Goal: Information Seeking & Learning: Learn about a topic

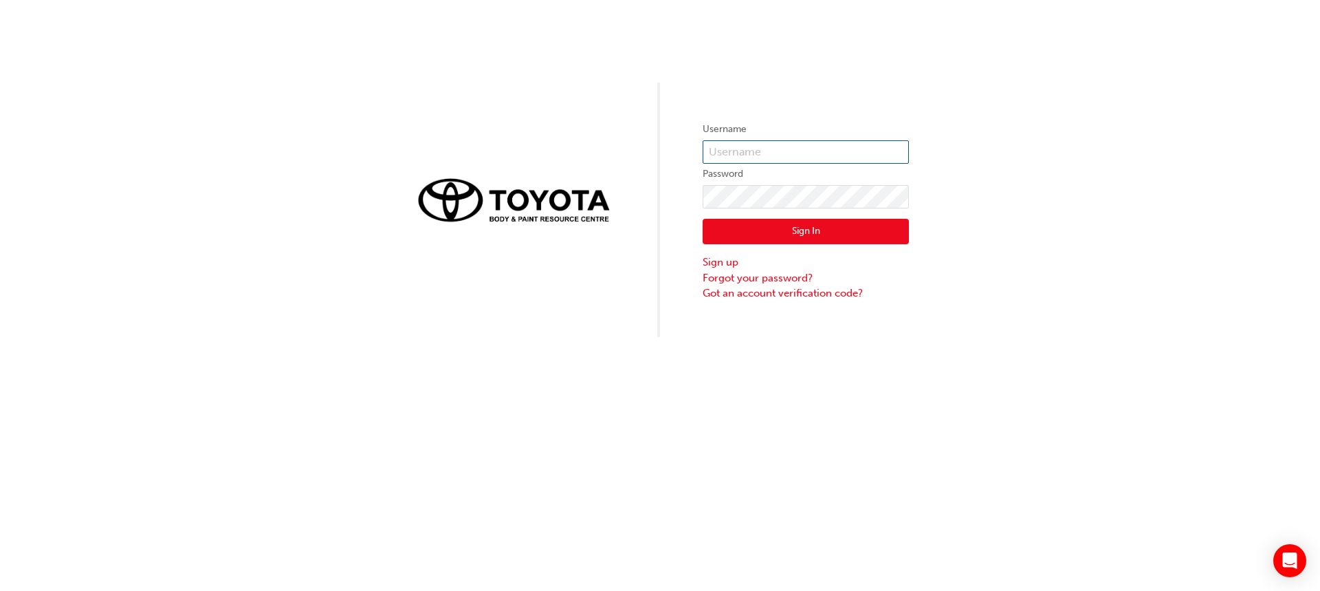
click at [802, 153] on input "text" at bounding box center [806, 151] width 206 height 23
type input "mohit.[PERSON_NAME]"
click button "Sign In" at bounding box center [806, 232] width 206 height 26
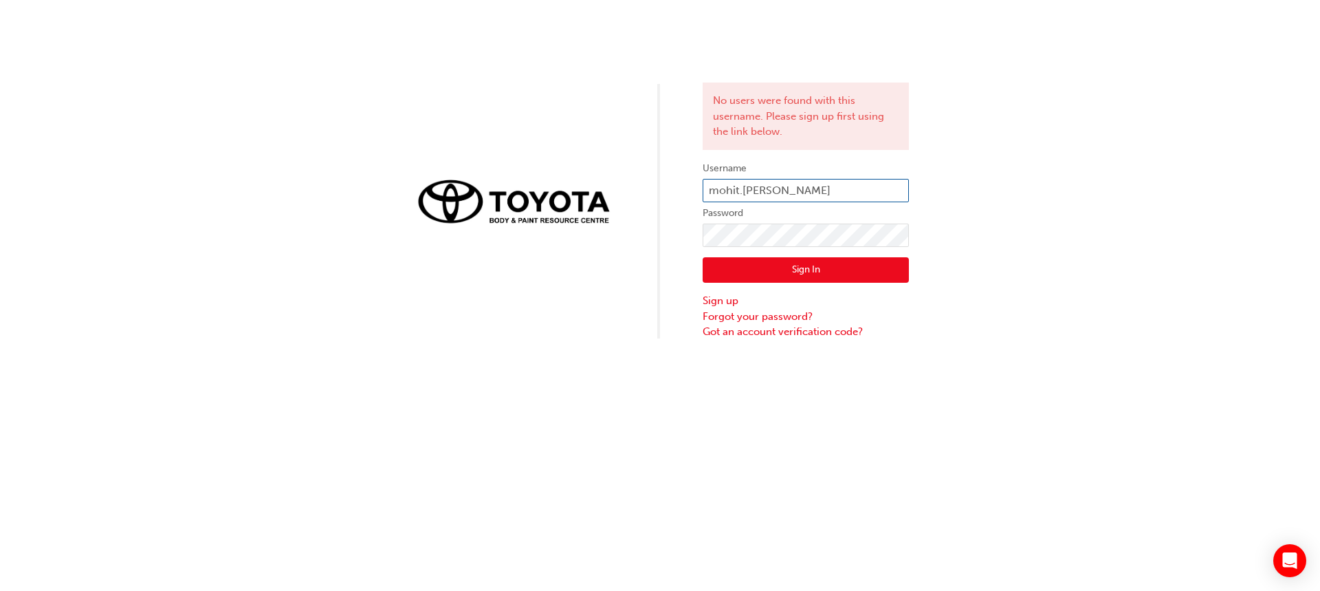
click at [720, 190] on input "mohit.[PERSON_NAME]" at bounding box center [806, 190] width 206 height 23
type input "Mohit.[PERSON_NAME]"
click at [679, 230] on div "No users were found with this username. Please sign up first using the link bel…" at bounding box center [660, 170] width 1320 height 340
click at [772, 256] on div "Sign In Sign up Forgot your password? Got an account verification code?" at bounding box center [806, 293] width 206 height 93
click at [772, 261] on button "Sign In" at bounding box center [806, 270] width 206 height 26
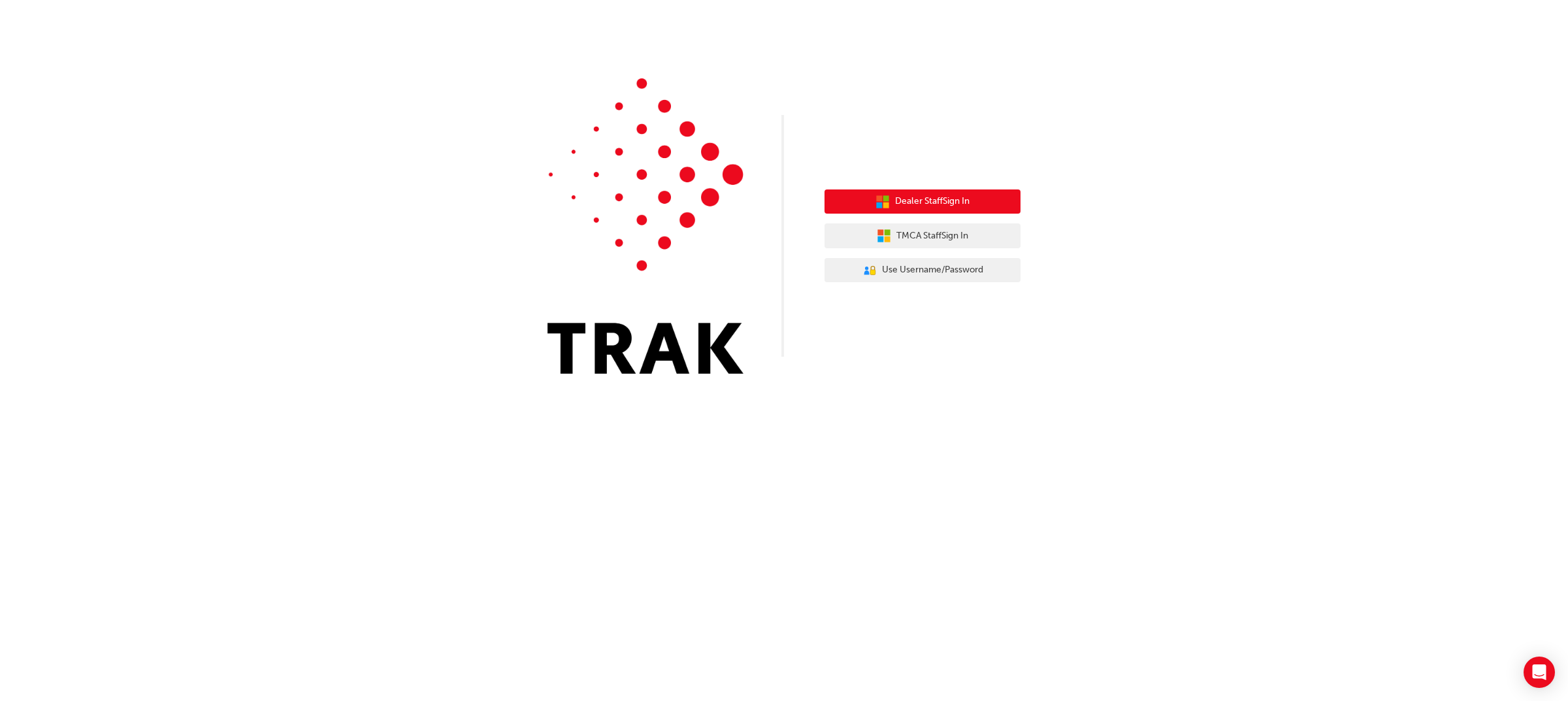
click at [938, 208] on span "Dealer Staff Sign In" at bounding box center [932, 201] width 74 height 15
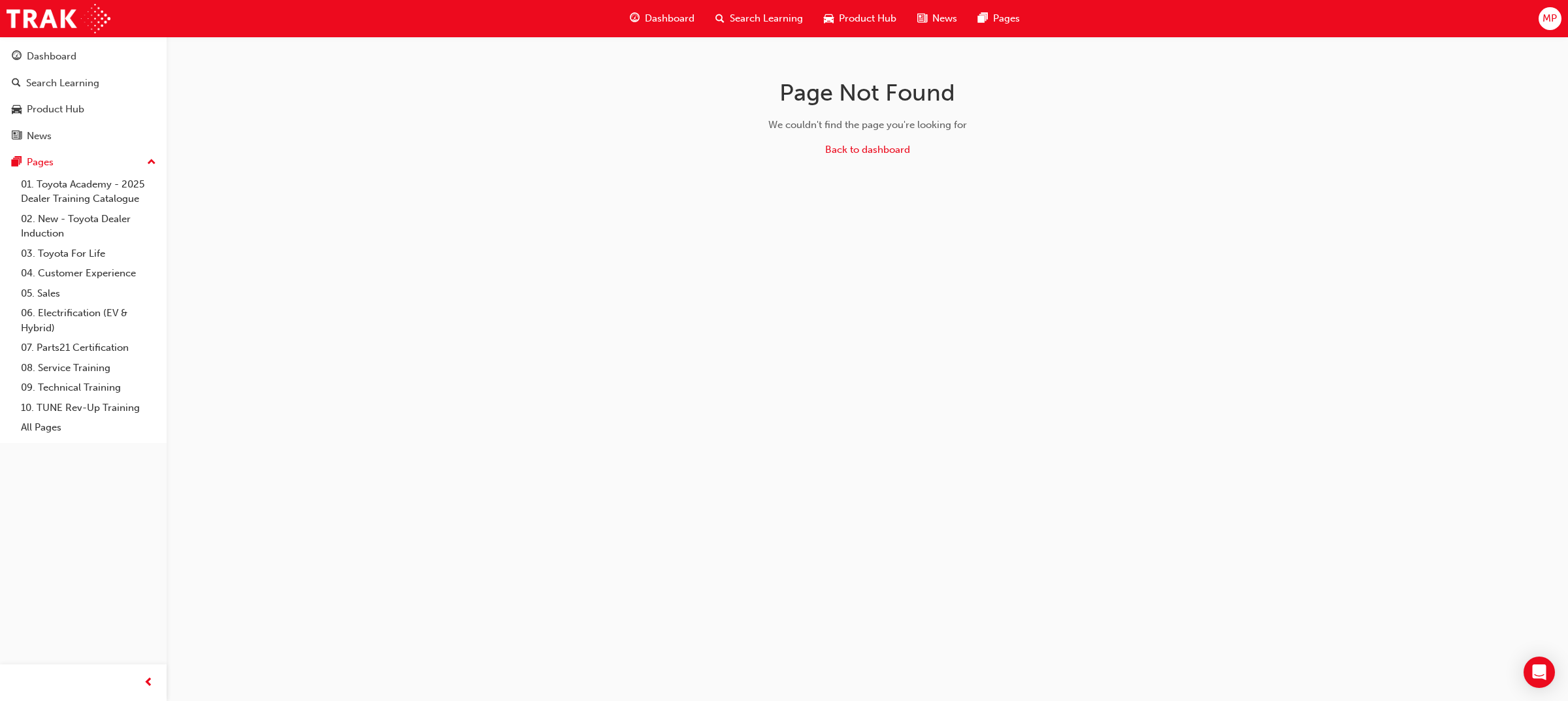
click at [720, 18] on span "search-icon" at bounding box center [720, 18] width 10 height 16
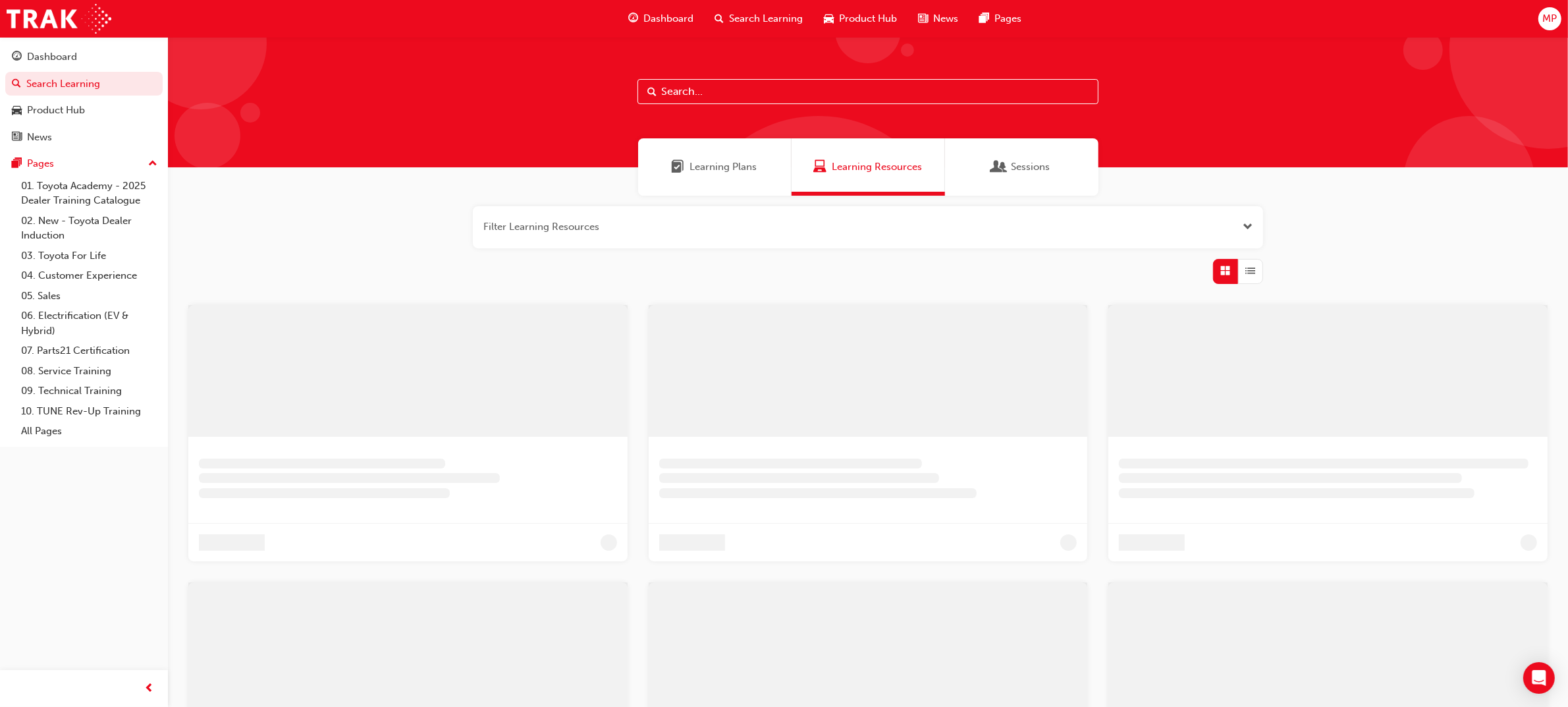
click at [739, 81] on input "text" at bounding box center [868, 92] width 461 height 25
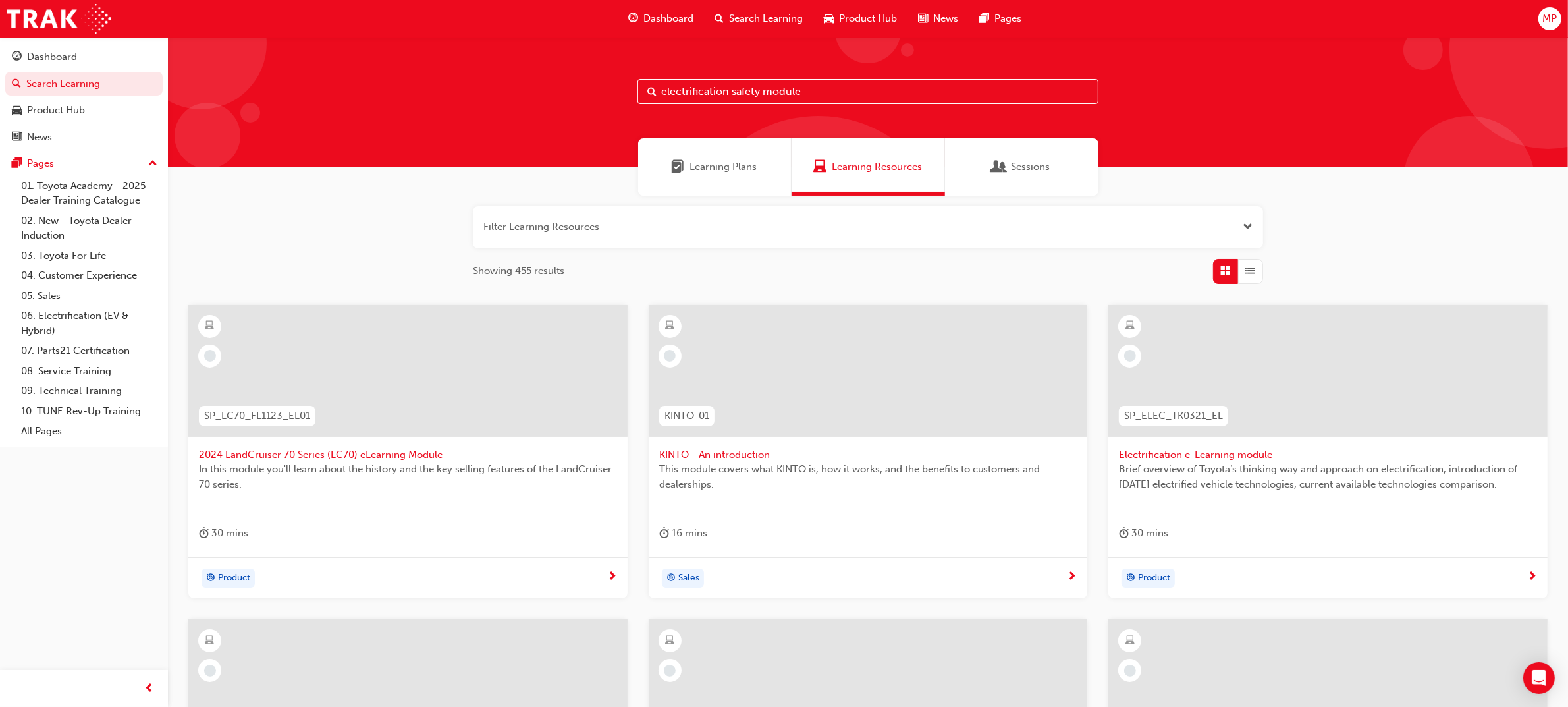
type input "electrification safety module"
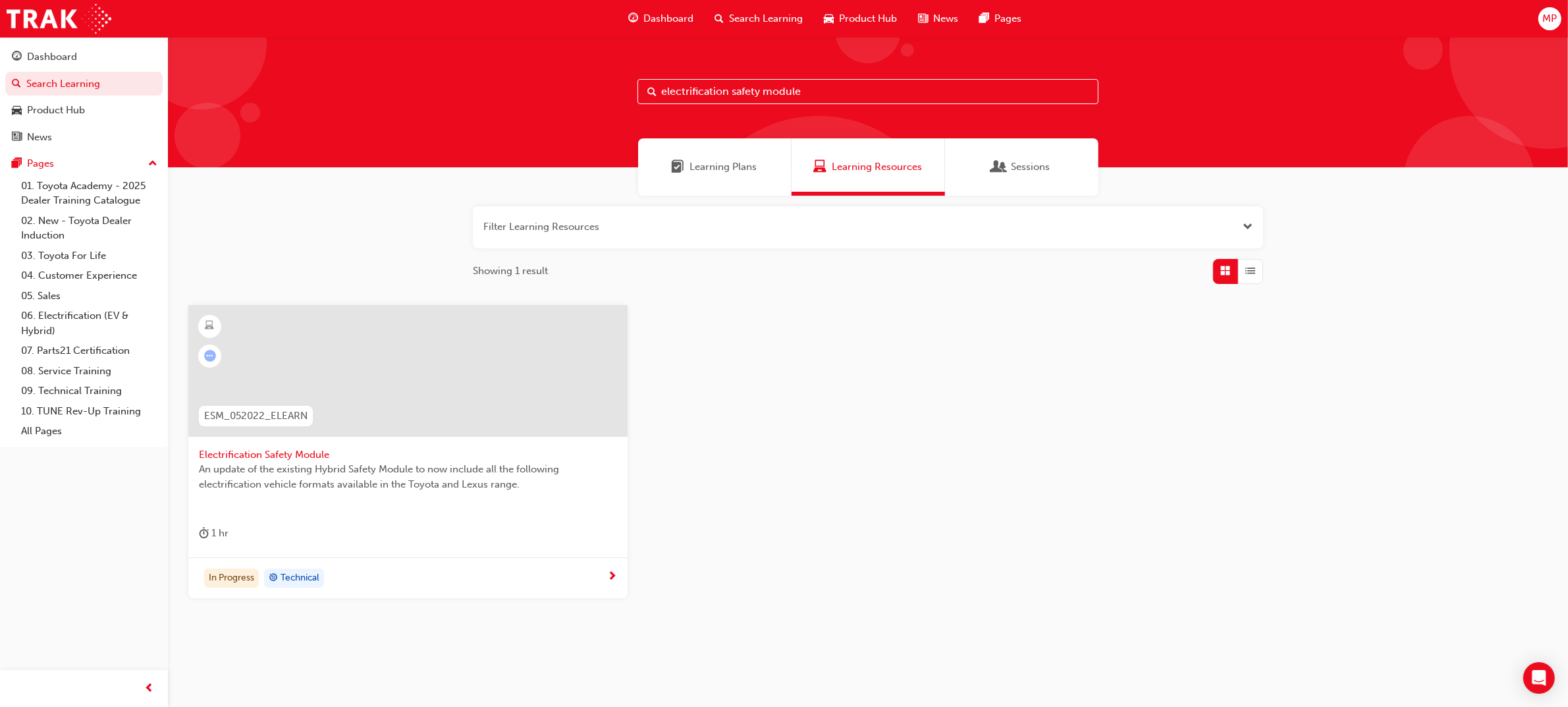
click at [250, 452] on span "Electrification Safety Module" at bounding box center [408, 455] width 419 height 15
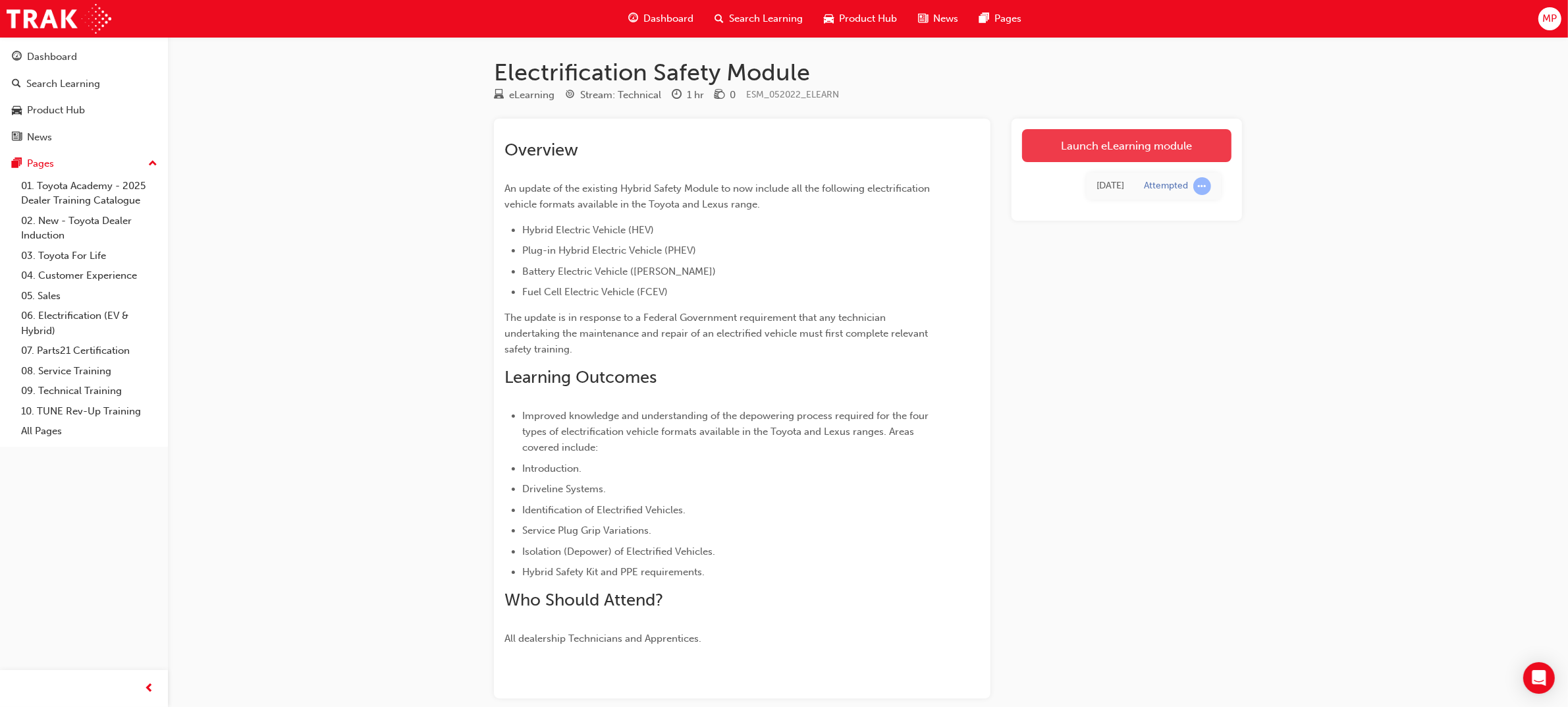
click at [1175, 144] on link "Launch eLearning module" at bounding box center [1126, 146] width 210 height 33
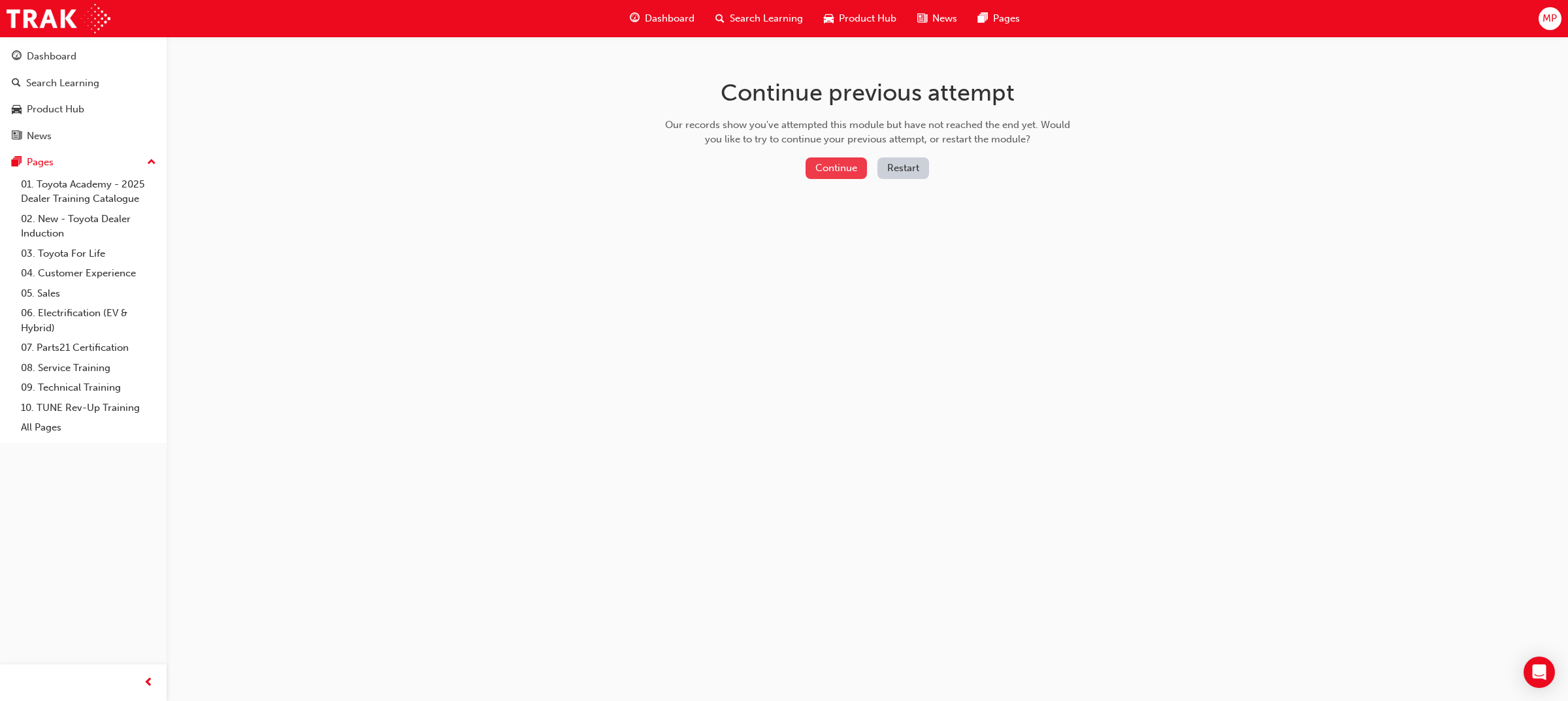
click at [854, 167] on button "Continue" at bounding box center [836, 168] width 62 height 22
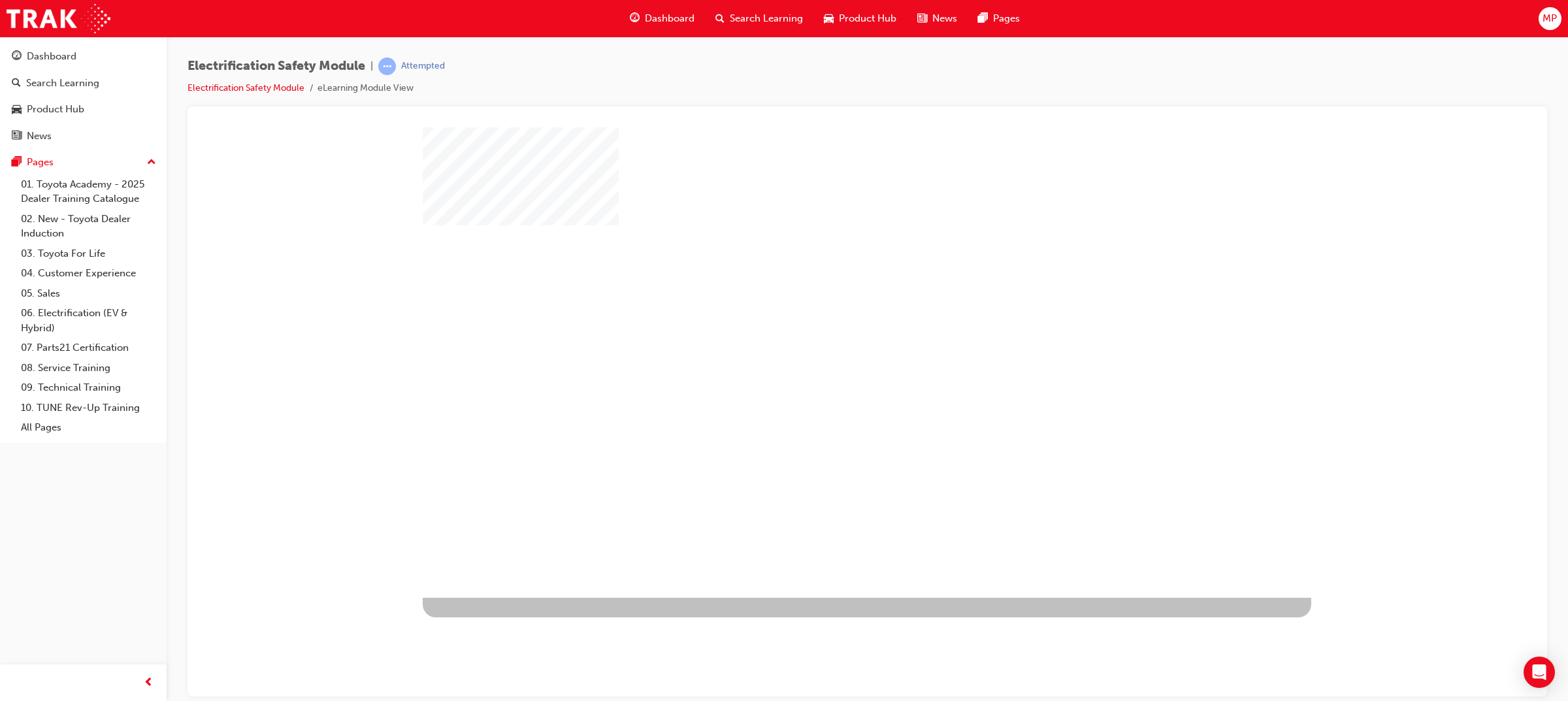
click at [830, 324] on div "play" at bounding box center [830, 324] width 0 height 0
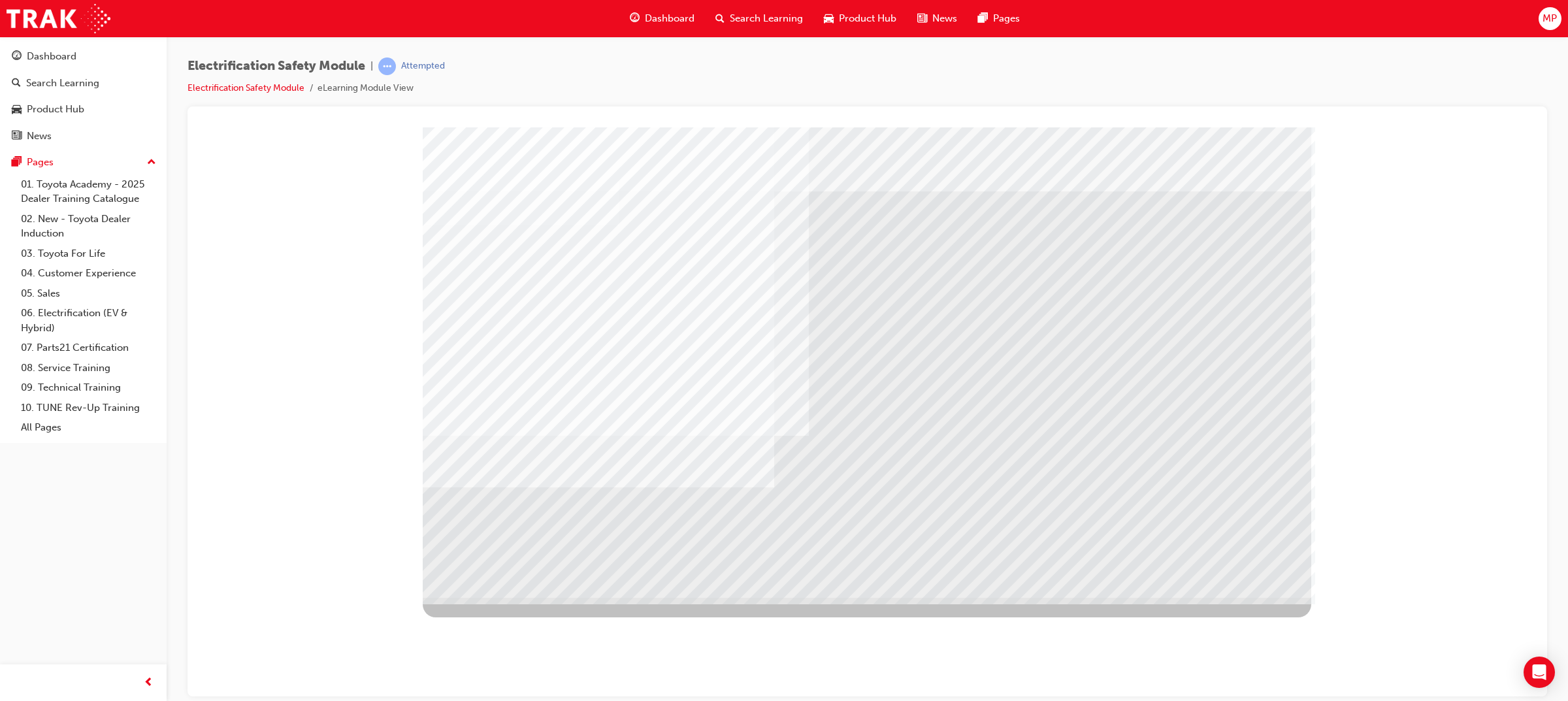
drag, startPoint x: 1227, startPoint y: 561, endPoint x: 1215, endPoint y: 570, distance: 15.0
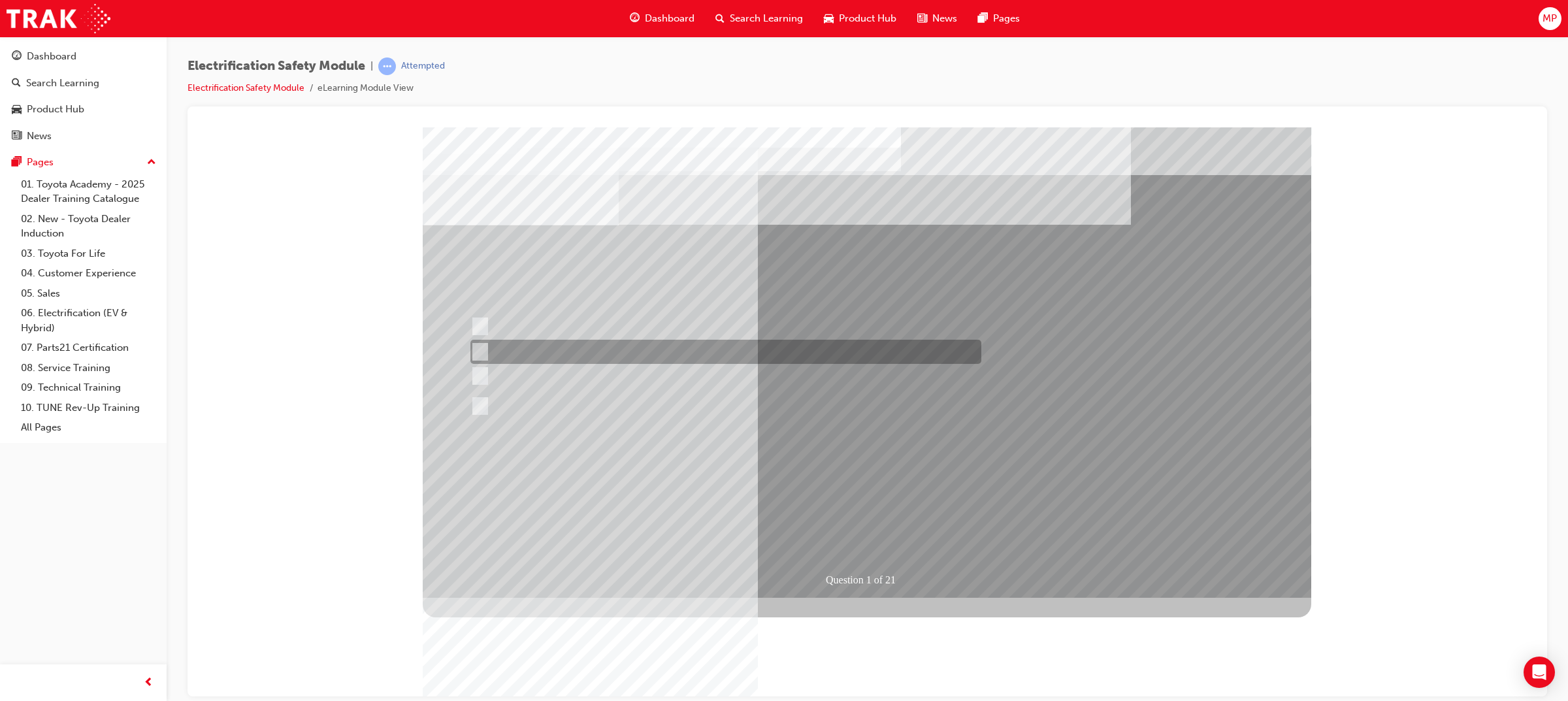
click at [778, 355] on div at bounding box center [723, 351] width 511 height 24
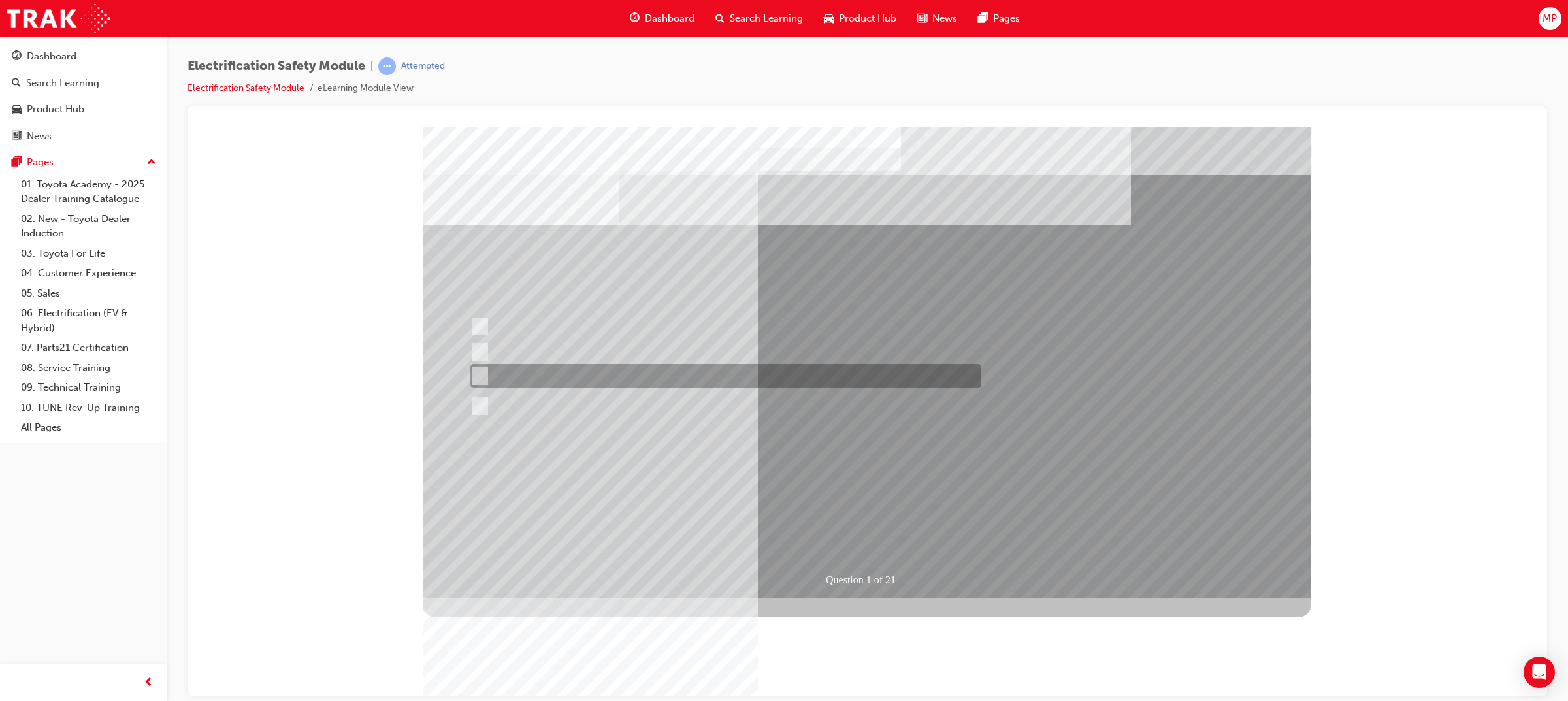
click at [769, 372] on div at bounding box center [723, 375] width 511 height 24
radio input "false"
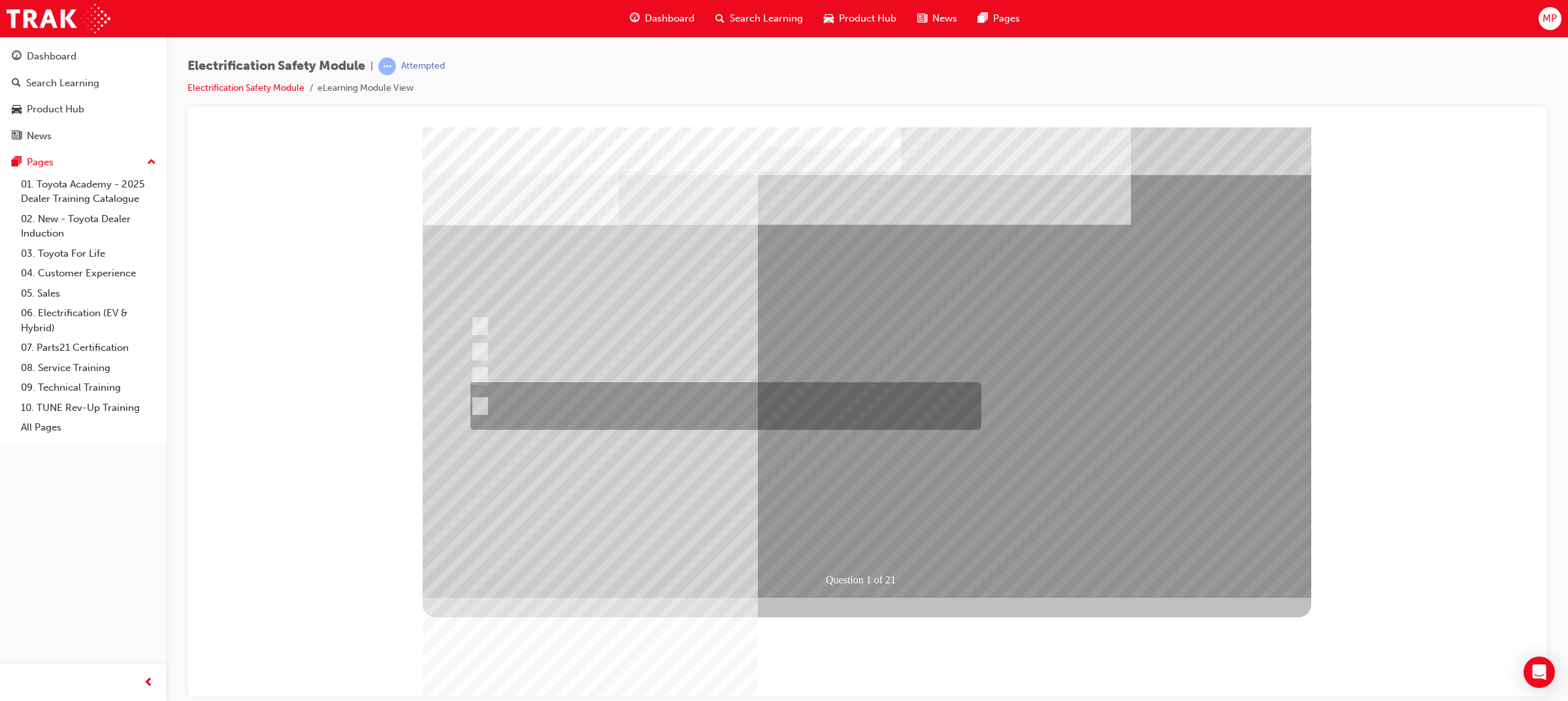
click at [545, 401] on div at bounding box center [723, 406] width 511 height 47
radio input "false"
radio input "true"
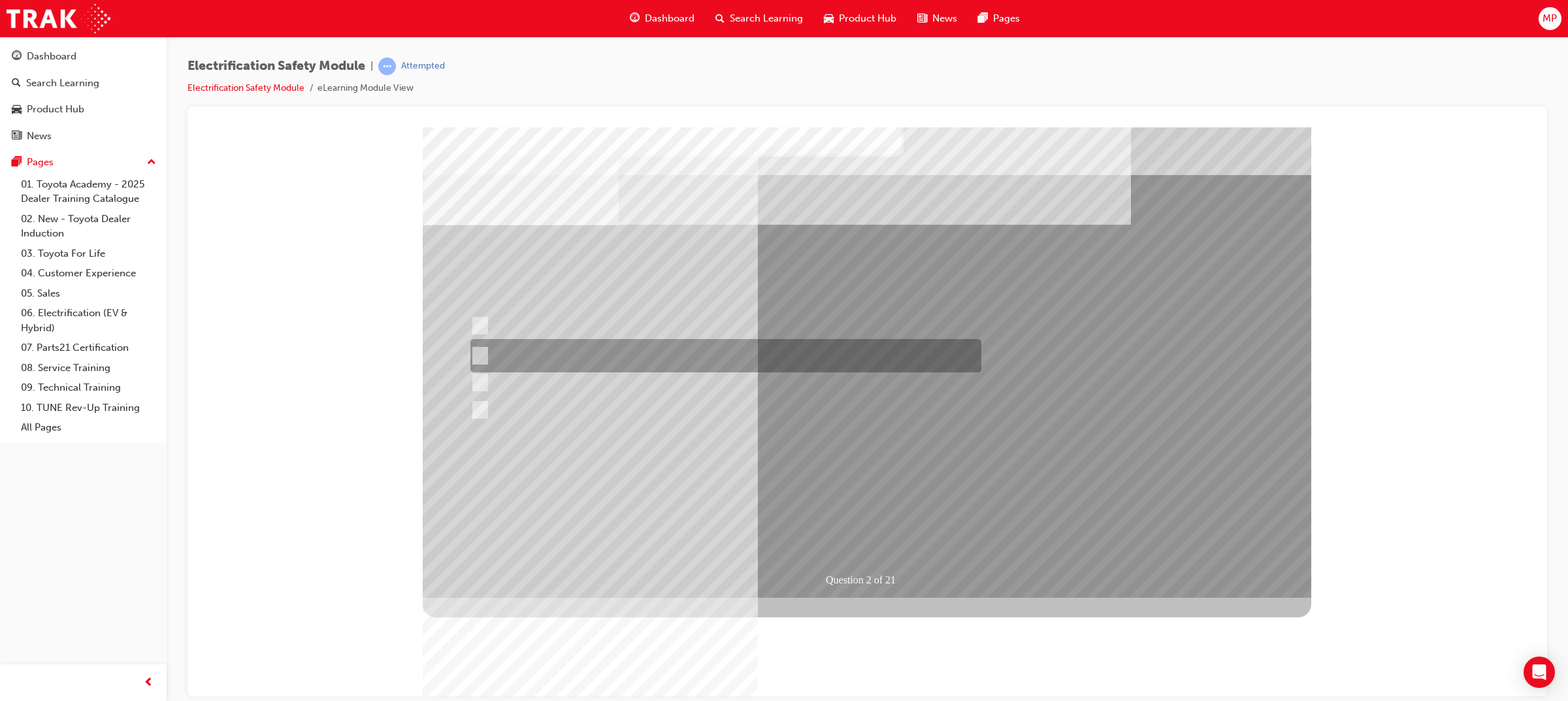
click at [770, 355] on div at bounding box center [723, 355] width 511 height 33
radio input "true"
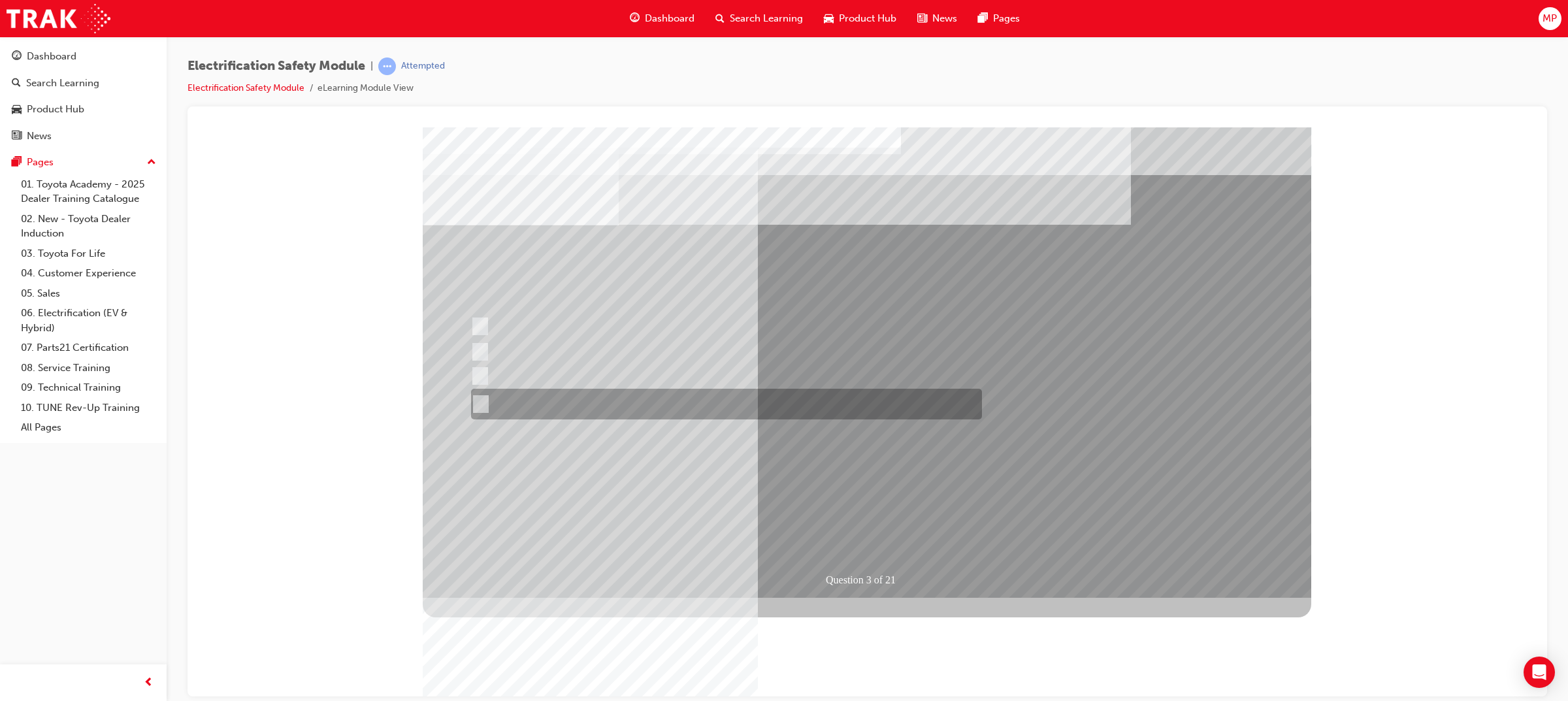
click at [815, 401] on div at bounding box center [723, 404] width 511 height 30
radio input "true"
click at [881, 407] on div at bounding box center [723, 404] width 511 height 30
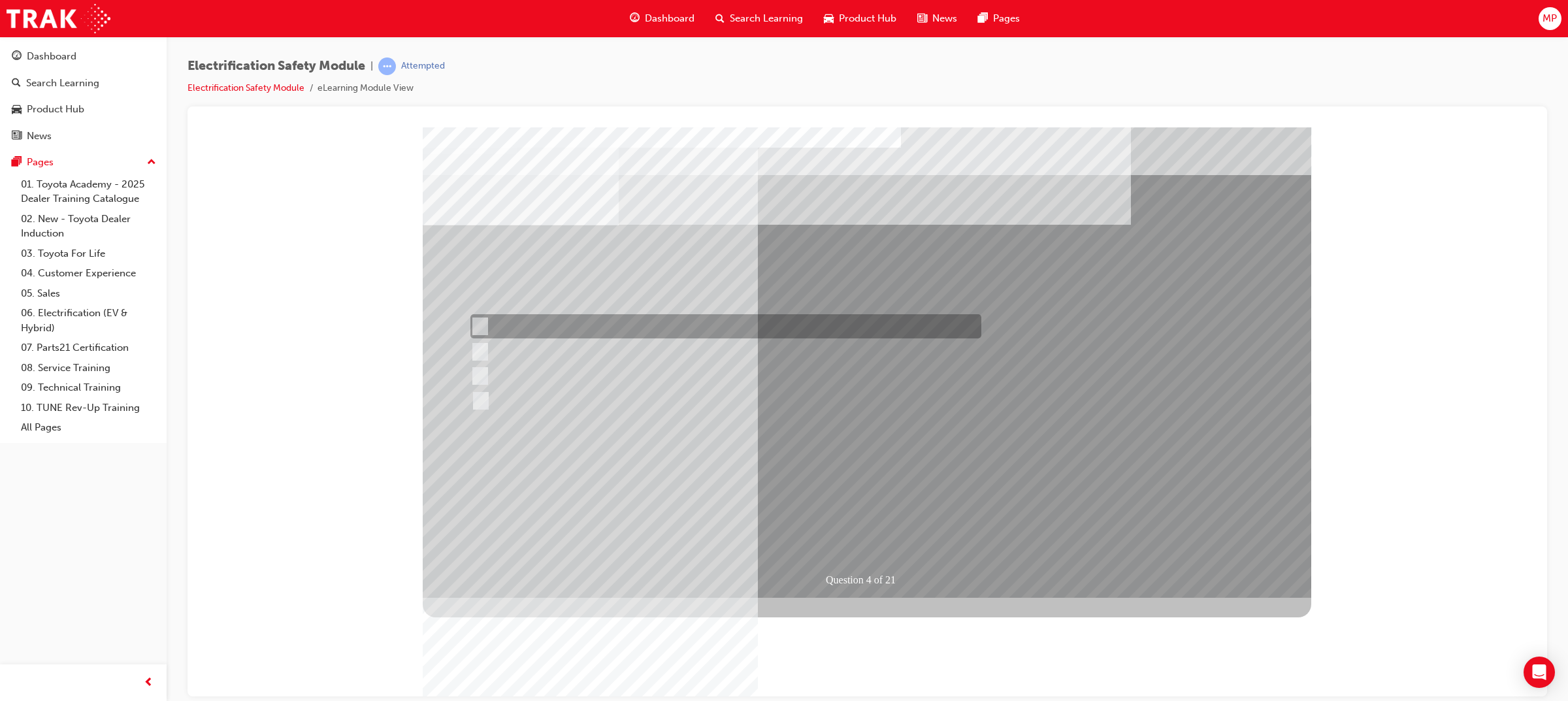
click at [576, 333] on div at bounding box center [723, 326] width 511 height 24
checkbox input "true"
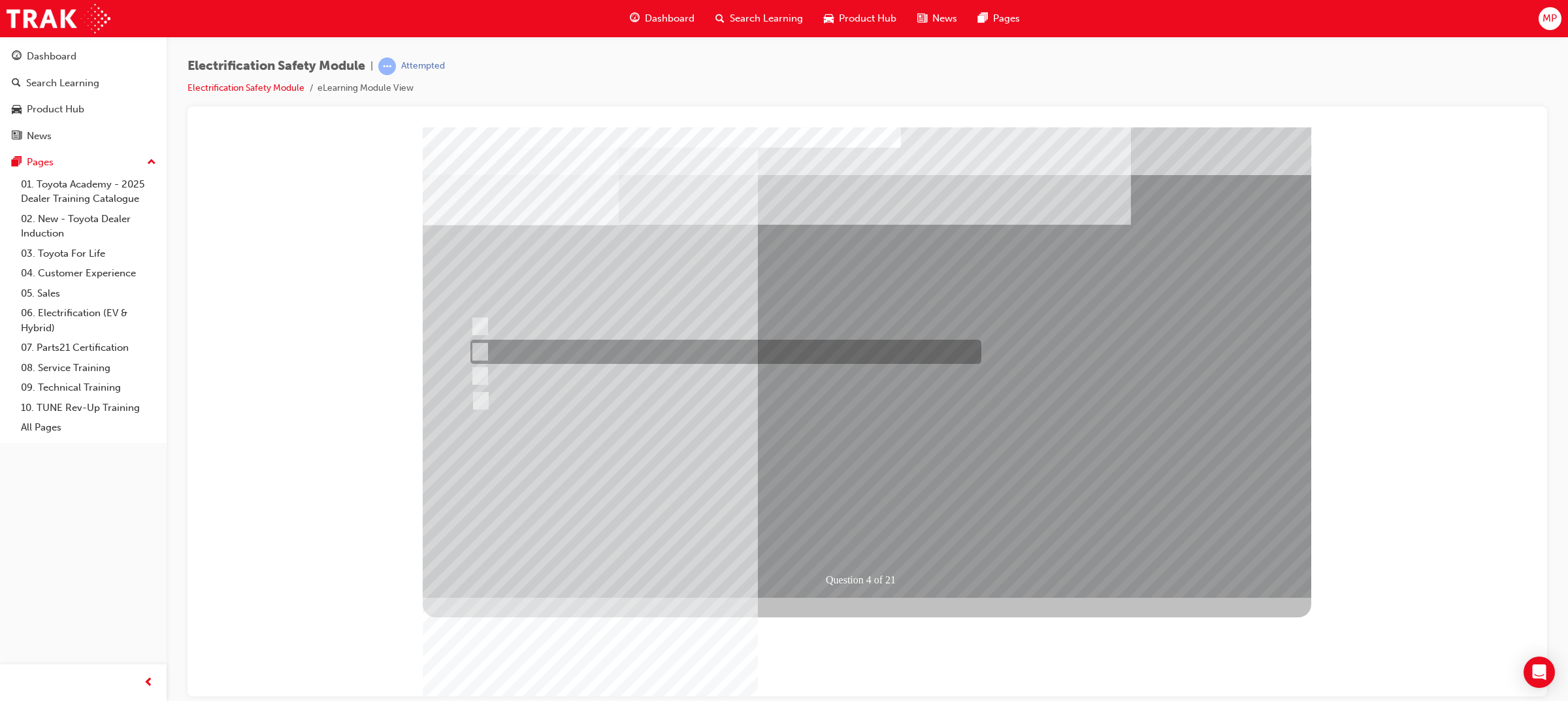
click at [579, 355] on div at bounding box center [723, 351] width 511 height 24
click at [572, 352] on div at bounding box center [723, 351] width 511 height 24
checkbox input "false"
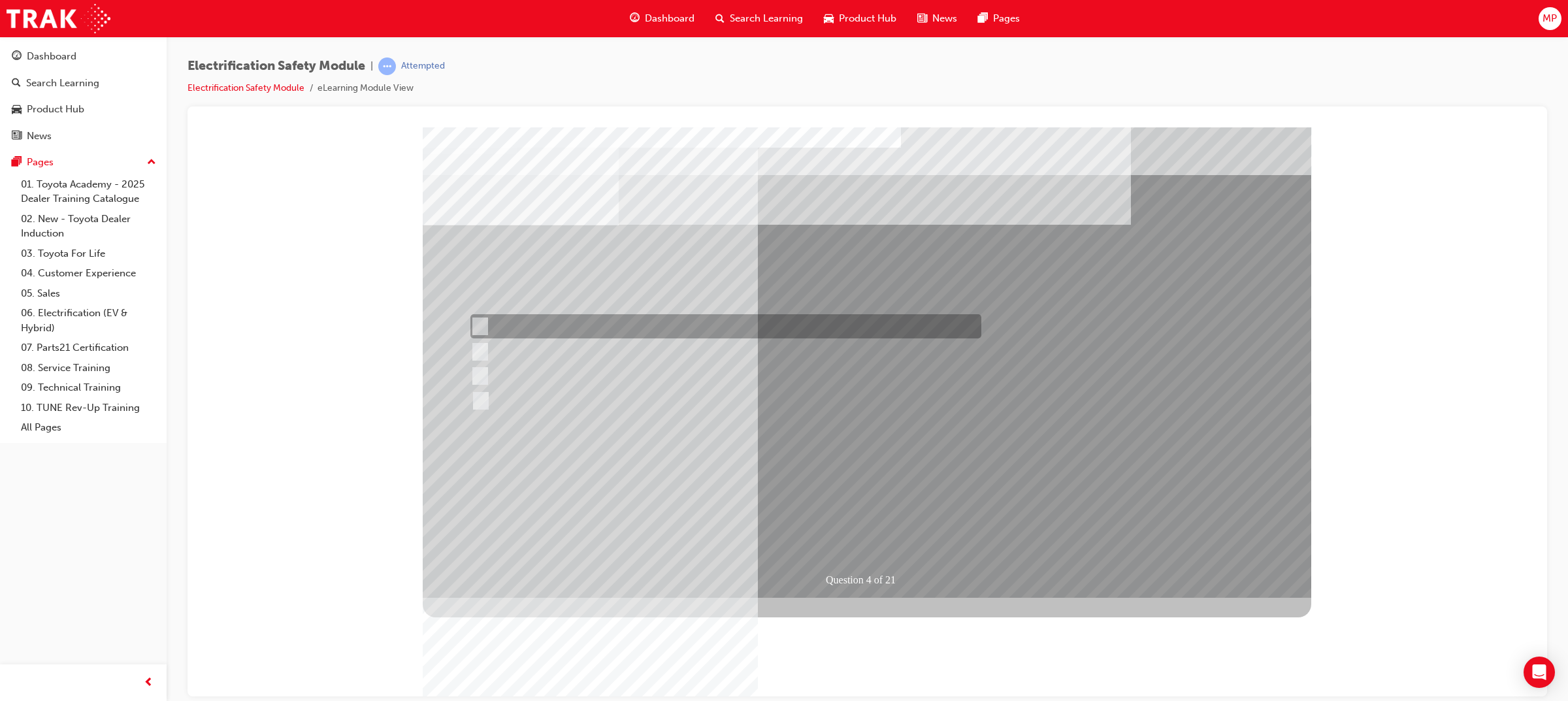
click at [579, 330] on div at bounding box center [723, 326] width 511 height 24
checkbox input "false"
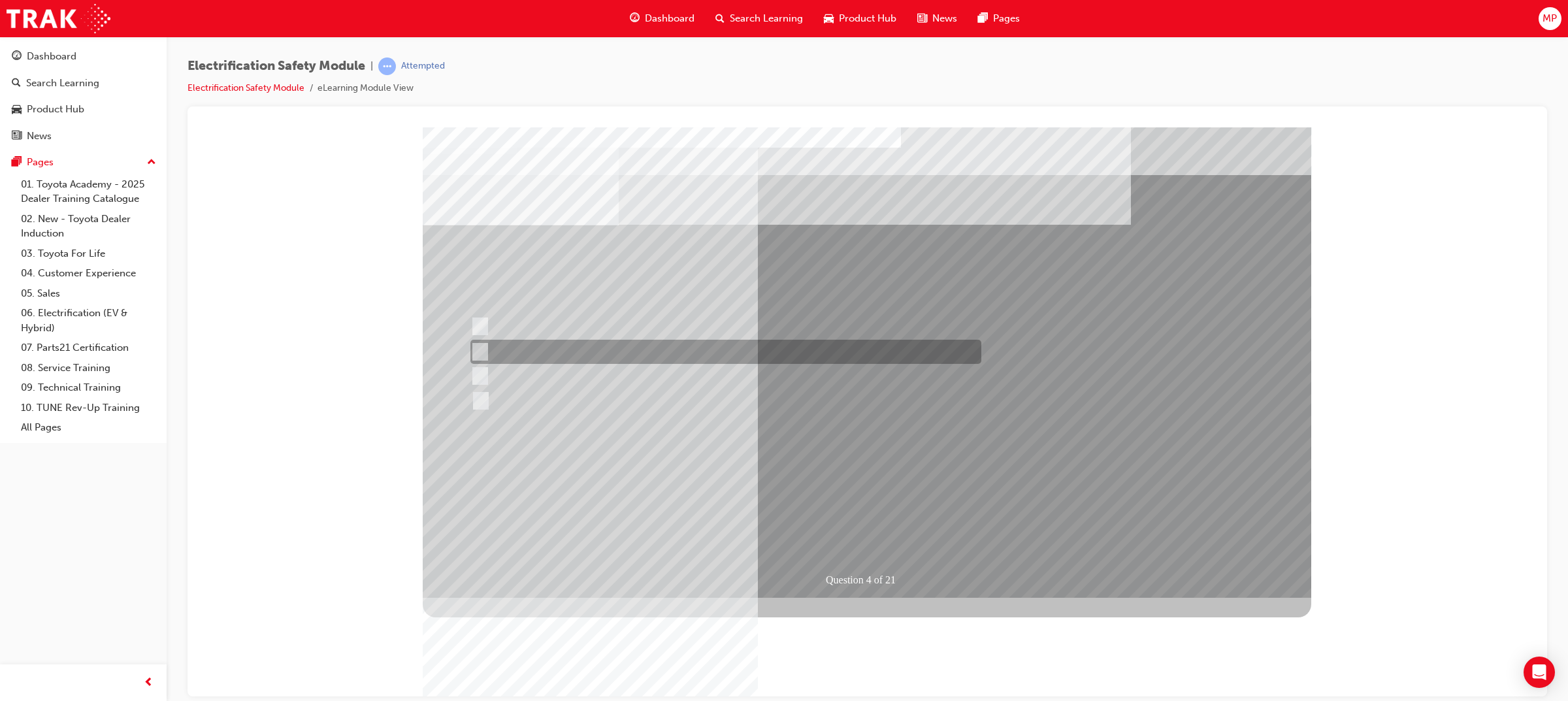
click at [641, 345] on div at bounding box center [723, 351] width 511 height 24
checkbox input "true"
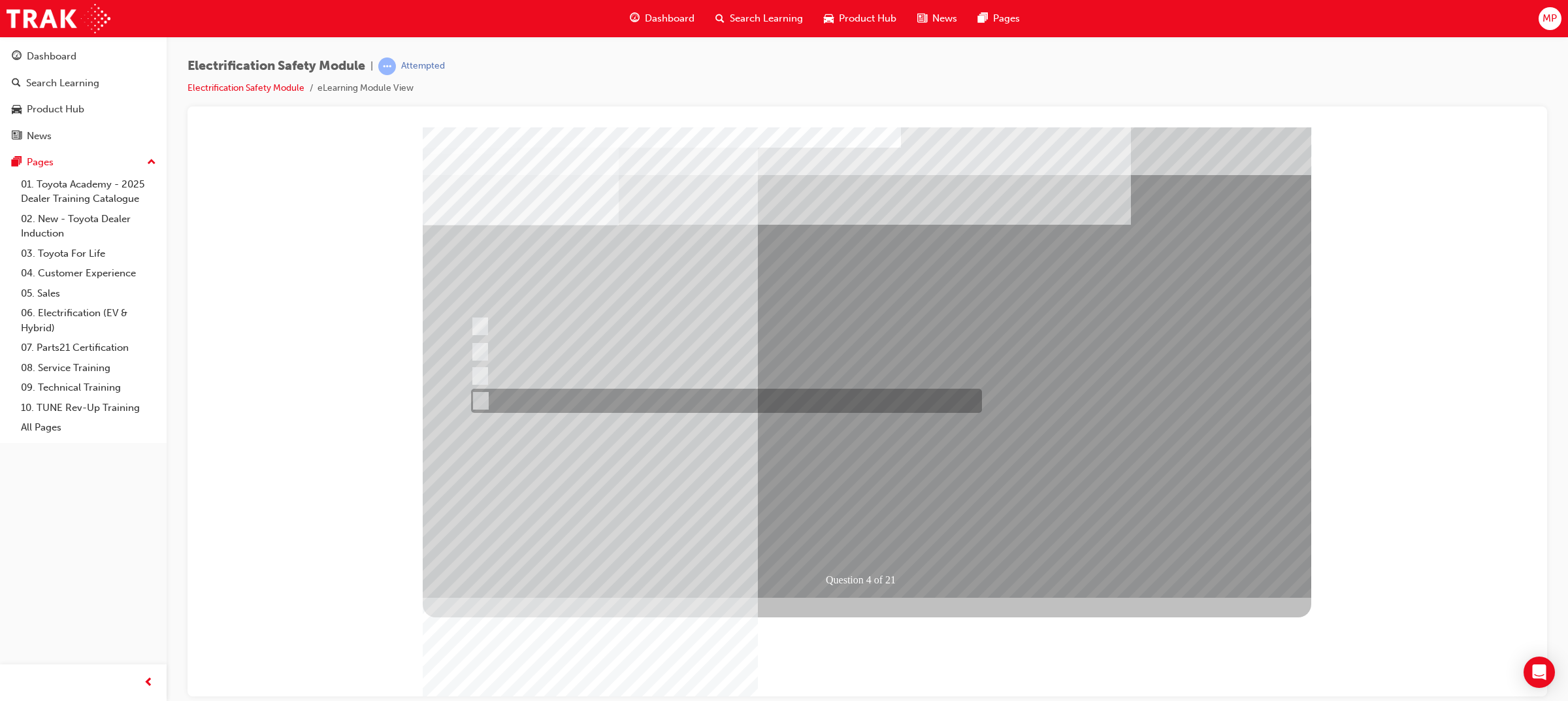
click at [732, 407] on div at bounding box center [723, 400] width 511 height 24
checkbox input "true"
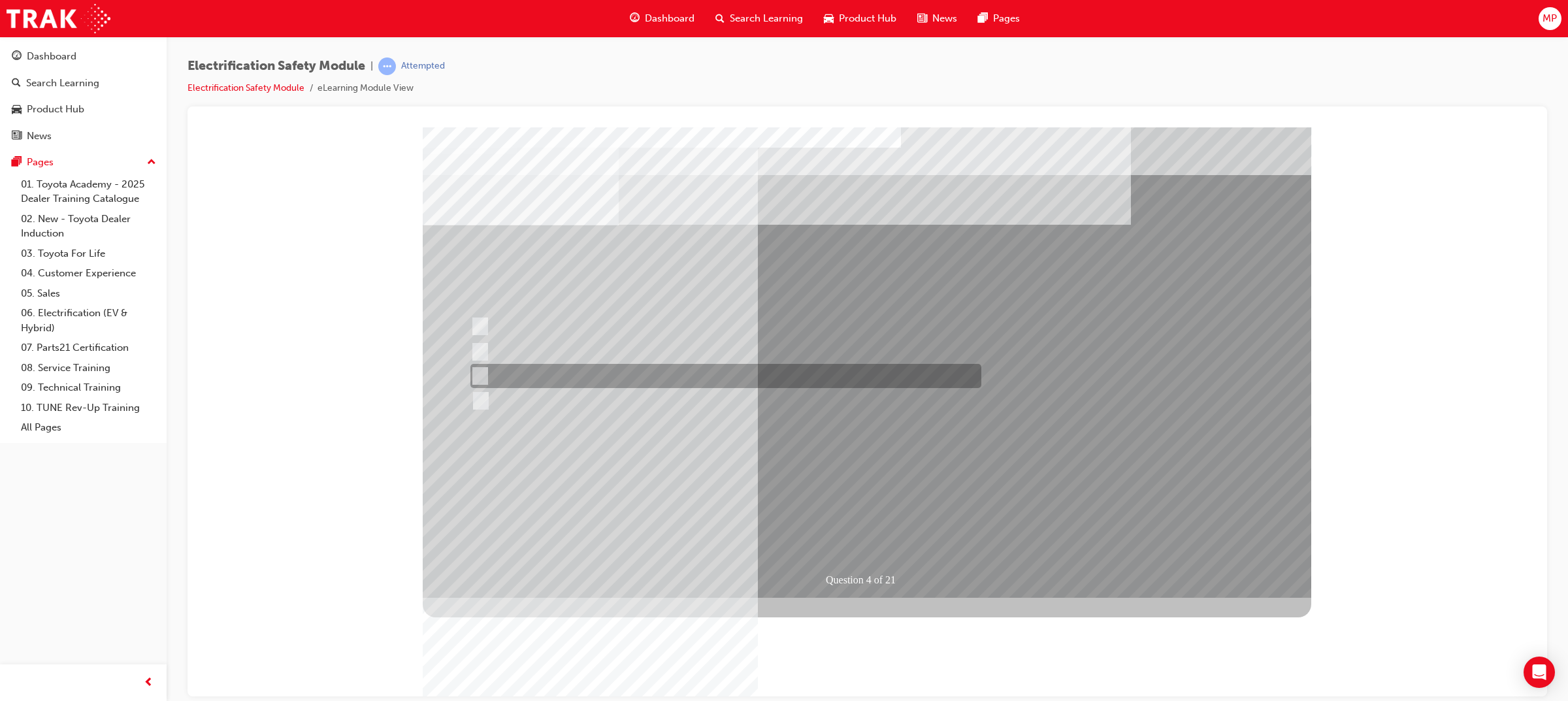
click at [624, 378] on div at bounding box center [723, 375] width 511 height 24
checkbox input "true"
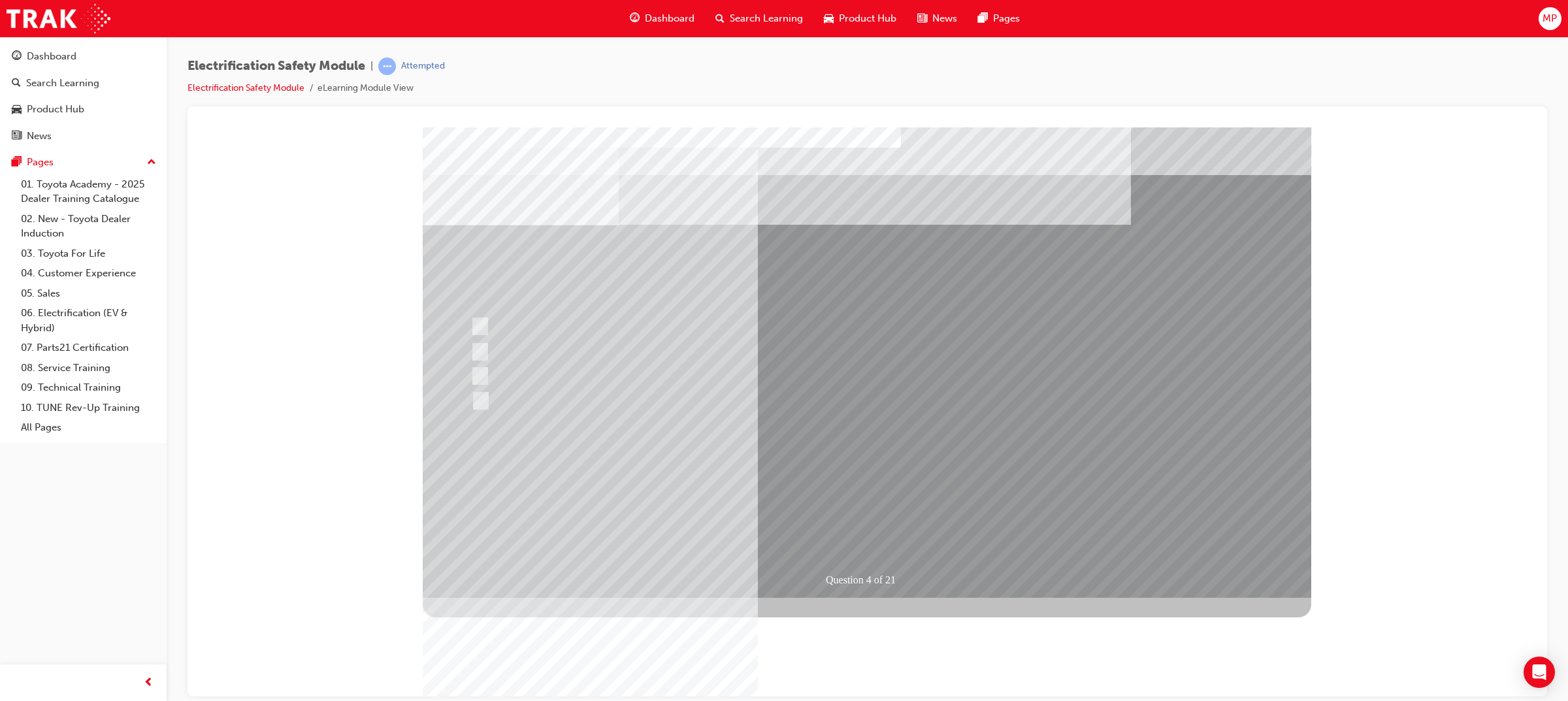
click at [485, 371] on div at bounding box center [723, 375] width 511 height 24
click at [488, 349] on div at bounding box center [723, 351] width 511 height 24
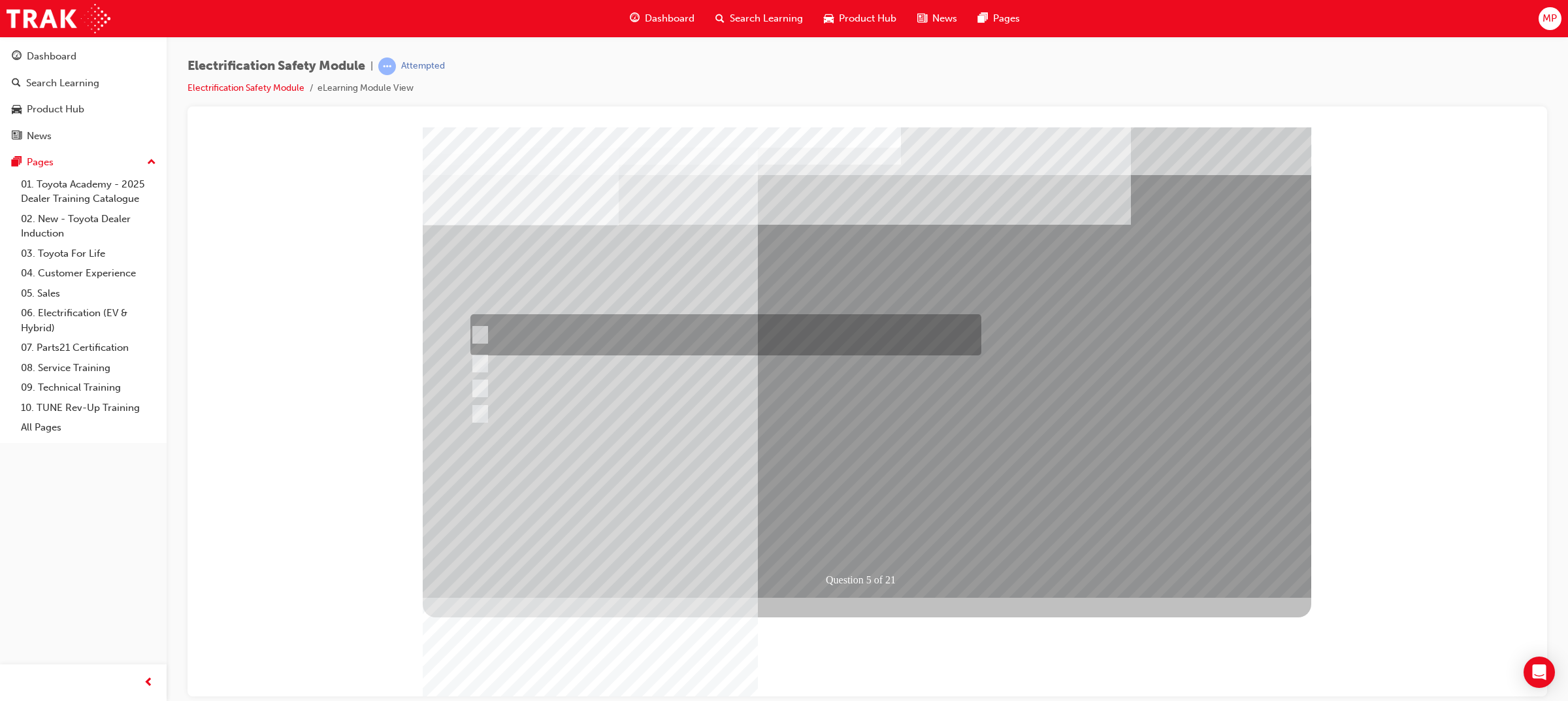
click at [610, 325] on div at bounding box center [723, 334] width 511 height 41
checkbox input "true"
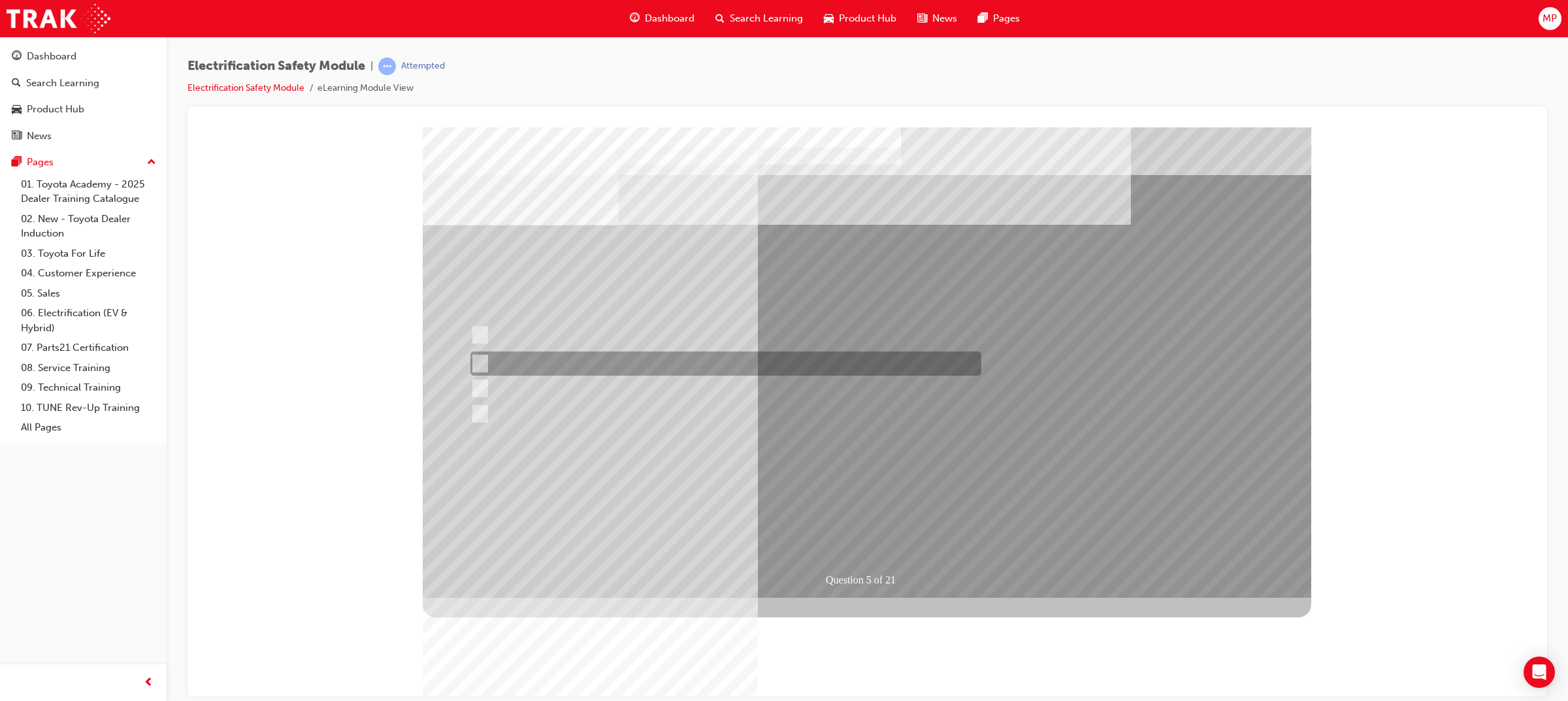
click at [734, 368] on div at bounding box center [723, 363] width 511 height 24
checkbox input "true"
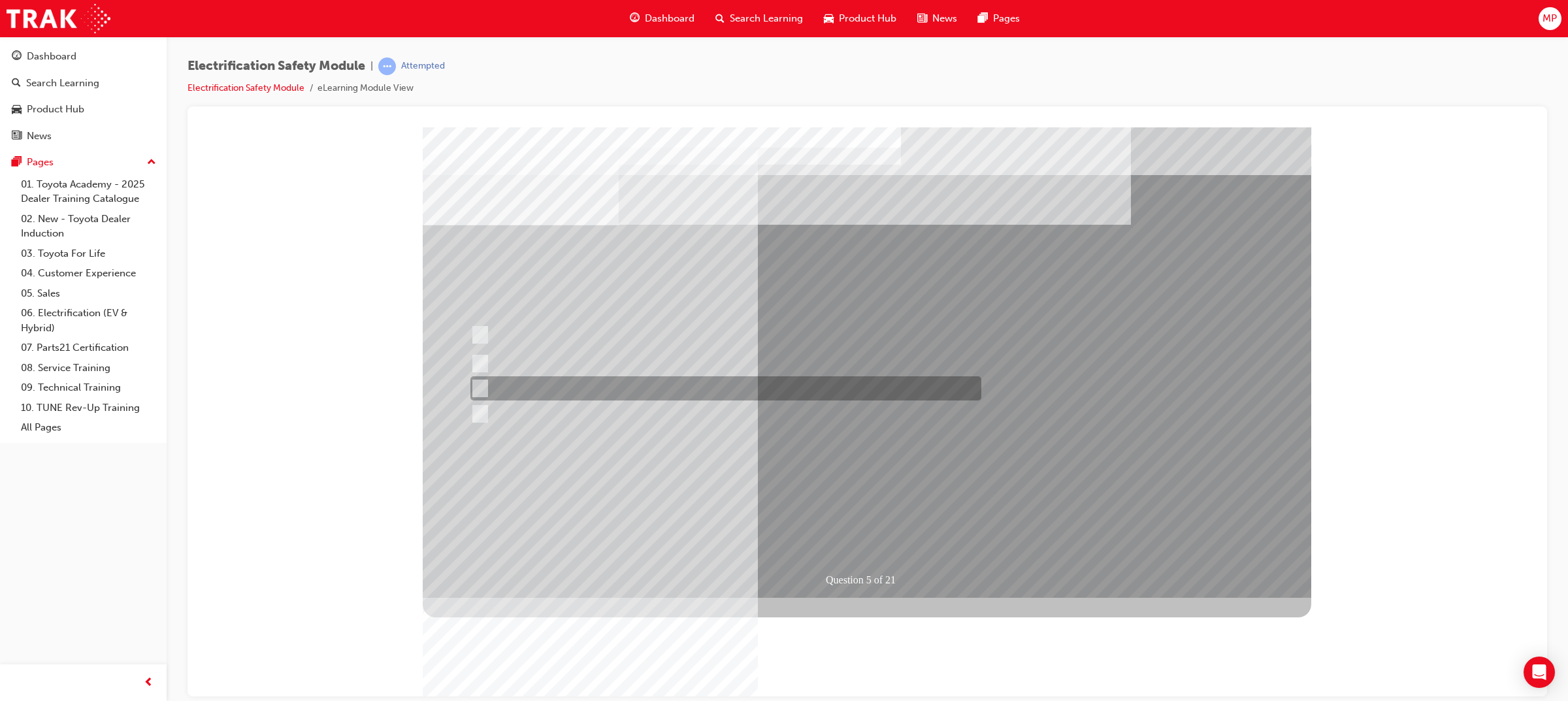
click at [662, 395] on div at bounding box center [723, 388] width 511 height 24
checkbox input "true"
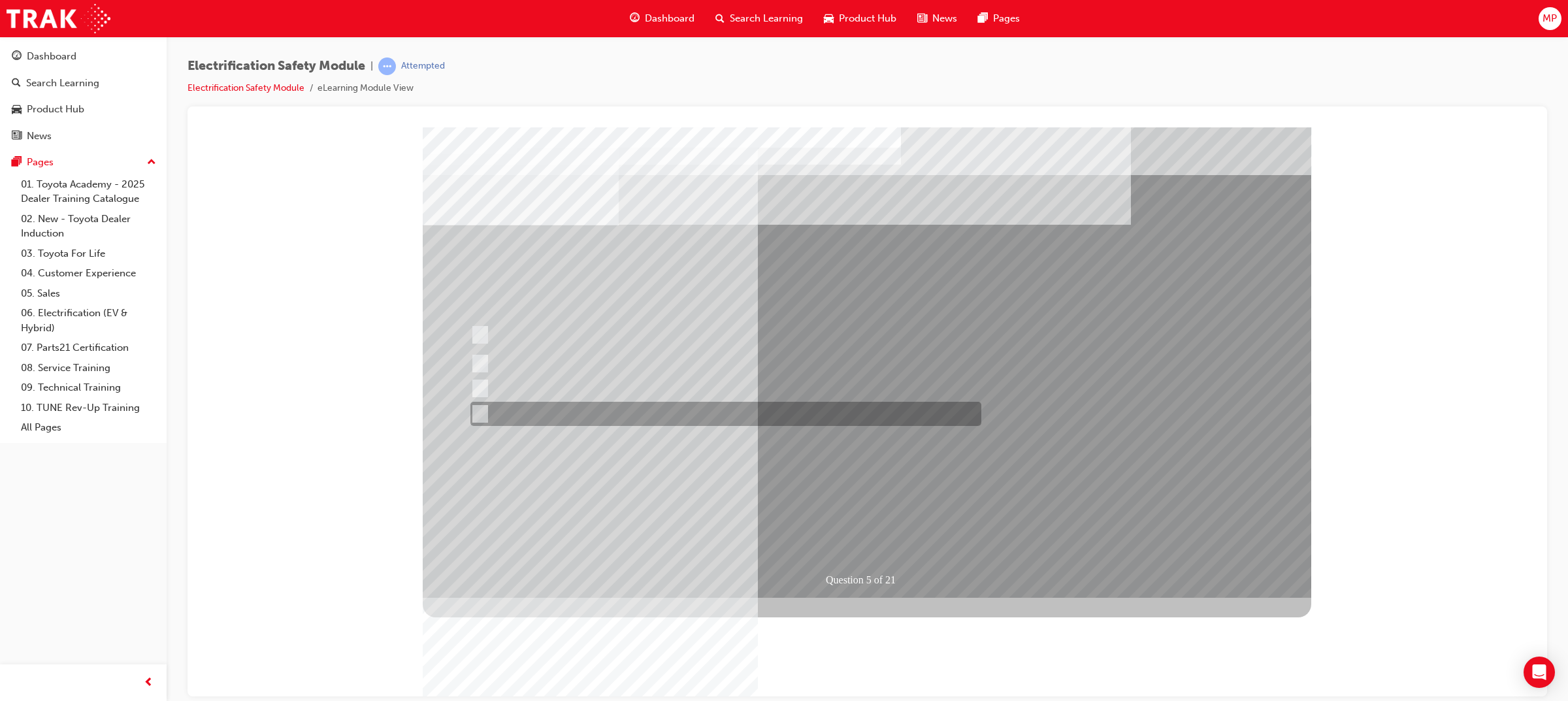
click at [675, 410] on div at bounding box center [723, 413] width 511 height 24
checkbox input "true"
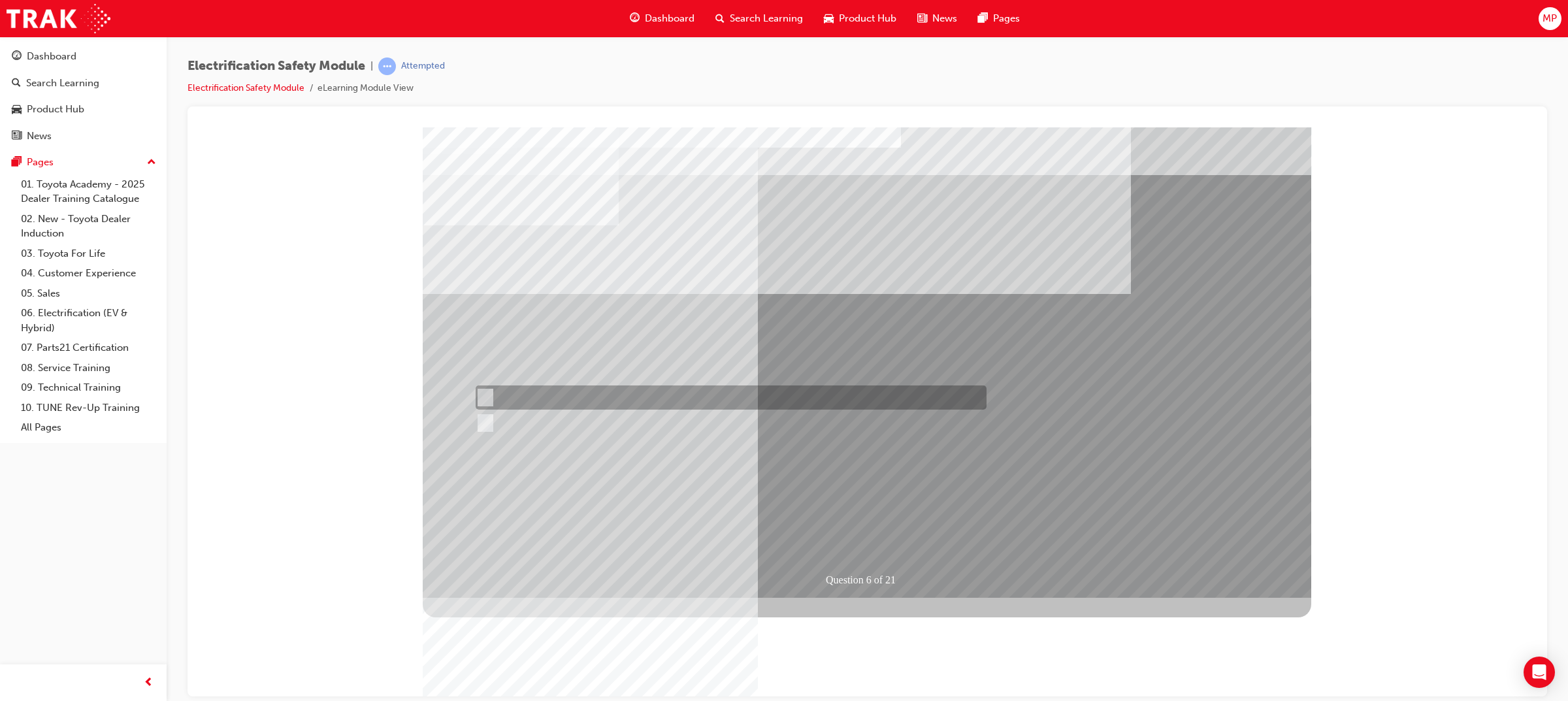
click at [530, 394] on div at bounding box center [728, 397] width 511 height 24
radio input "true"
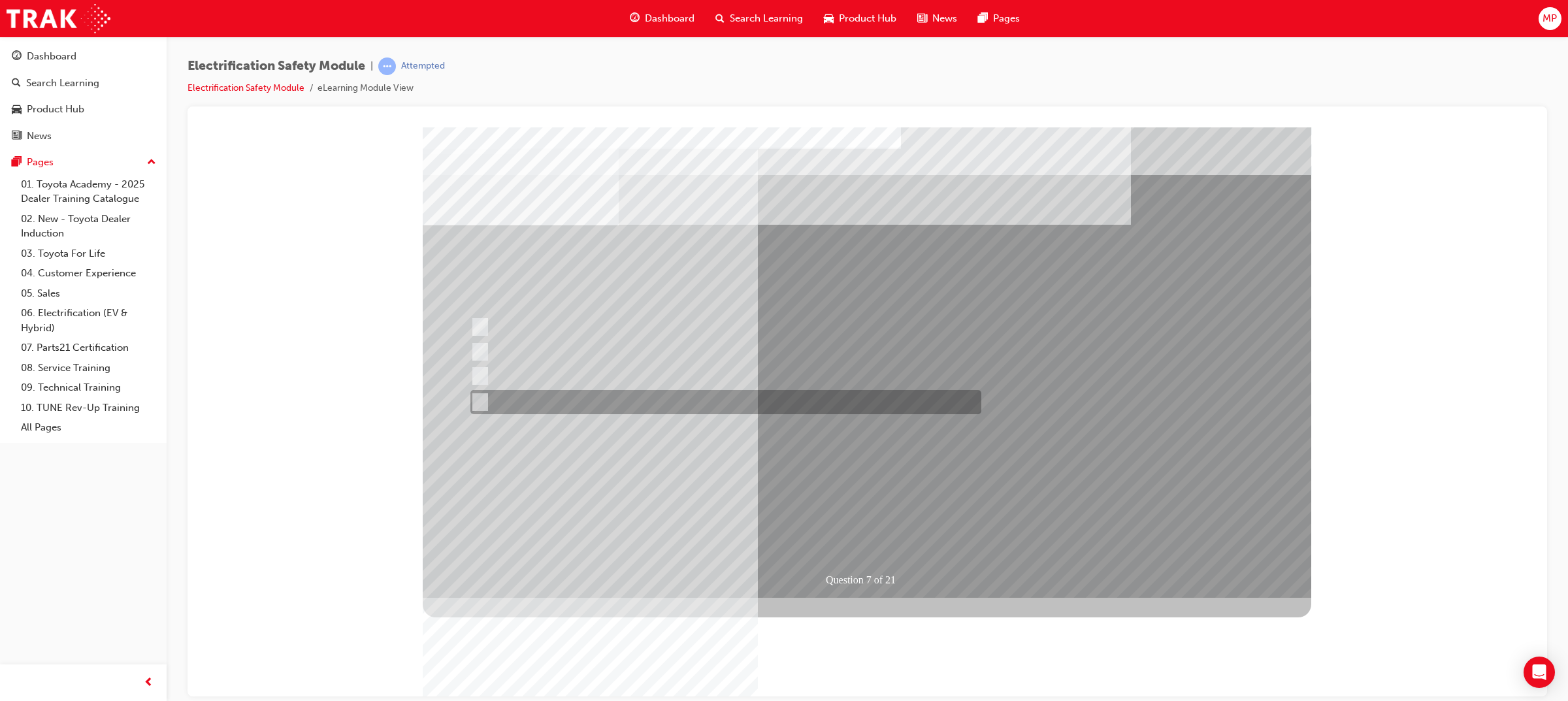
click at [689, 396] on div at bounding box center [723, 402] width 511 height 24
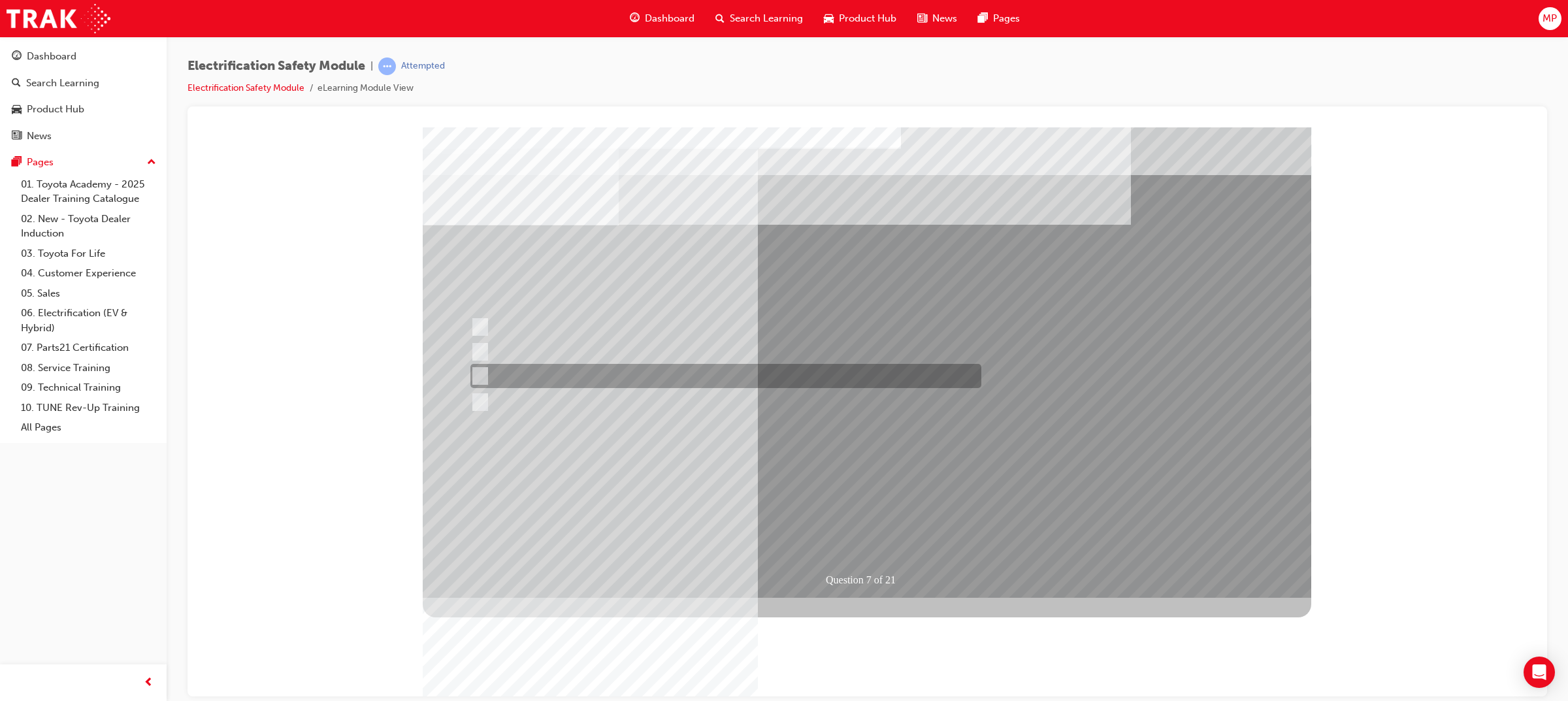
click at [687, 371] on div at bounding box center [723, 375] width 511 height 24
radio input "false"
radio input "true"
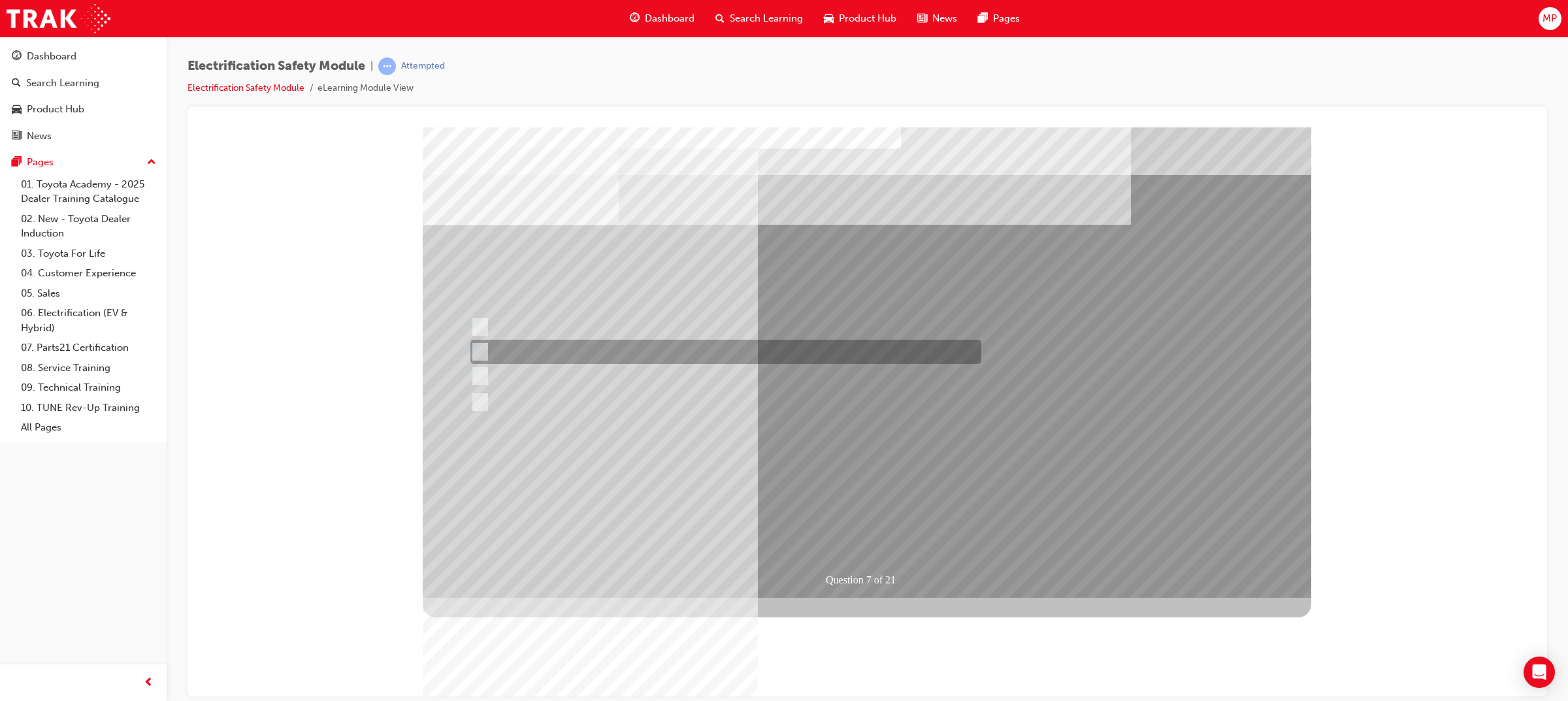
click at [687, 349] on div at bounding box center [723, 351] width 511 height 24
radio input "true"
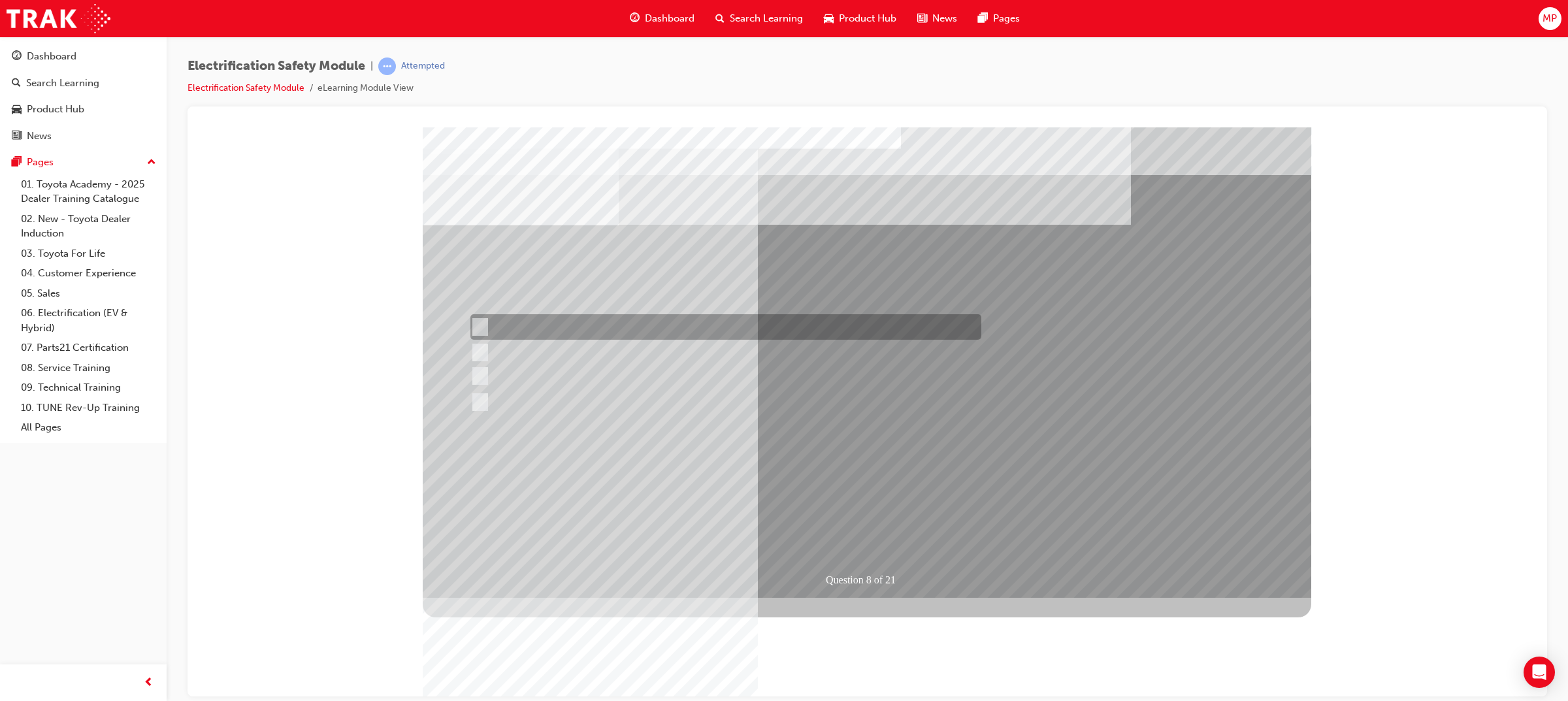
click at [615, 327] on div at bounding box center [723, 327] width 511 height 26
radio input "true"
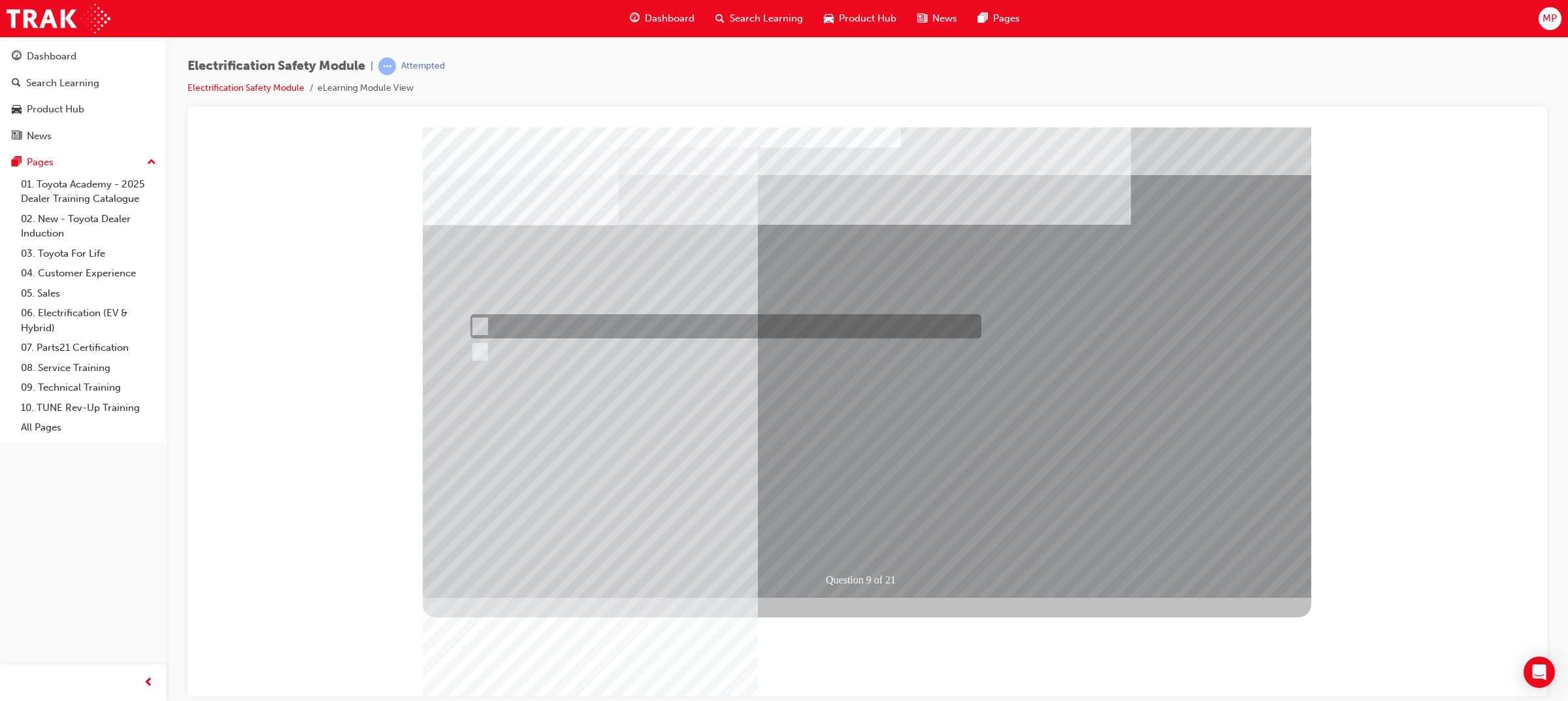
click at [539, 330] on div at bounding box center [723, 326] width 511 height 24
radio input "true"
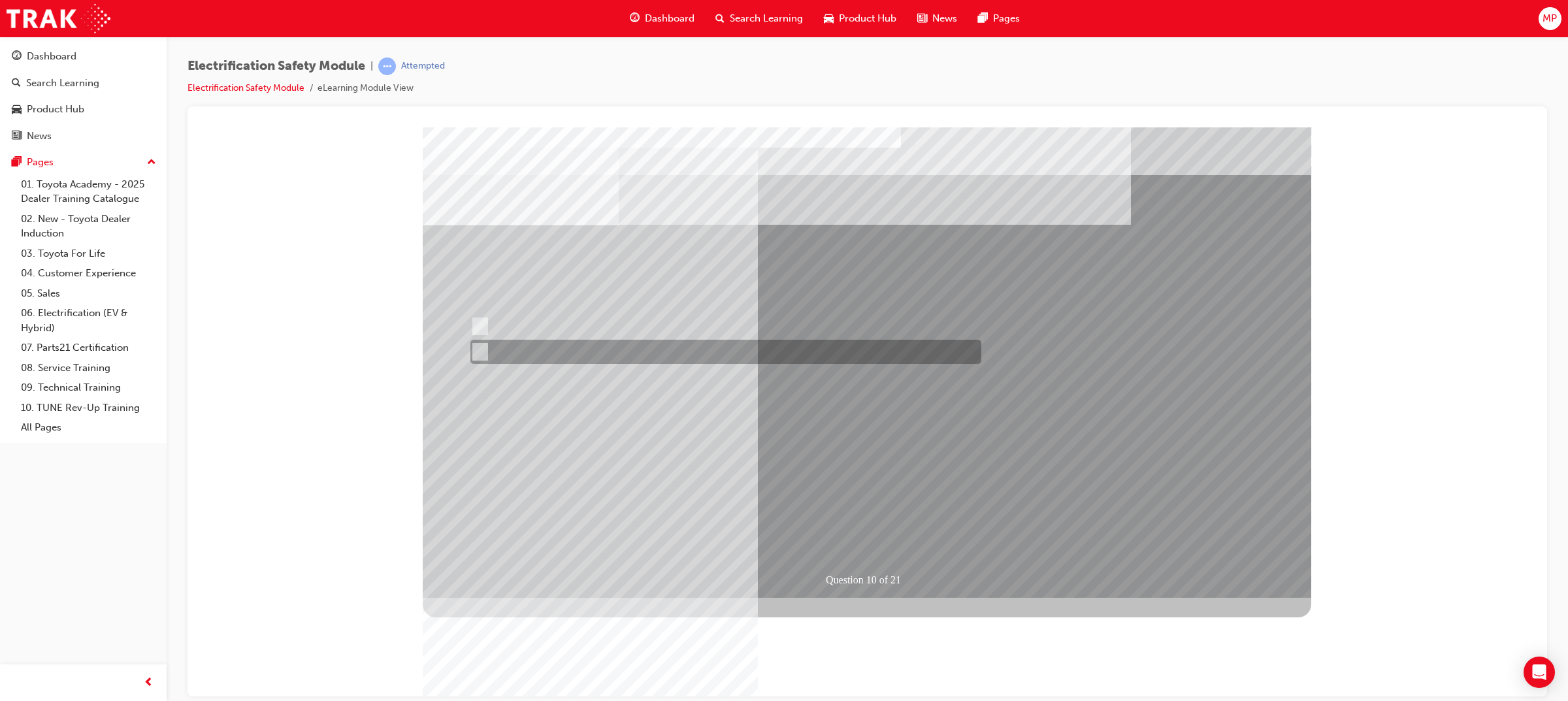
click at [532, 350] on div at bounding box center [723, 351] width 511 height 24
radio input "true"
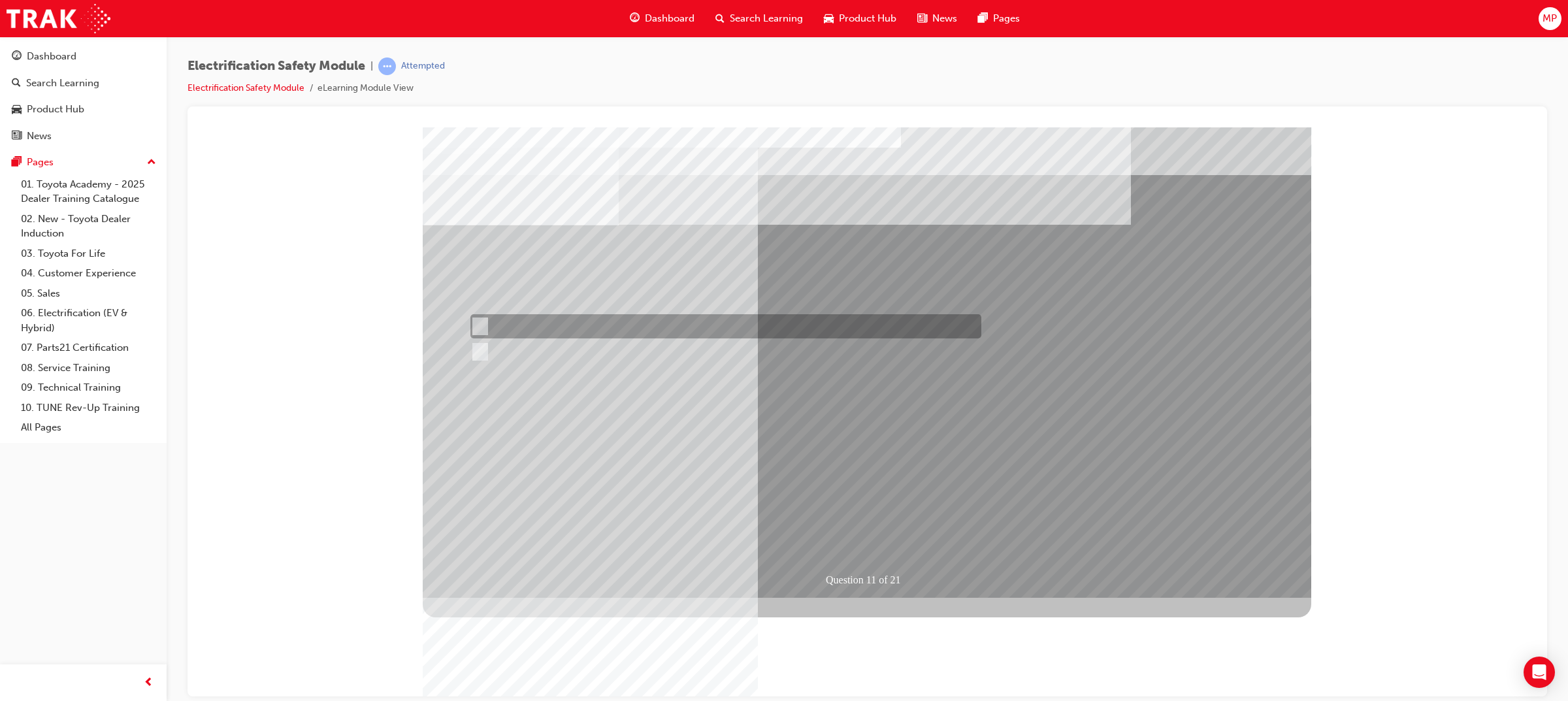
click at [516, 337] on div at bounding box center [723, 326] width 511 height 24
radio input "true"
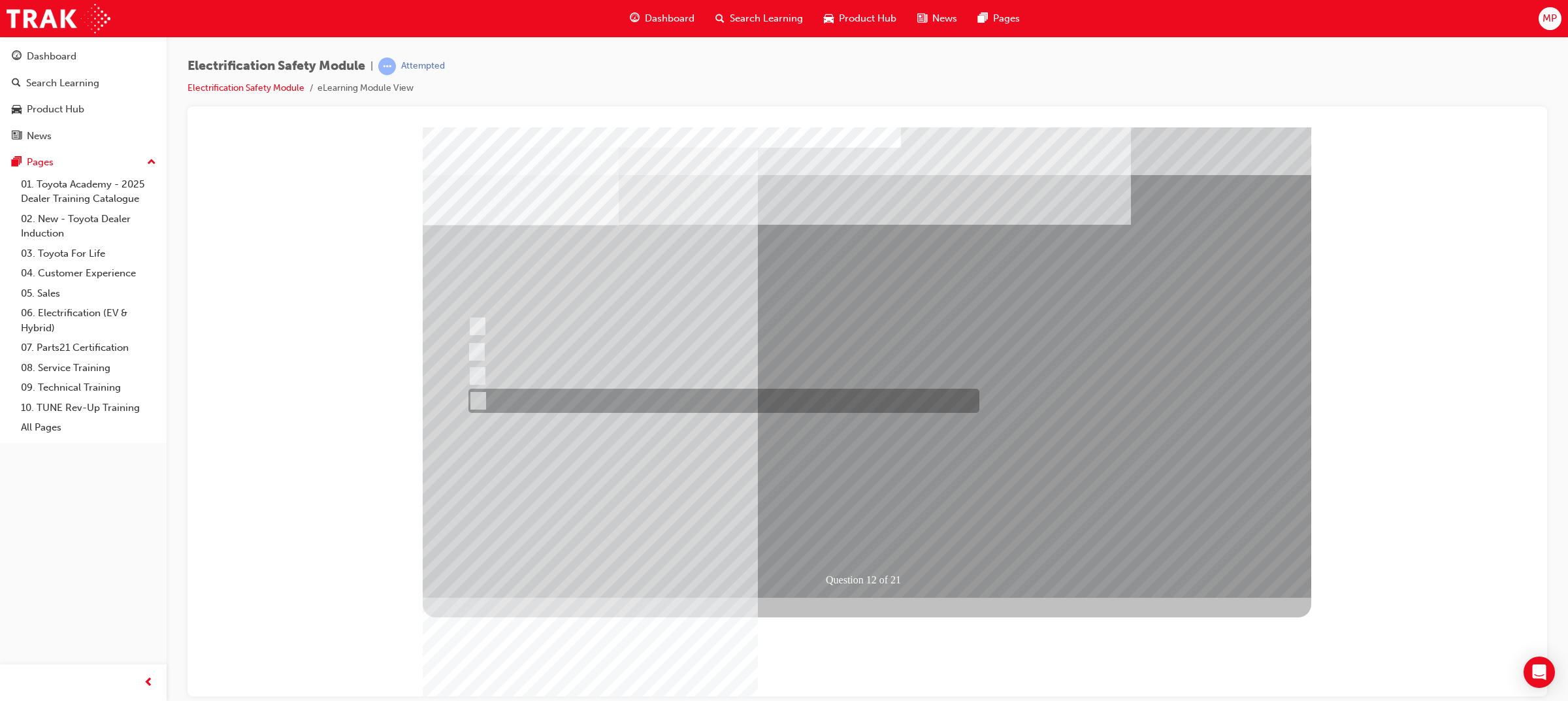
click at [565, 405] on div at bounding box center [721, 400] width 511 height 24
radio input "true"
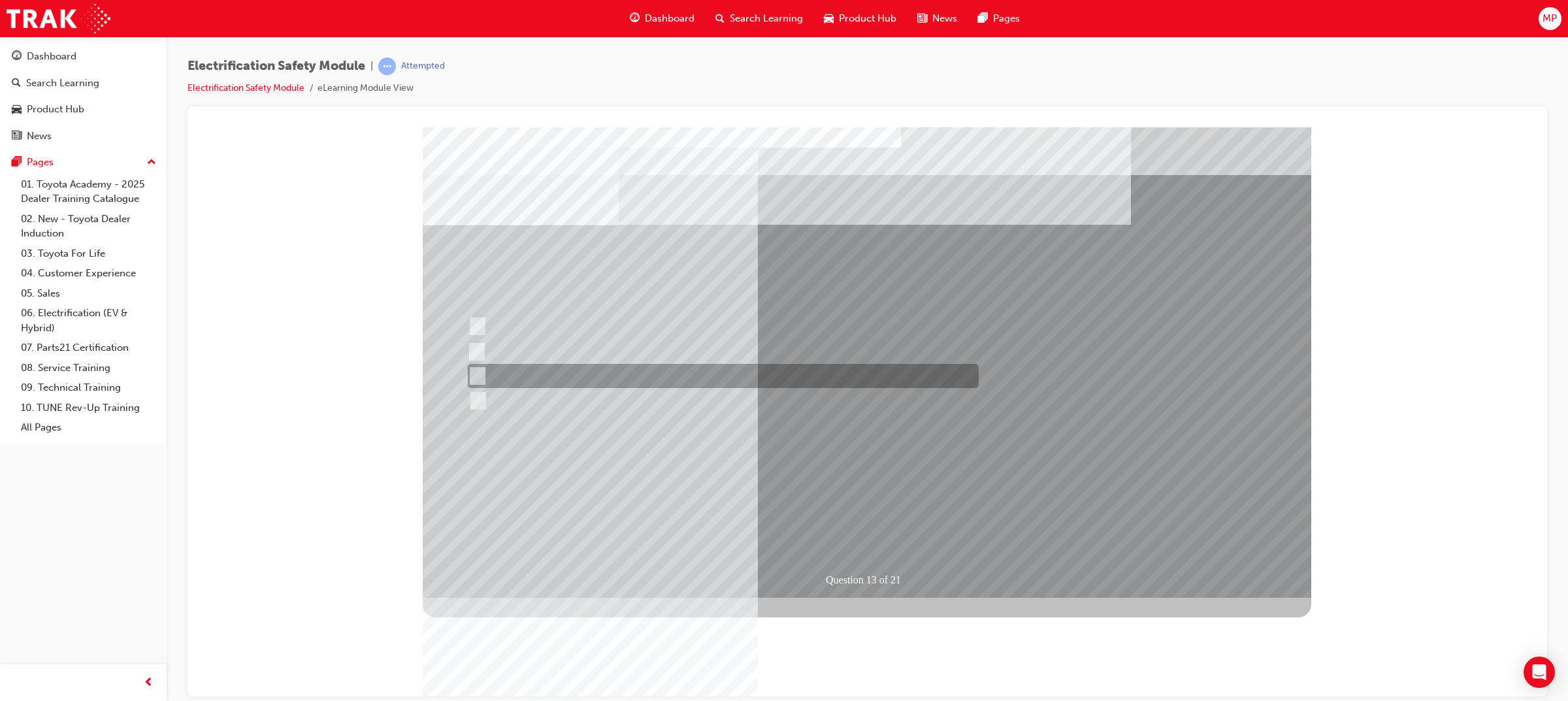
click at [805, 379] on div at bounding box center [720, 375] width 511 height 24
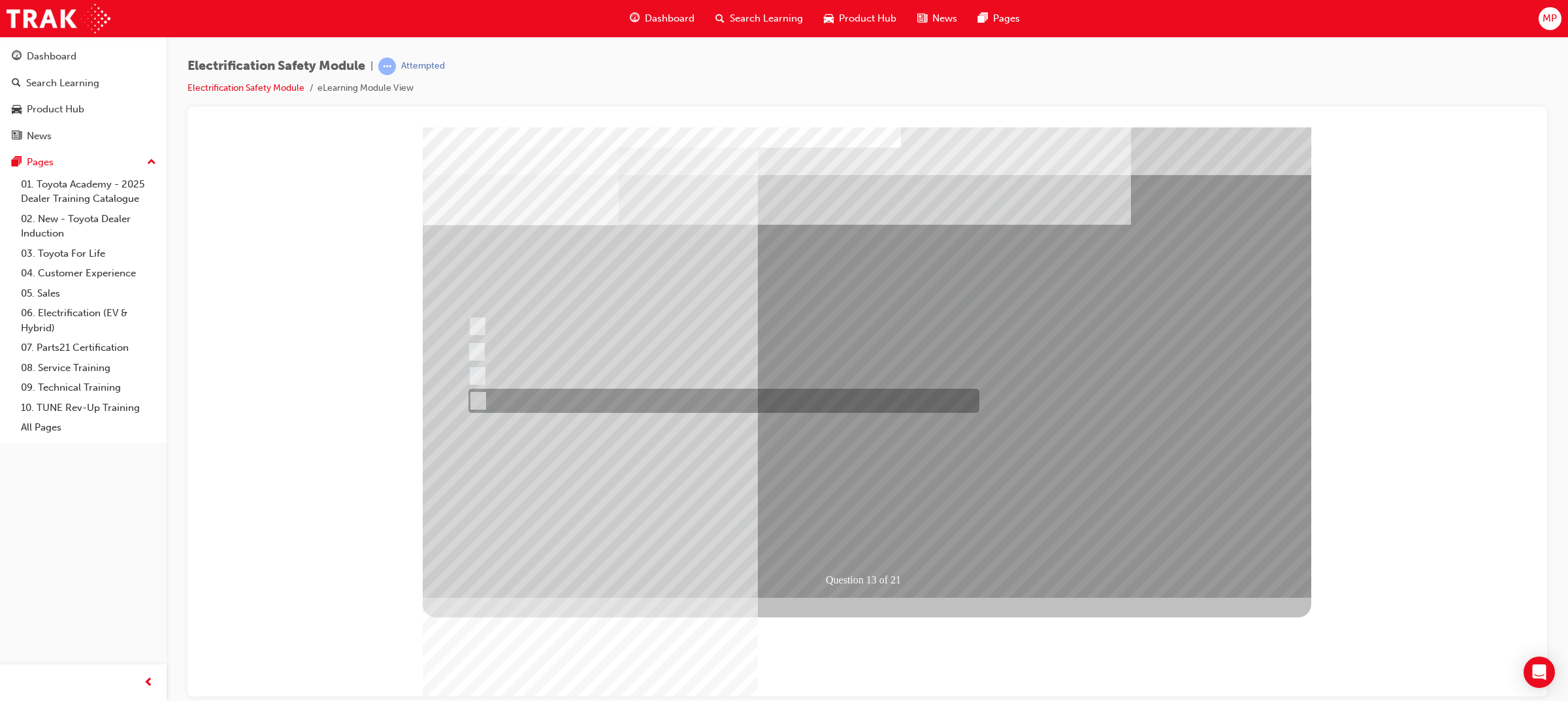
click at [694, 408] on div at bounding box center [721, 400] width 511 height 24
radio input "false"
radio input "true"
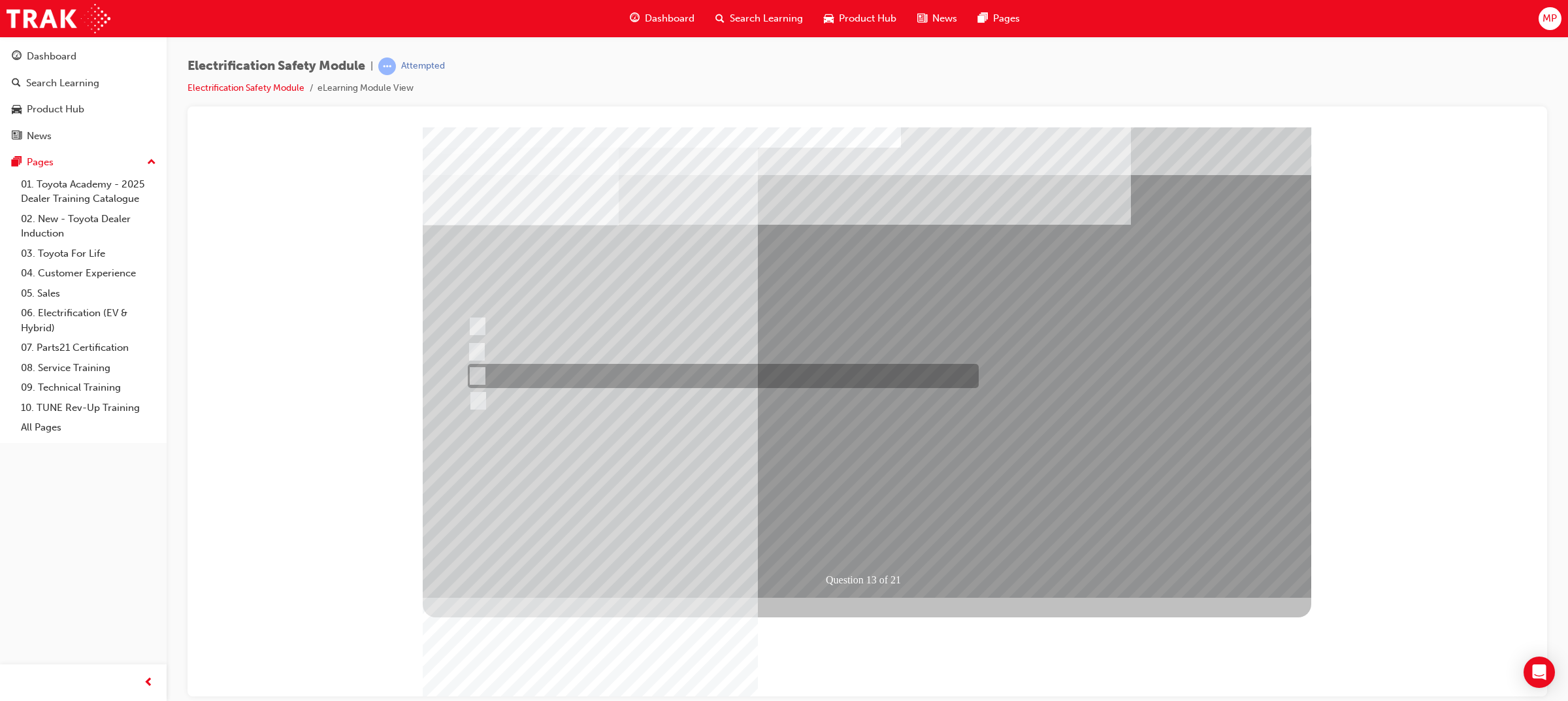
click at [713, 374] on div at bounding box center [720, 375] width 511 height 24
radio input "true"
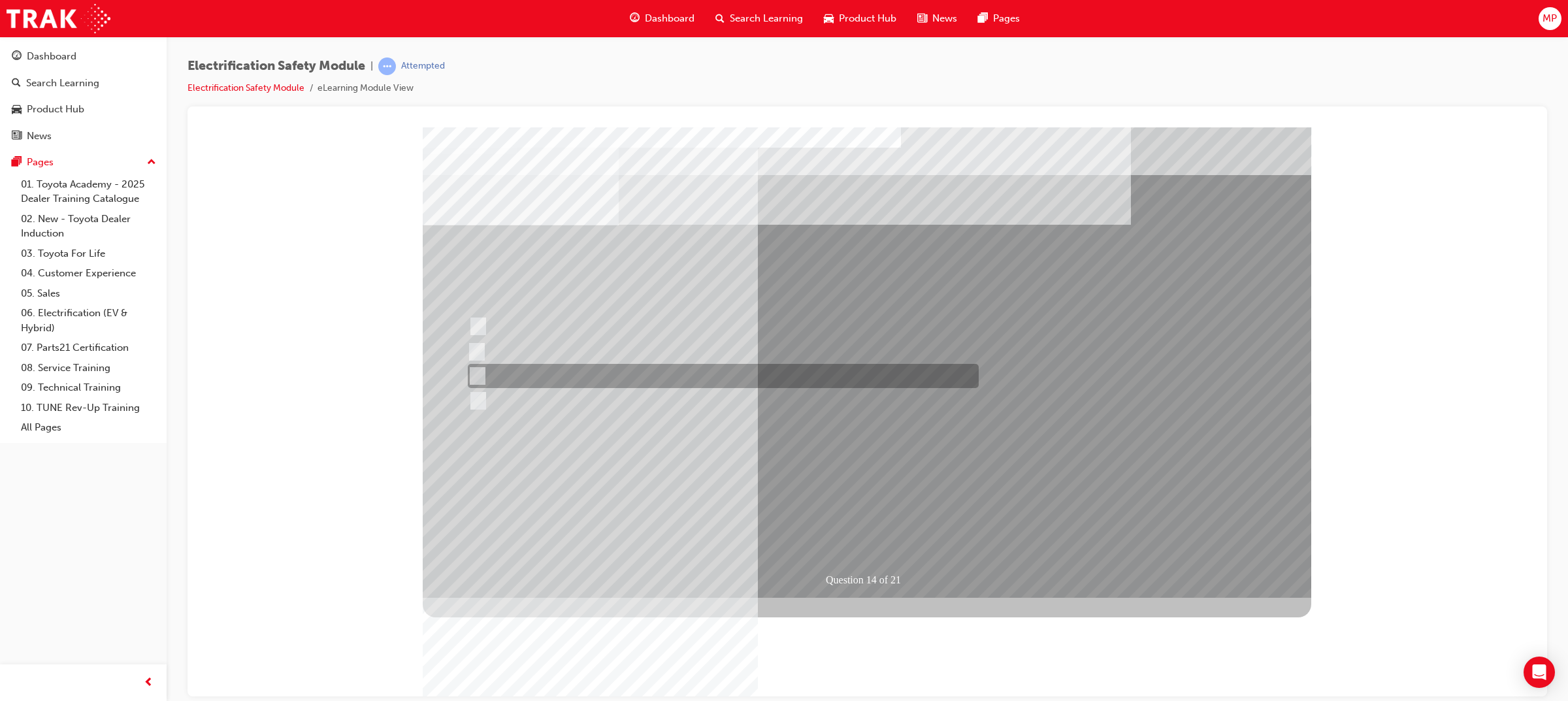
click at [612, 377] on div at bounding box center [720, 375] width 511 height 24
radio input "true"
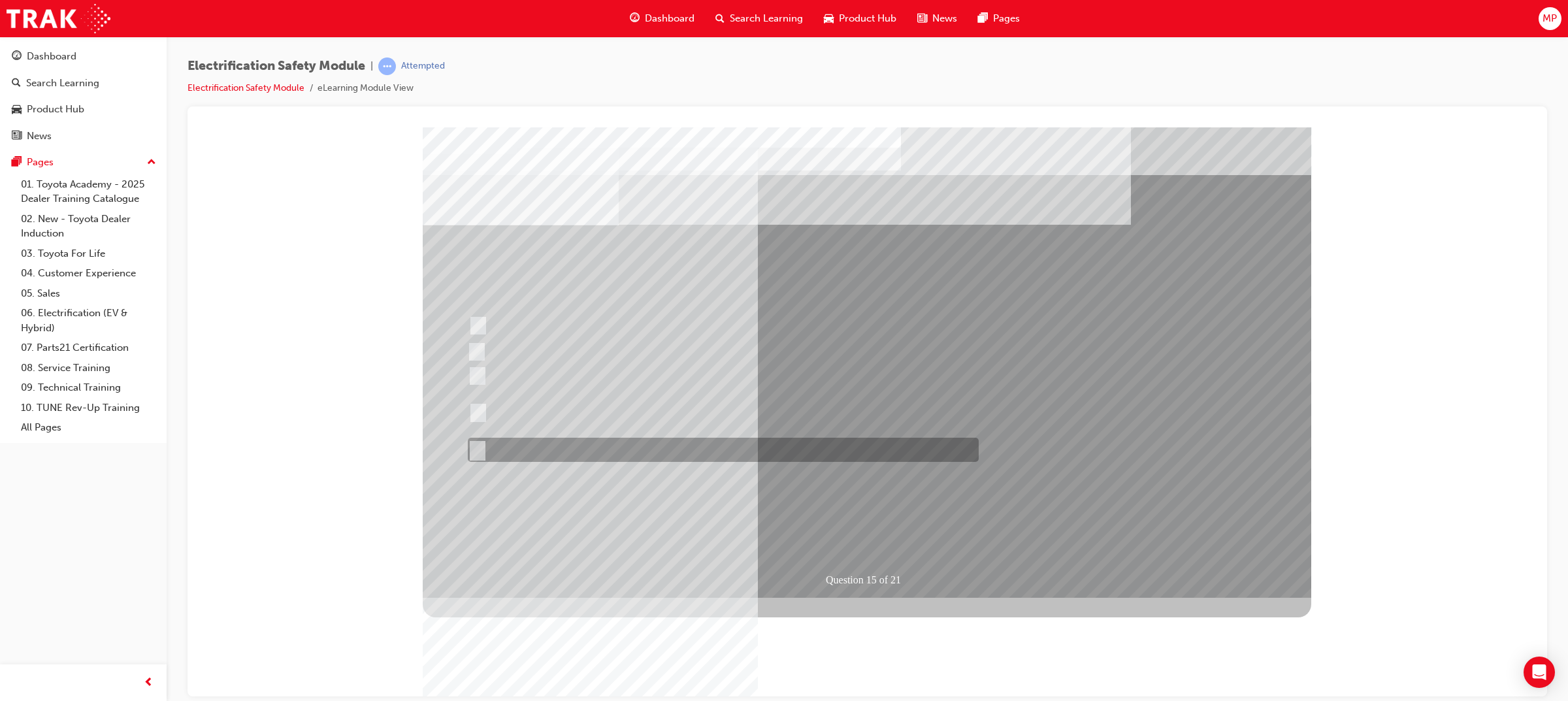
click at [815, 446] on div at bounding box center [720, 449] width 511 height 24
radio input "true"
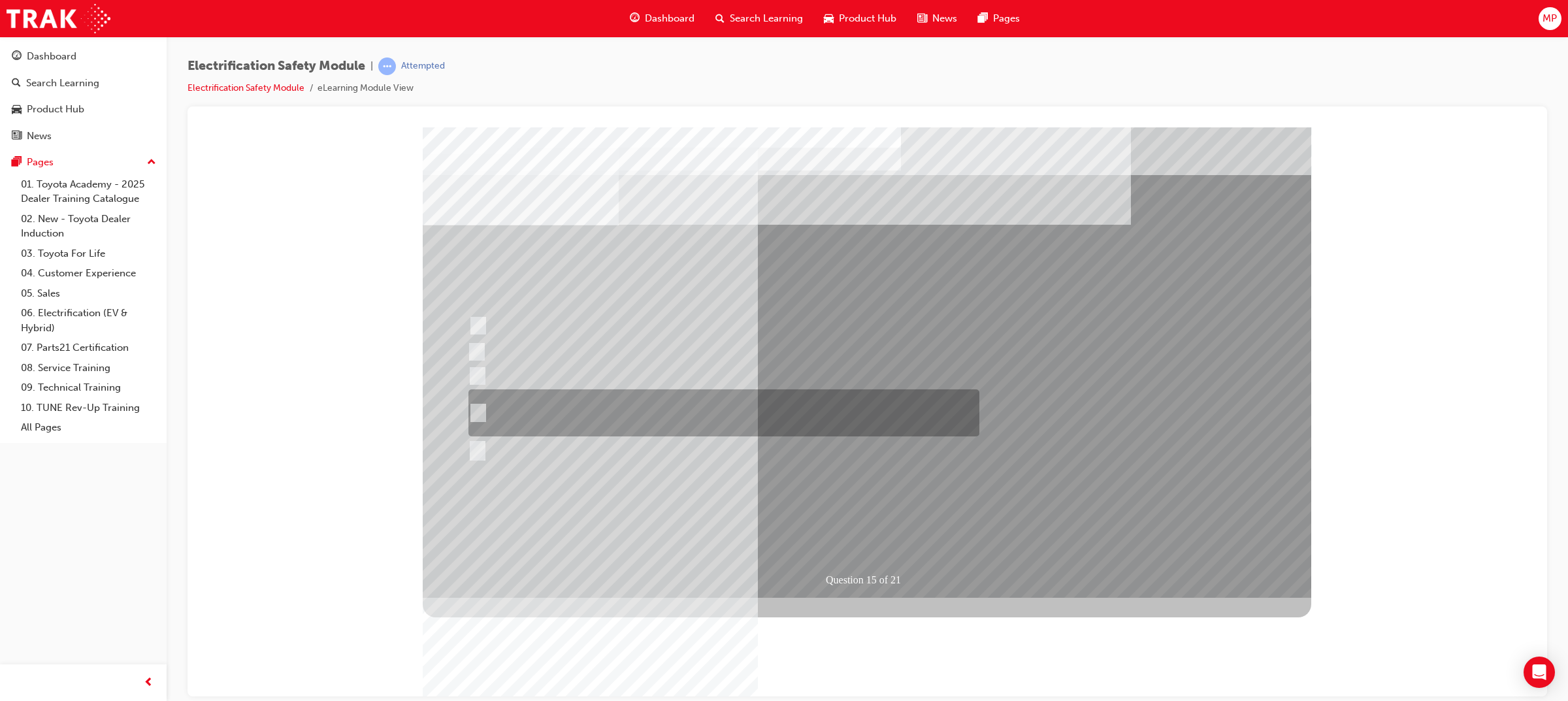
click at [744, 403] on div at bounding box center [721, 413] width 511 height 47
radio input "true"
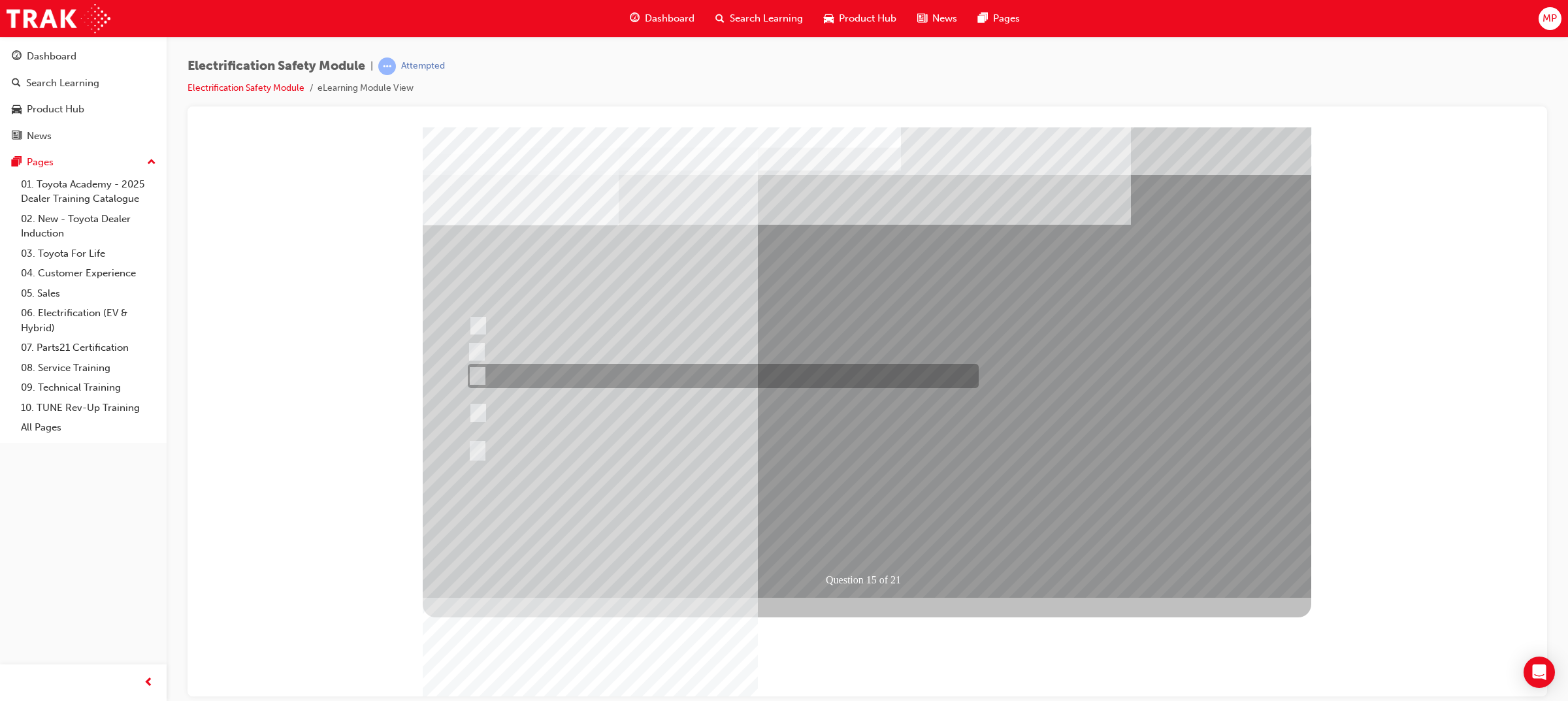
click at [744, 382] on div at bounding box center [720, 375] width 511 height 24
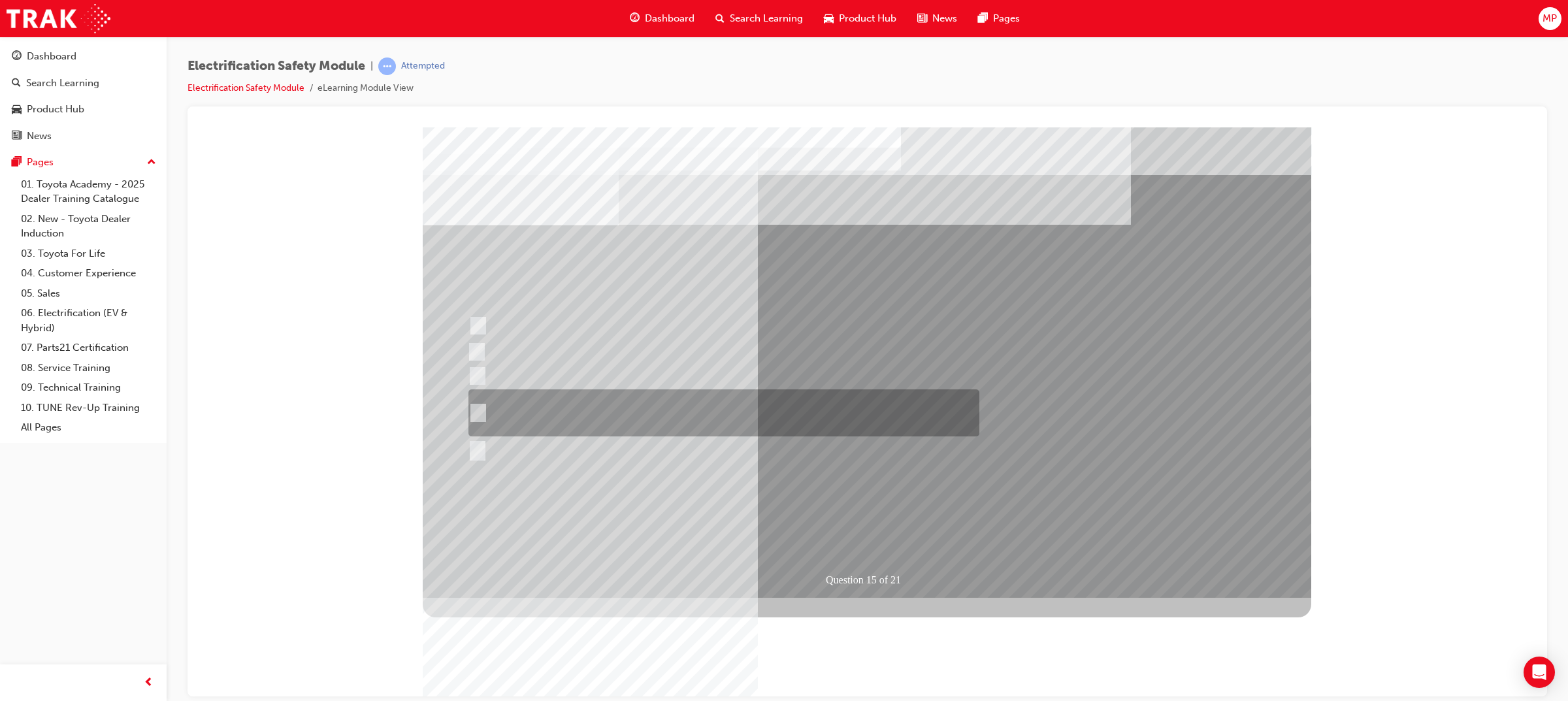
drag, startPoint x: 854, startPoint y: 412, endPoint x: 857, endPoint y: 425, distance: 13.3
click at [854, 413] on div at bounding box center [721, 413] width 511 height 47
radio input "false"
radio input "true"
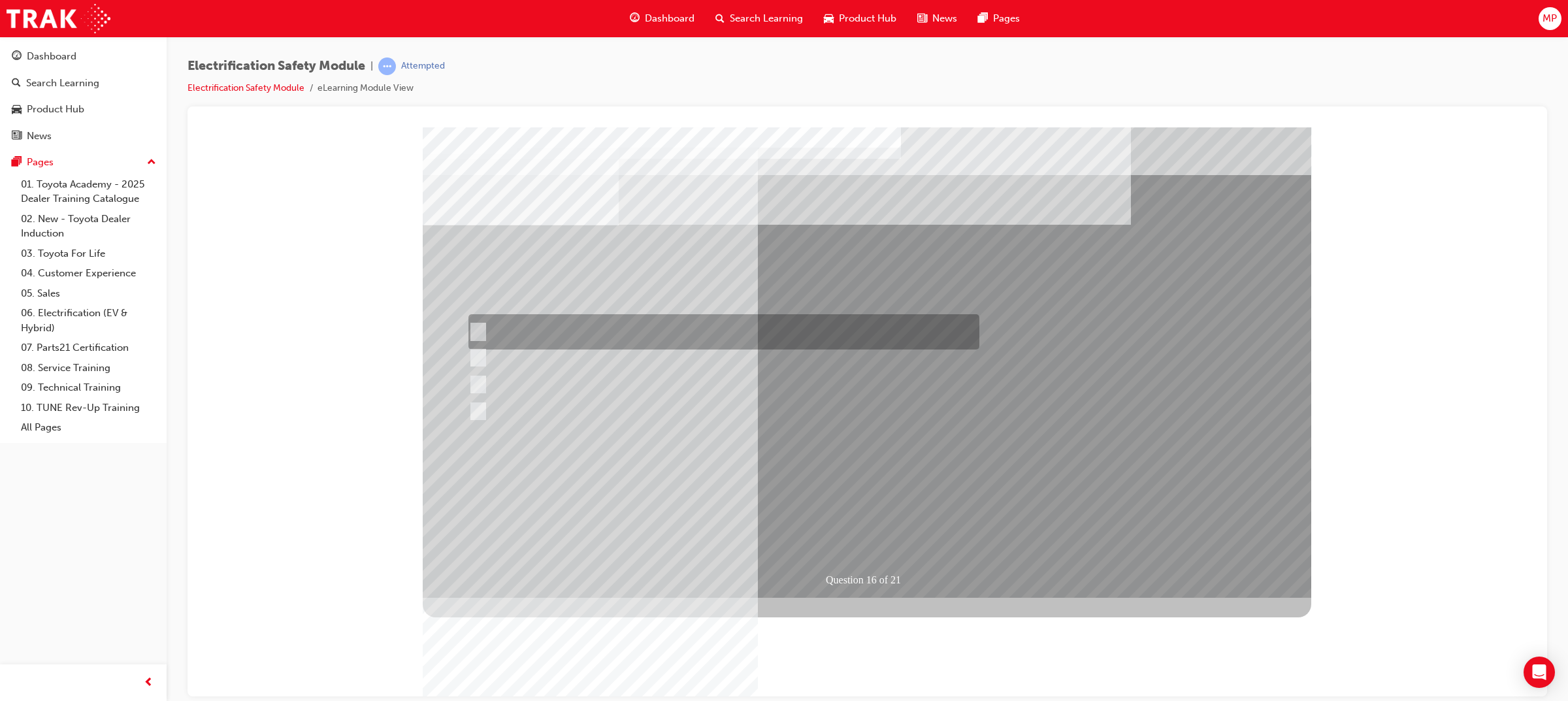
click at [681, 326] on div at bounding box center [721, 332] width 511 height 35
radio input "true"
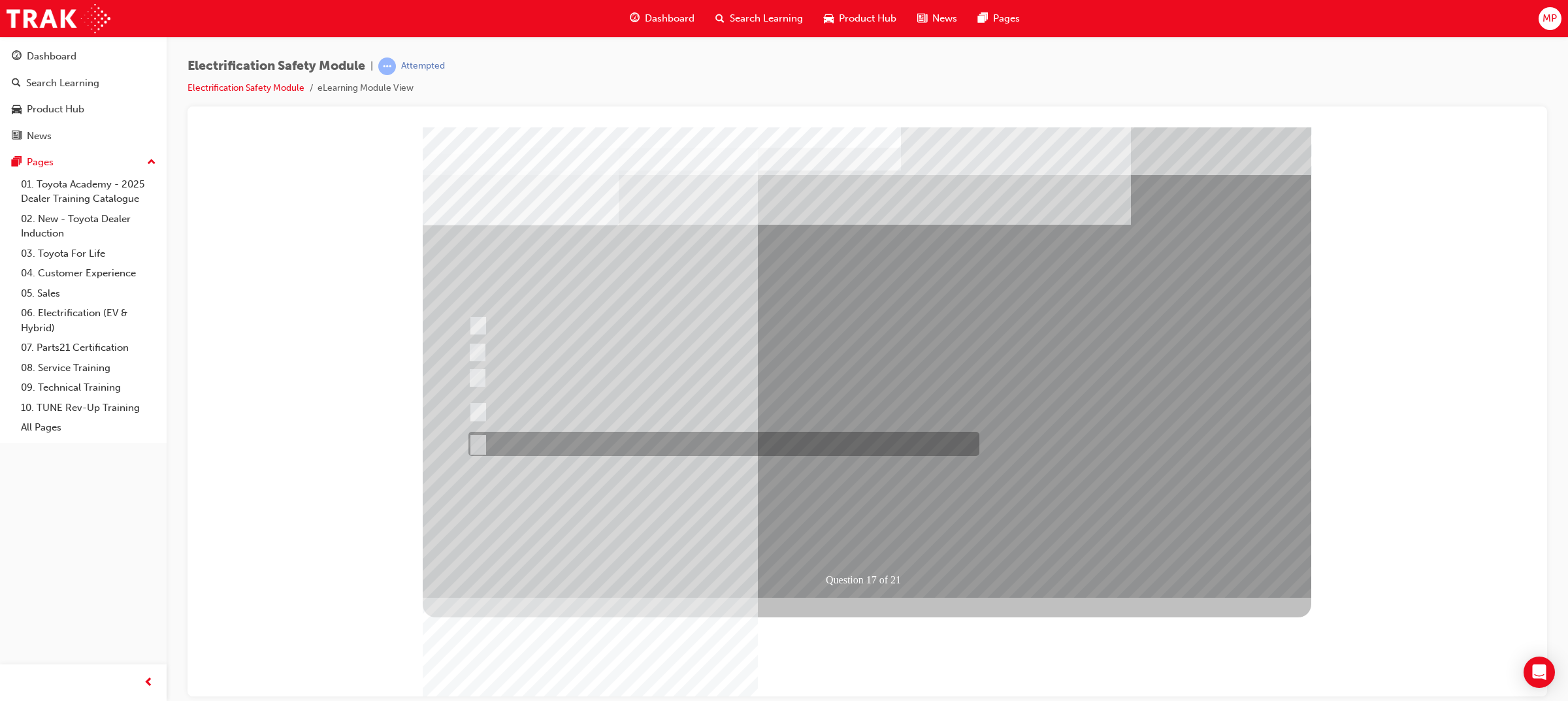
click at [588, 450] on div at bounding box center [721, 444] width 511 height 24
radio input "true"
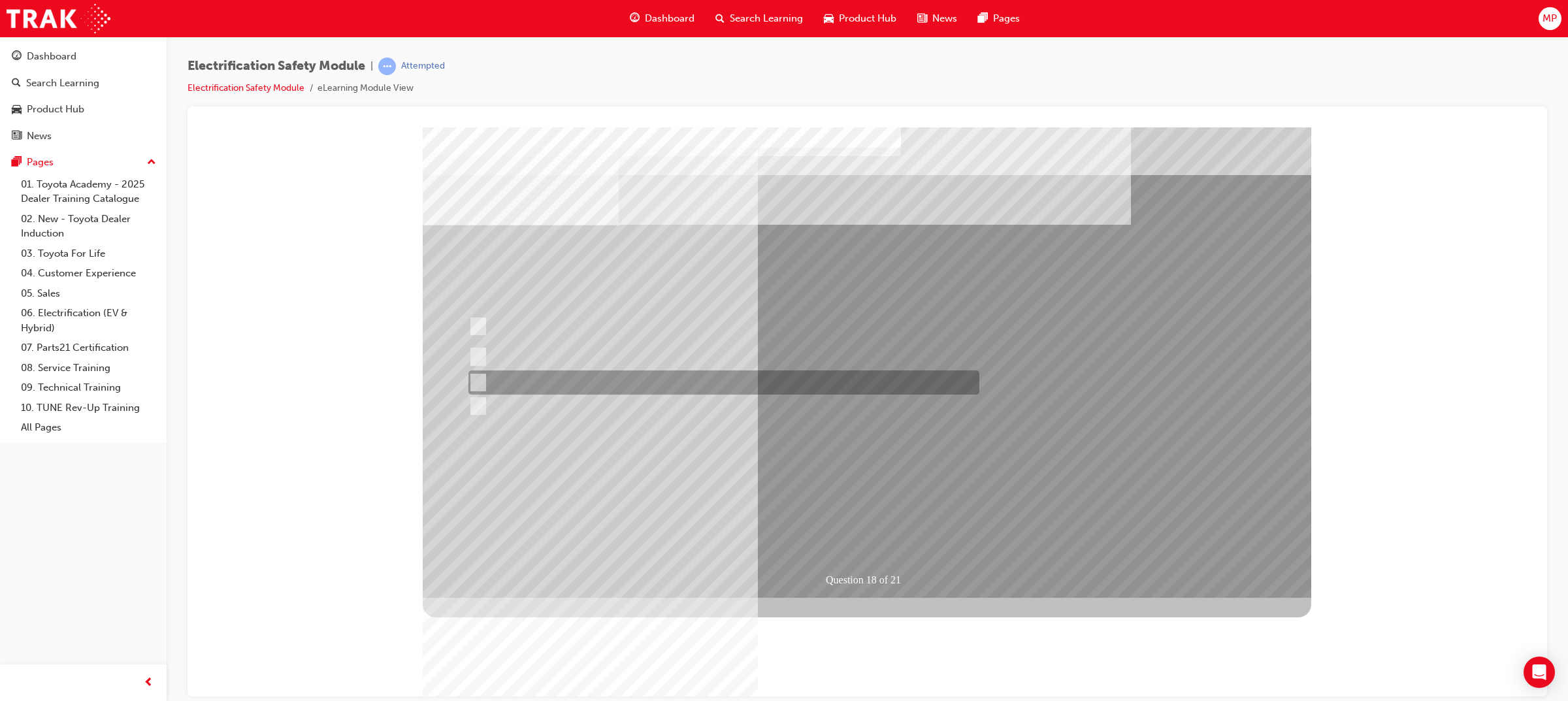
click at [613, 382] on div at bounding box center [721, 382] width 511 height 24
radio input "true"
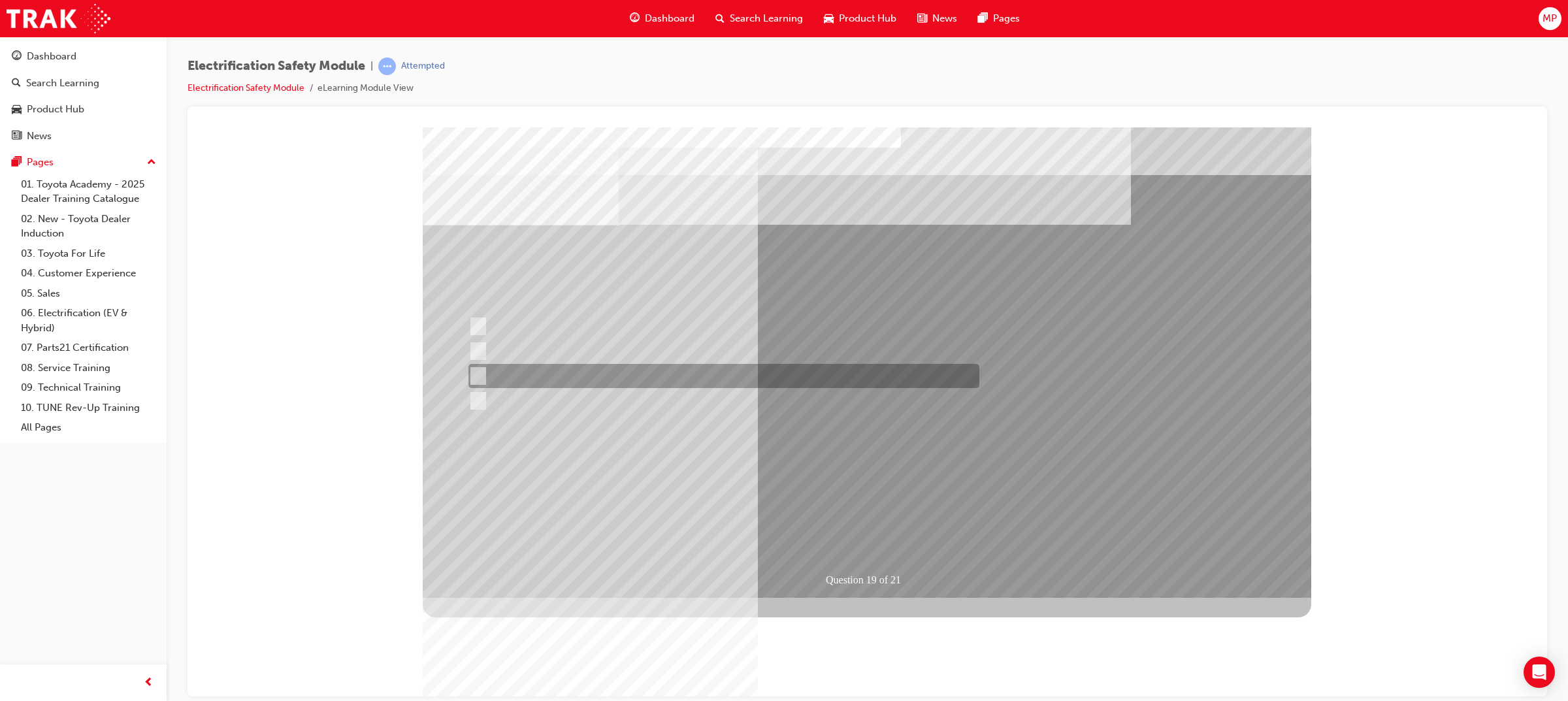
drag, startPoint x: 903, startPoint y: 372, endPoint x: 907, endPoint y: 379, distance: 8.1
click at [905, 372] on div at bounding box center [721, 375] width 511 height 24
radio input "true"
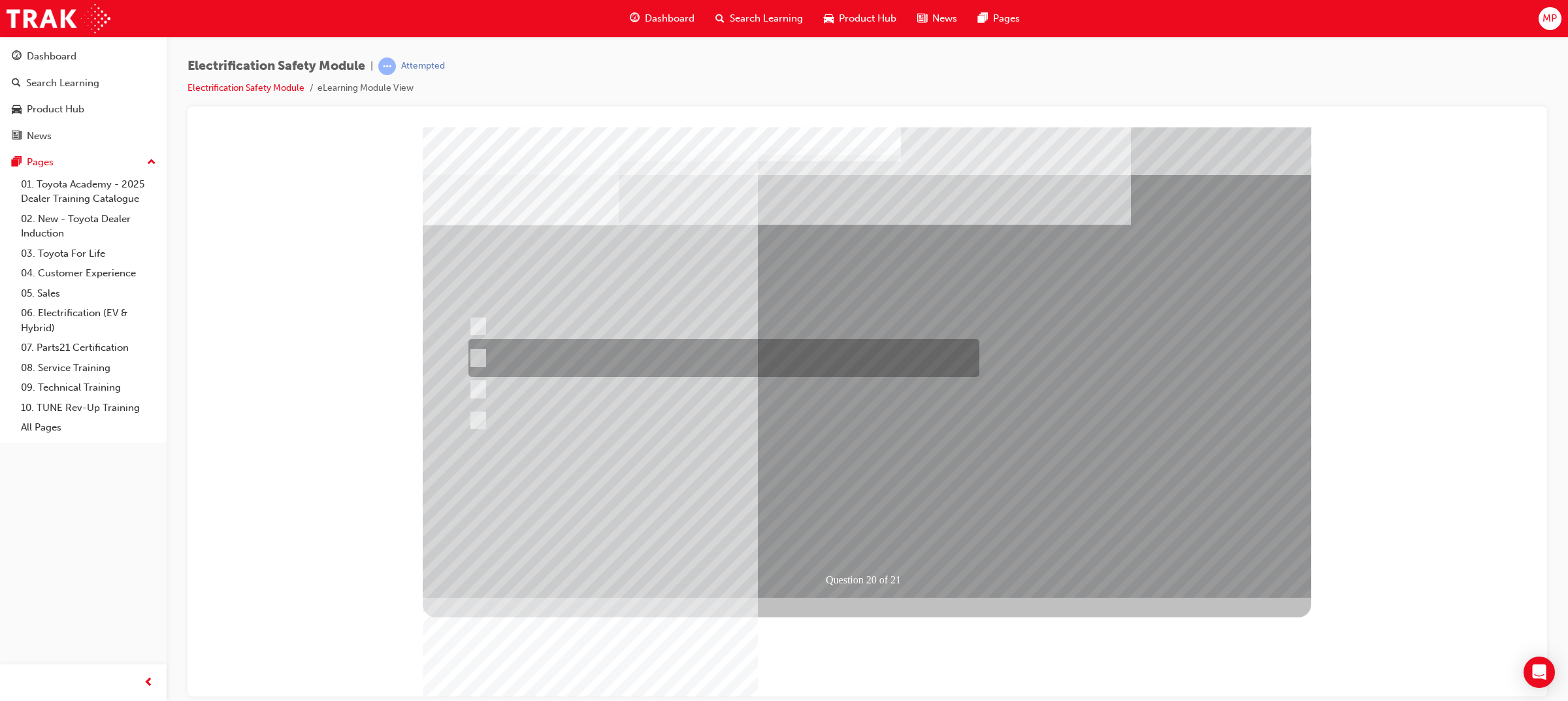
click at [919, 361] on div at bounding box center [721, 358] width 511 height 38
radio input "true"
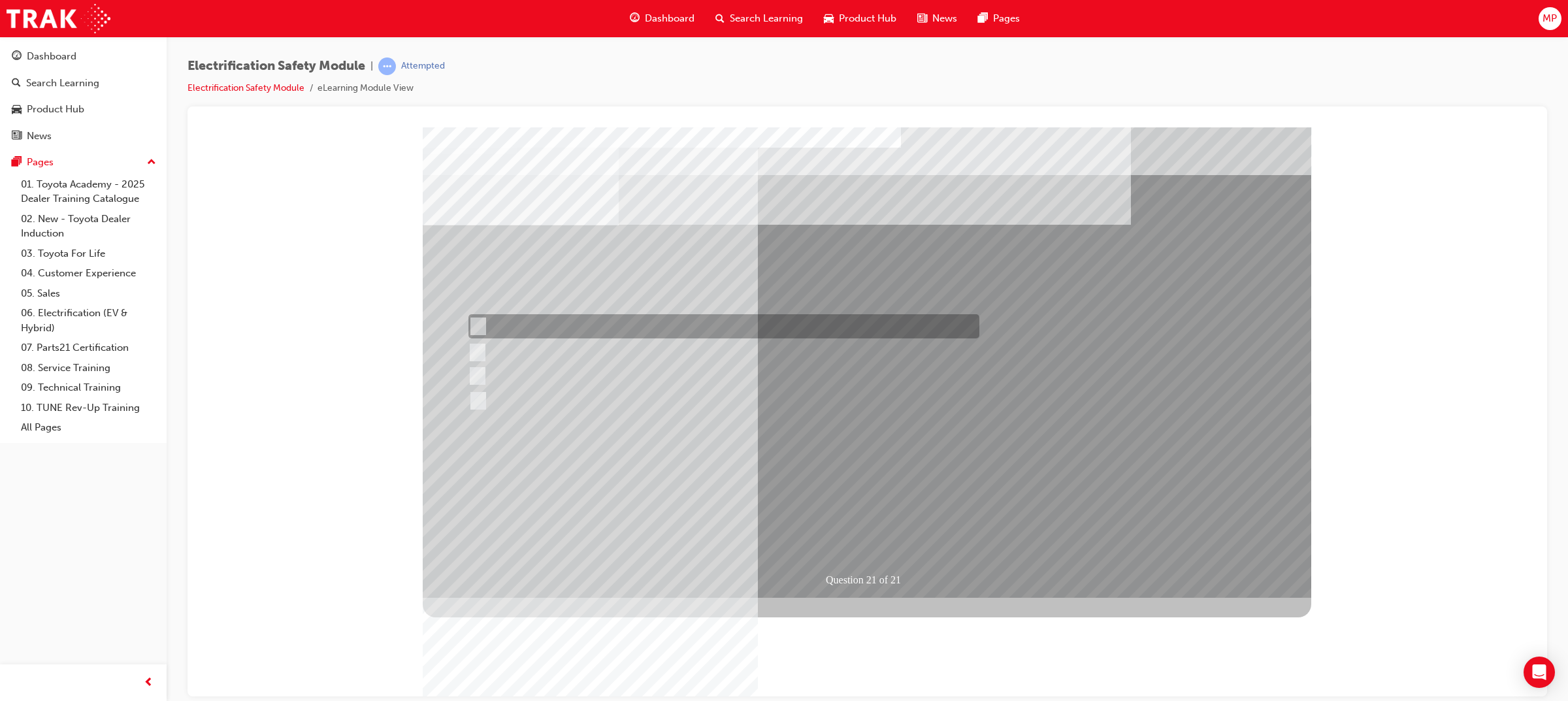
click at [641, 330] on div at bounding box center [721, 326] width 511 height 24
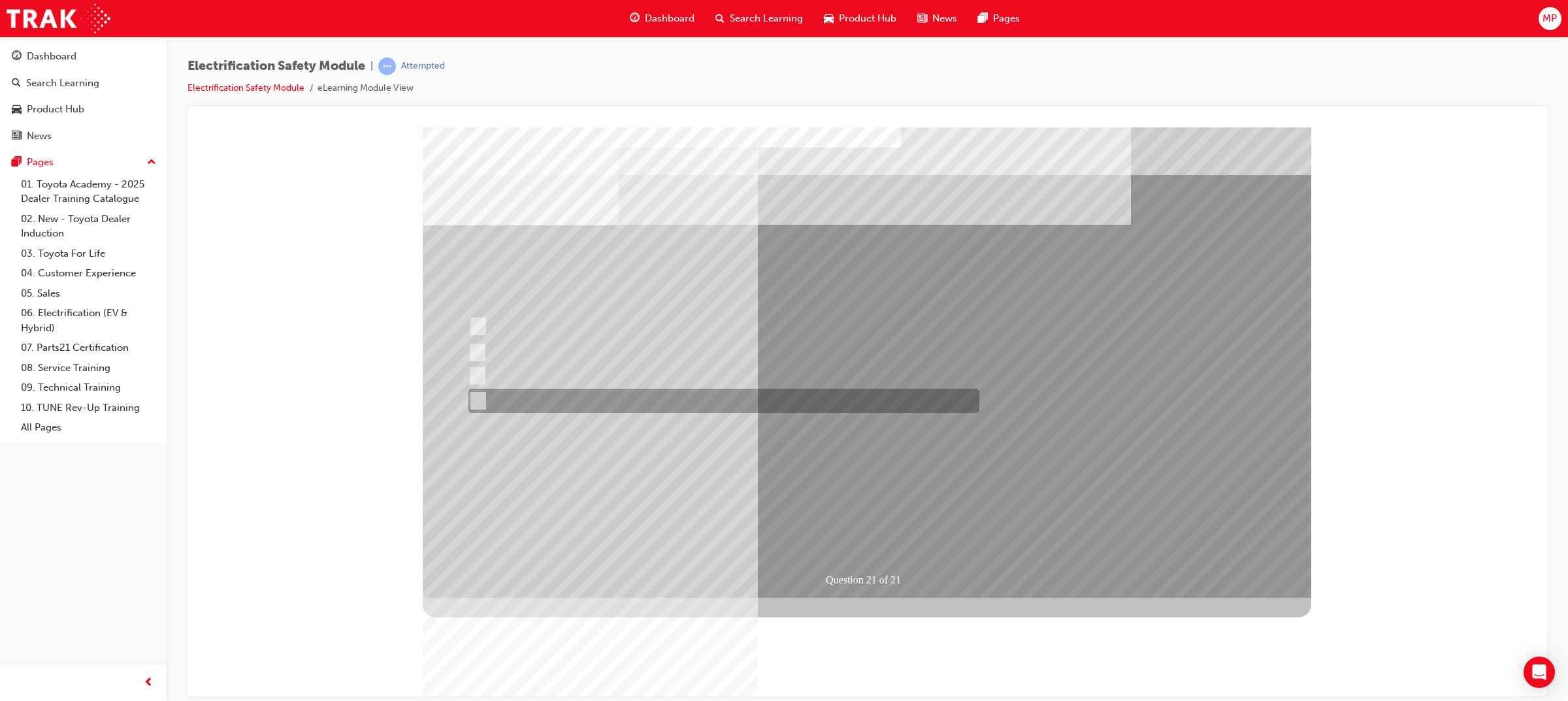
click at [621, 394] on div at bounding box center [721, 400] width 511 height 24
radio input "false"
radio input "true"
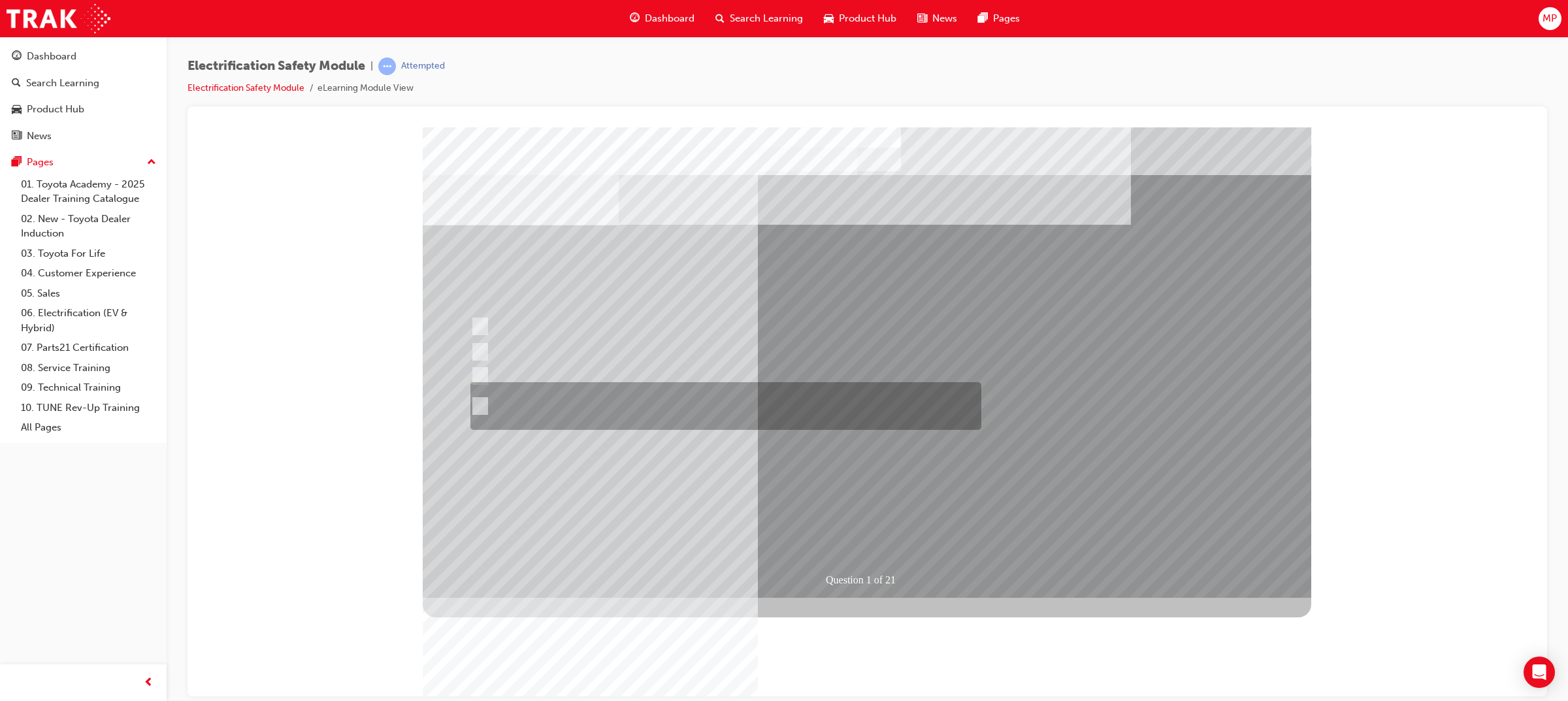
click at [845, 424] on div at bounding box center [723, 406] width 511 height 47
radio input "true"
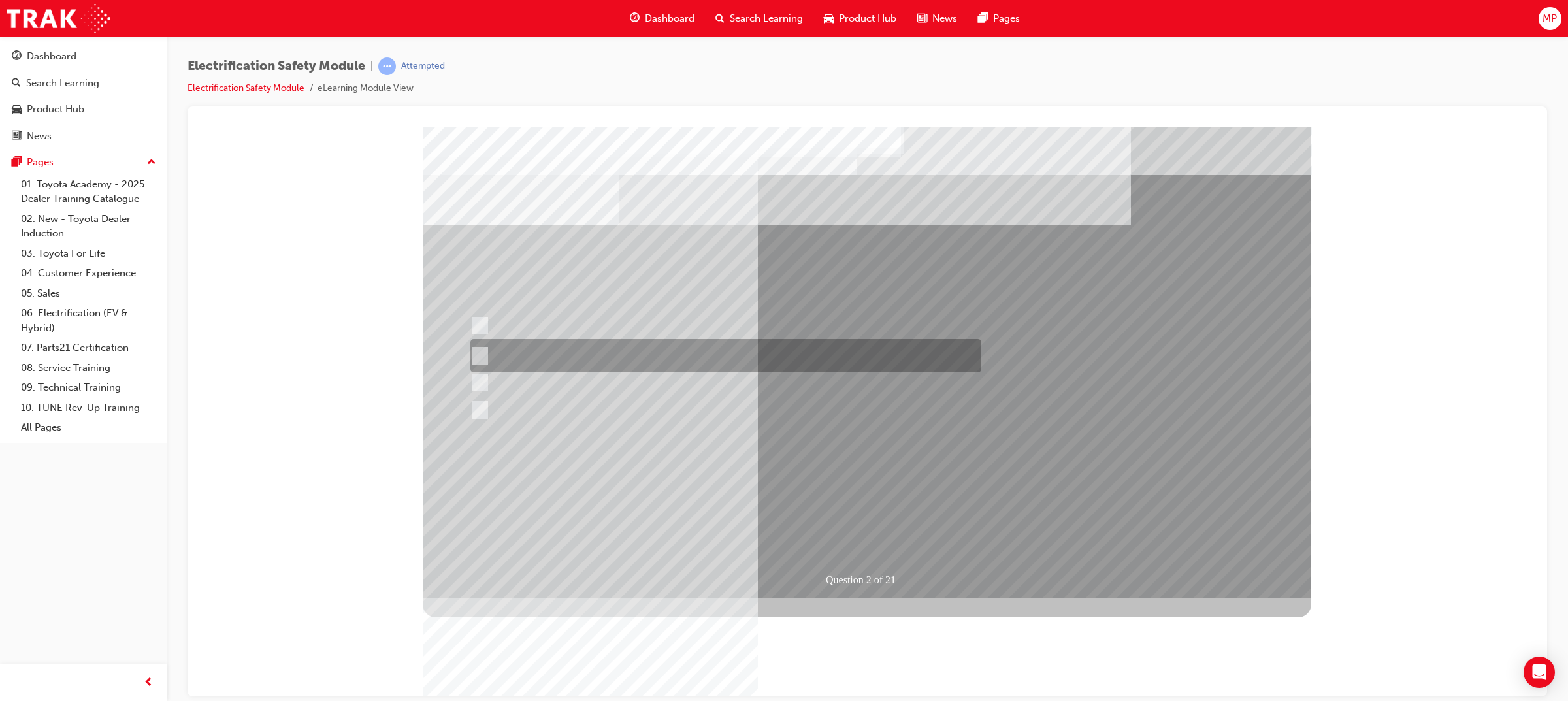
click at [759, 365] on div at bounding box center [723, 355] width 511 height 33
radio input "true"
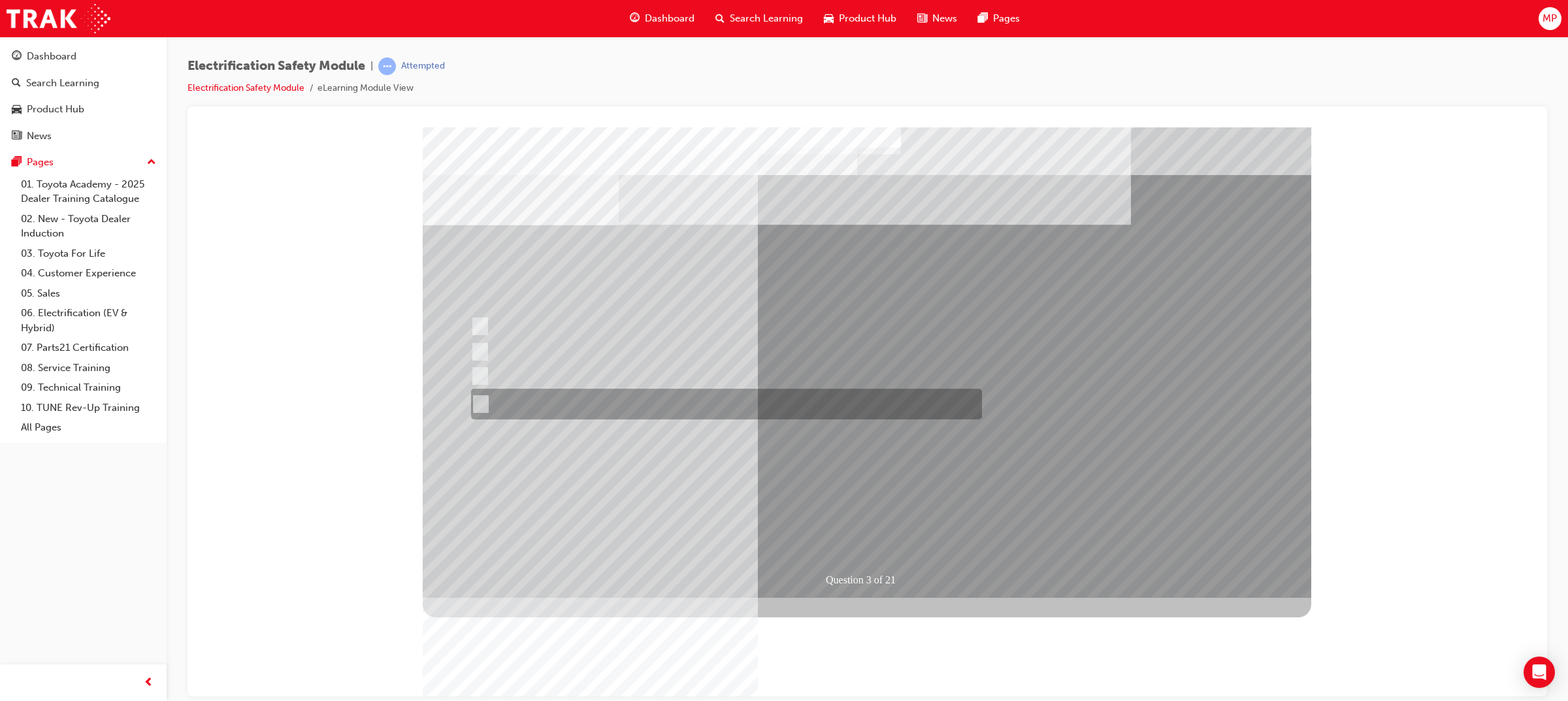
click at [681, 407] on div at bounding box center [723, 404] width 511 height 30
radio input "true"
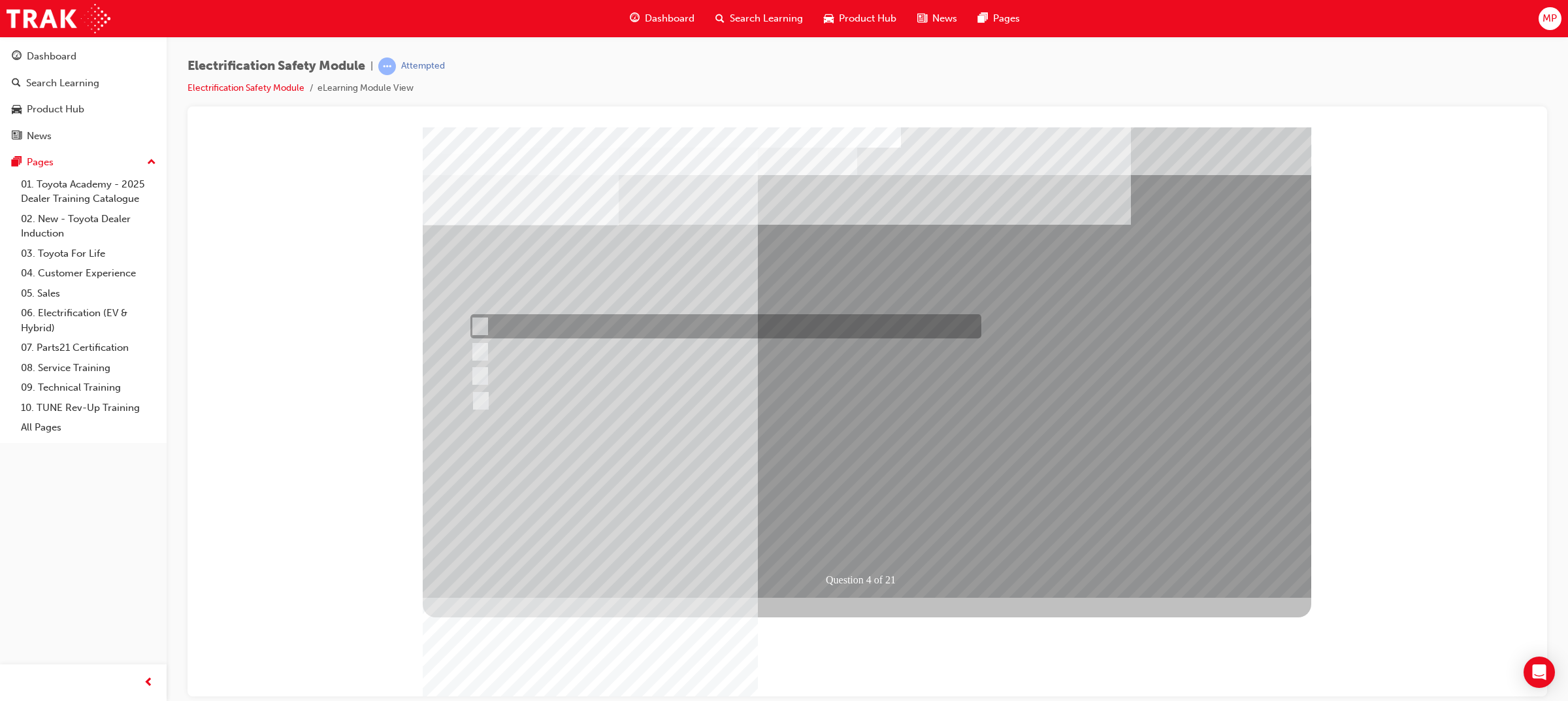
click at [515, 323] on div at bounding box center [723, 326] width 511 height 24
checkbox input "true"
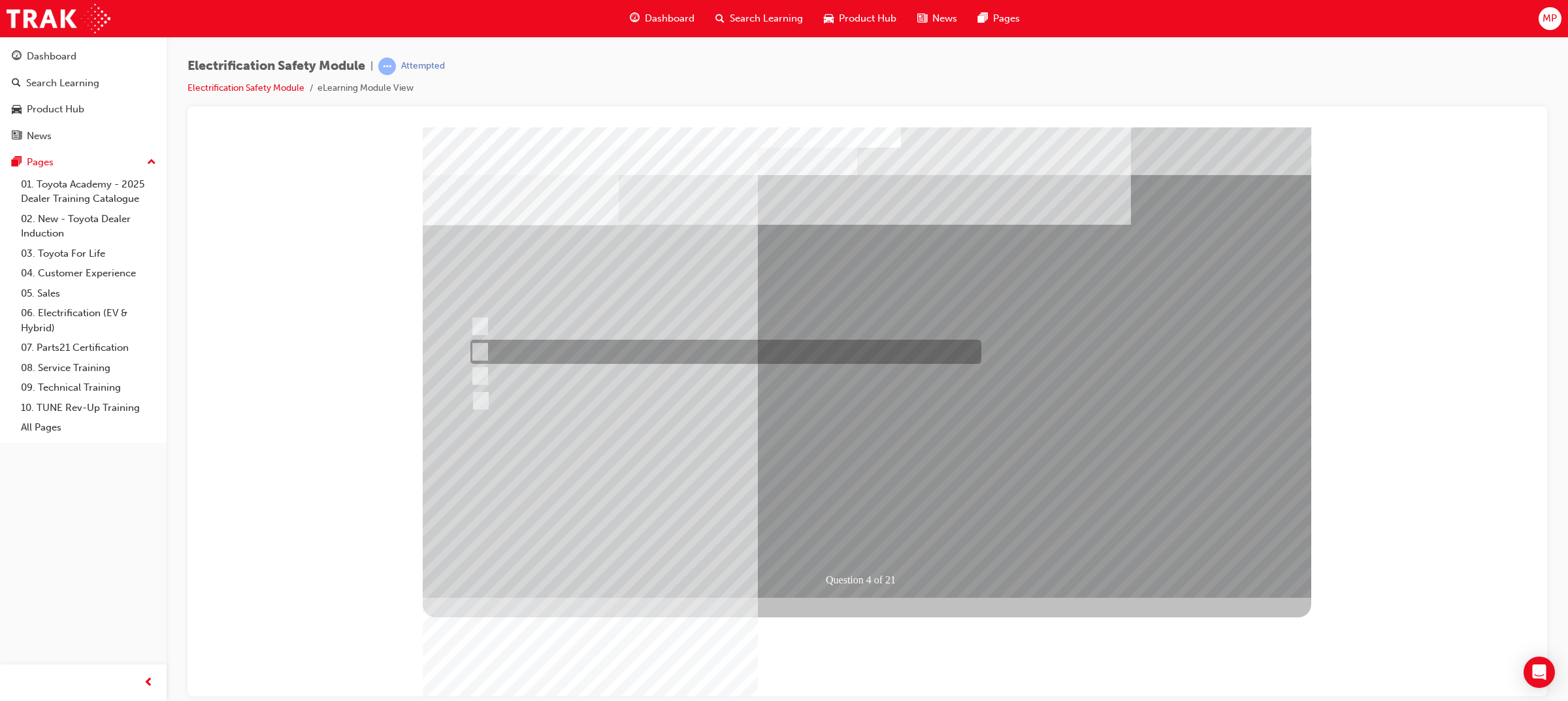
click at [545, 360] on div at bounding box center [723, 351] width 511 height 24
checkbox input "true"
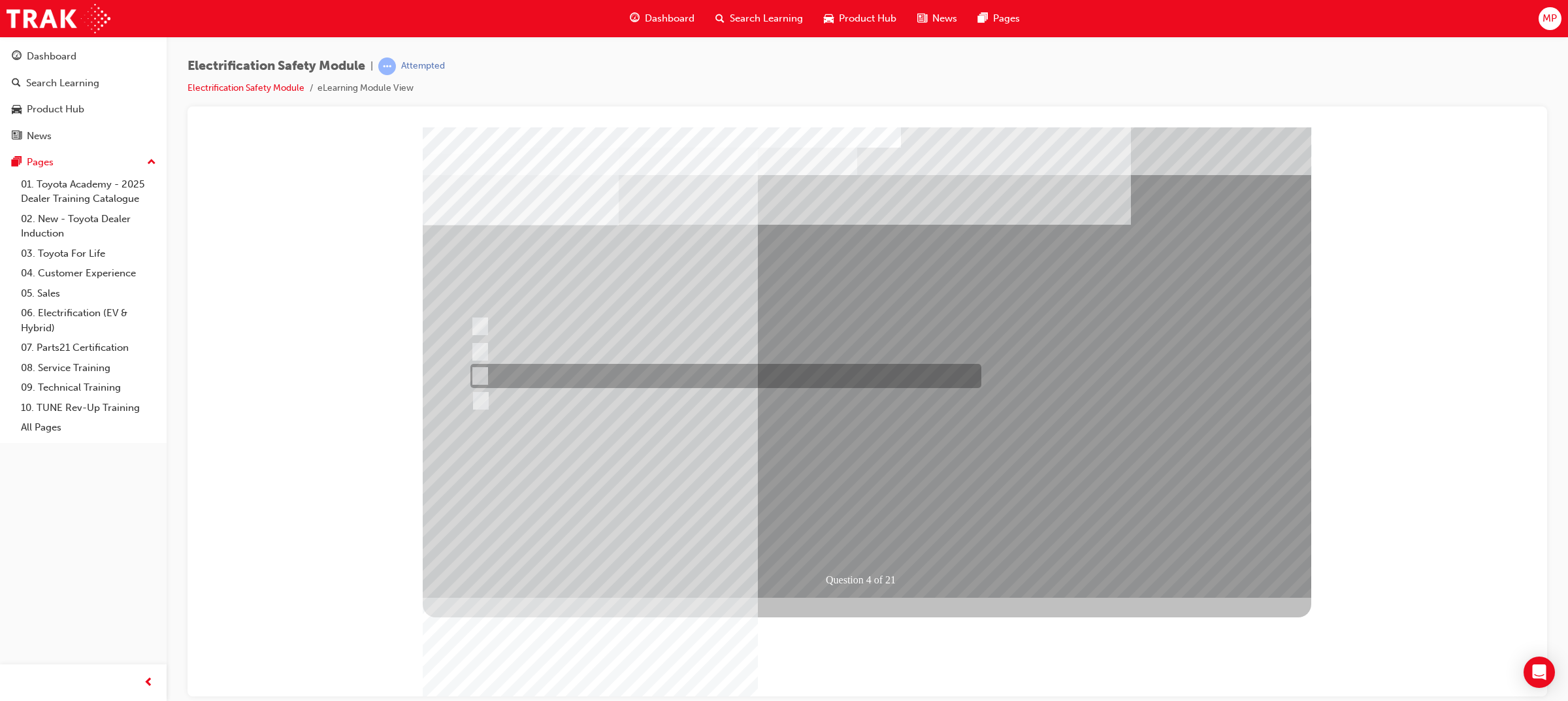
click at [549, 371] on div at bounding box center [723, 375] width 511 height 24
checkbox input "true"
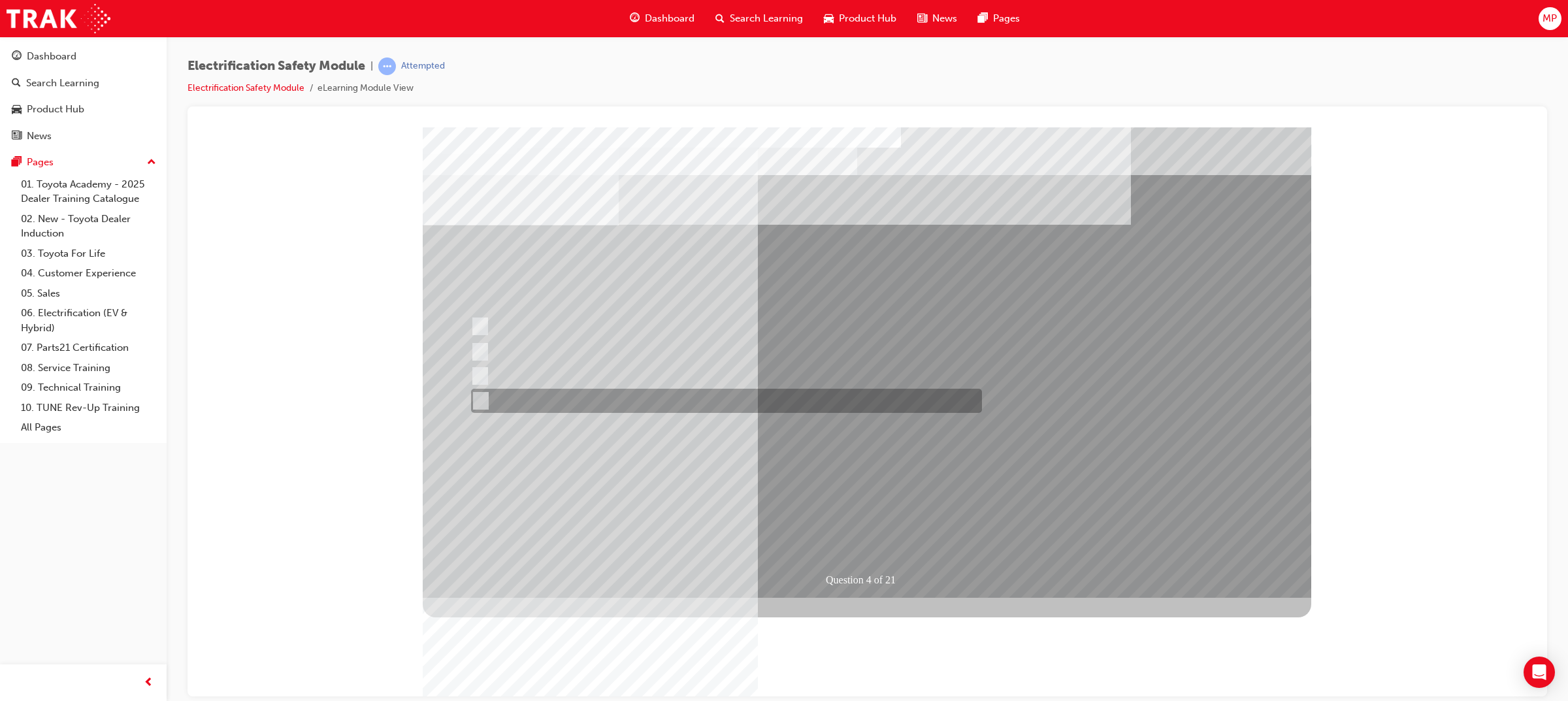
click at [553, 398] on div at bounding box center [723, 400] width 511 height 24
checkbox input "true"
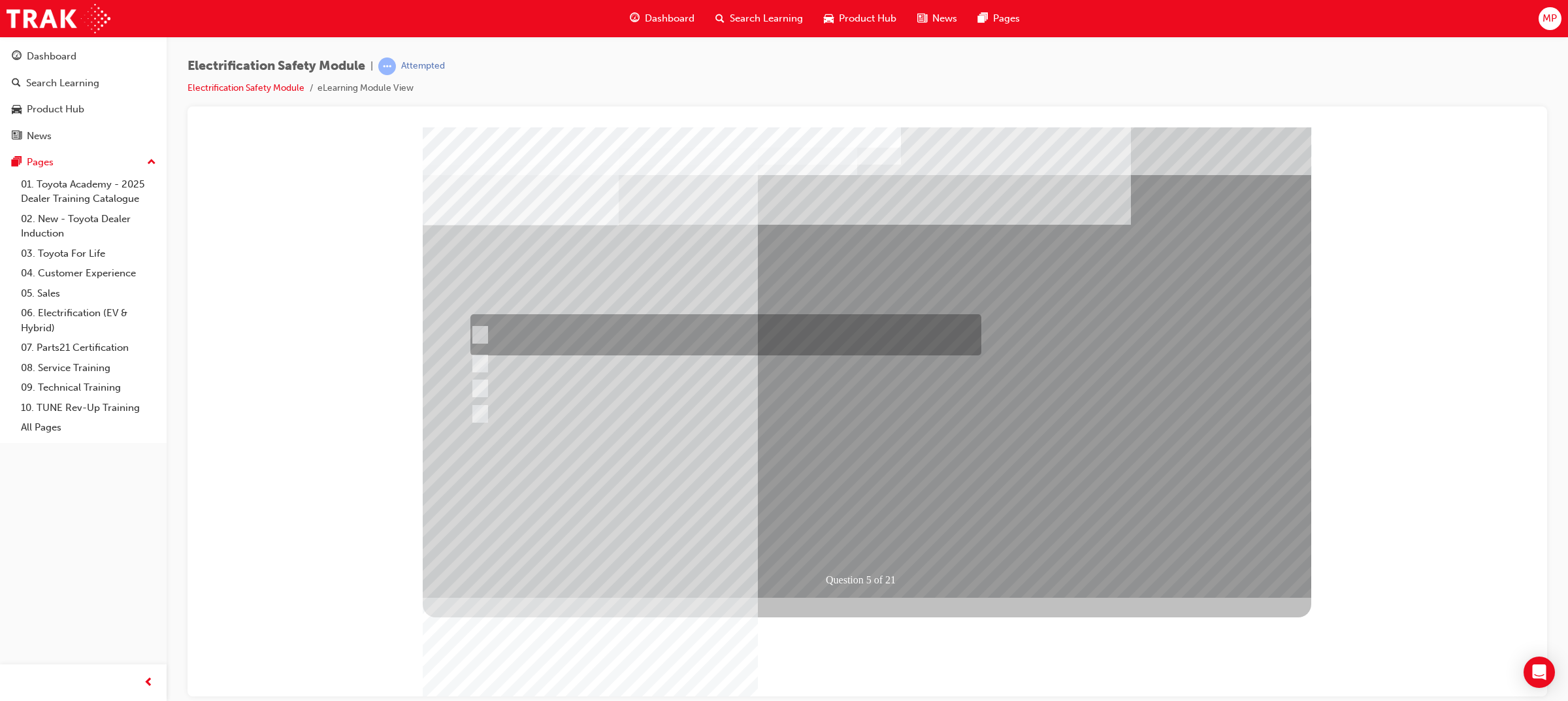
click at [758, 329] on div at bounding box center [723, 334] width 511 height 41
checkbox input "true"
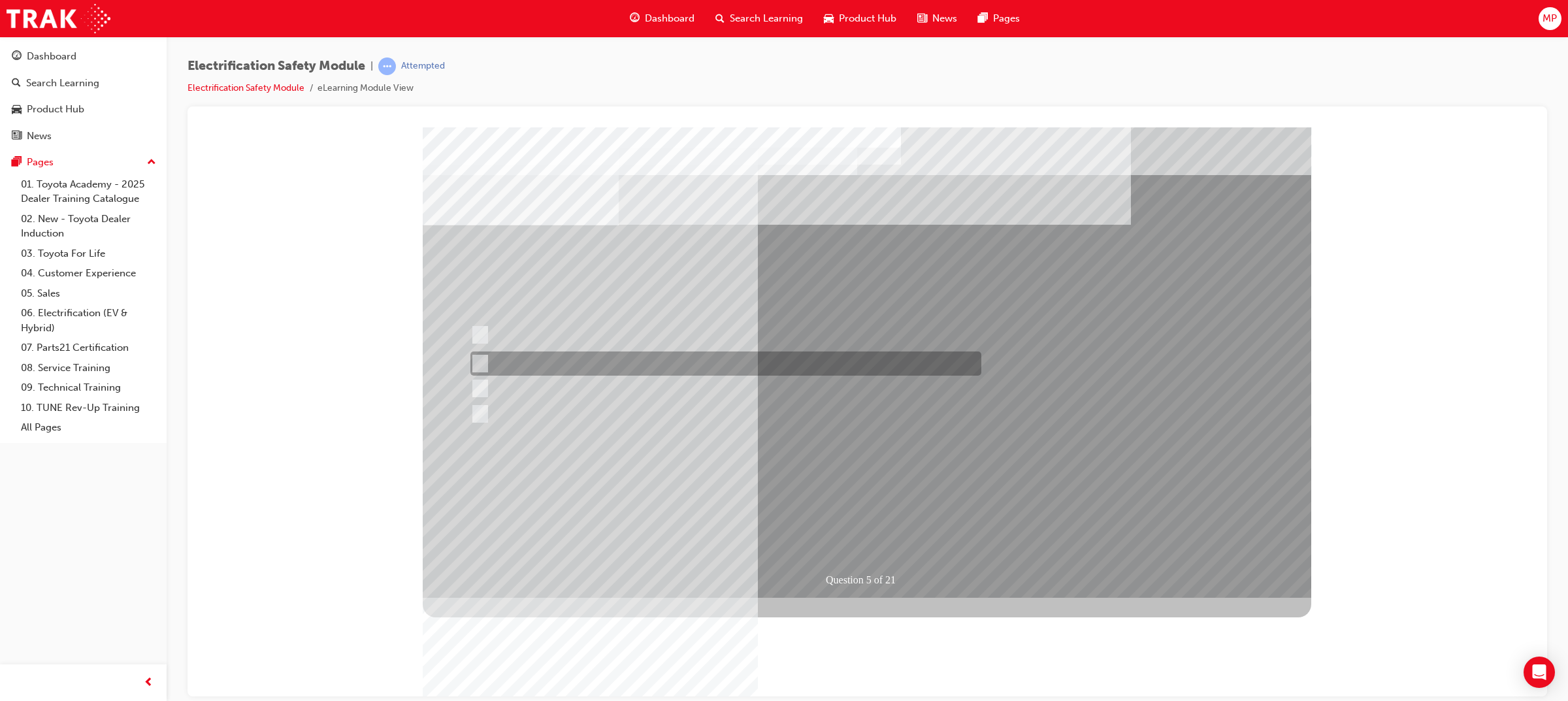
click at [734, 365] on div at bounding box center [723, 363] width 511 height 24
checkbox input "true"
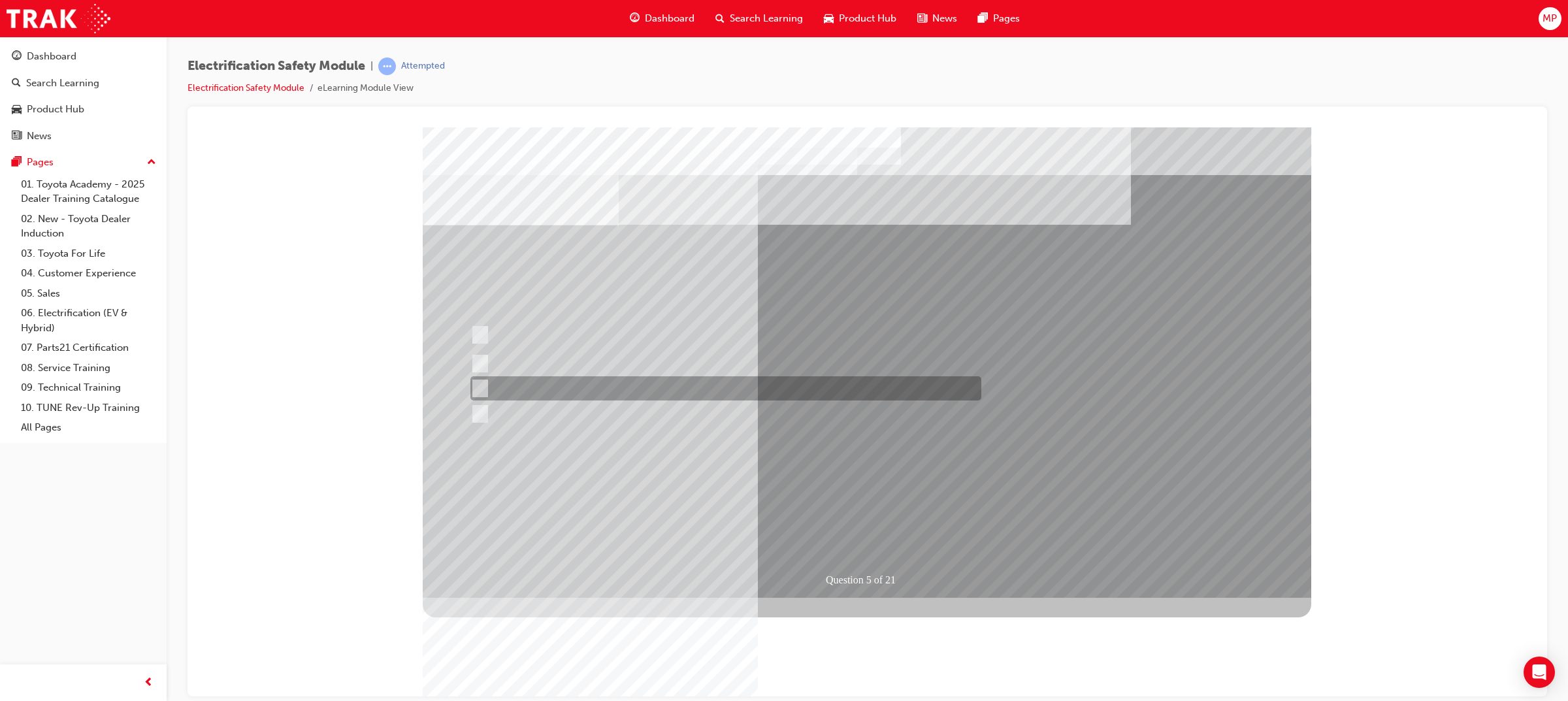
click at [714, 397] on div at bounding box center [723, 388] width 511 height 24
checkbox input "true"
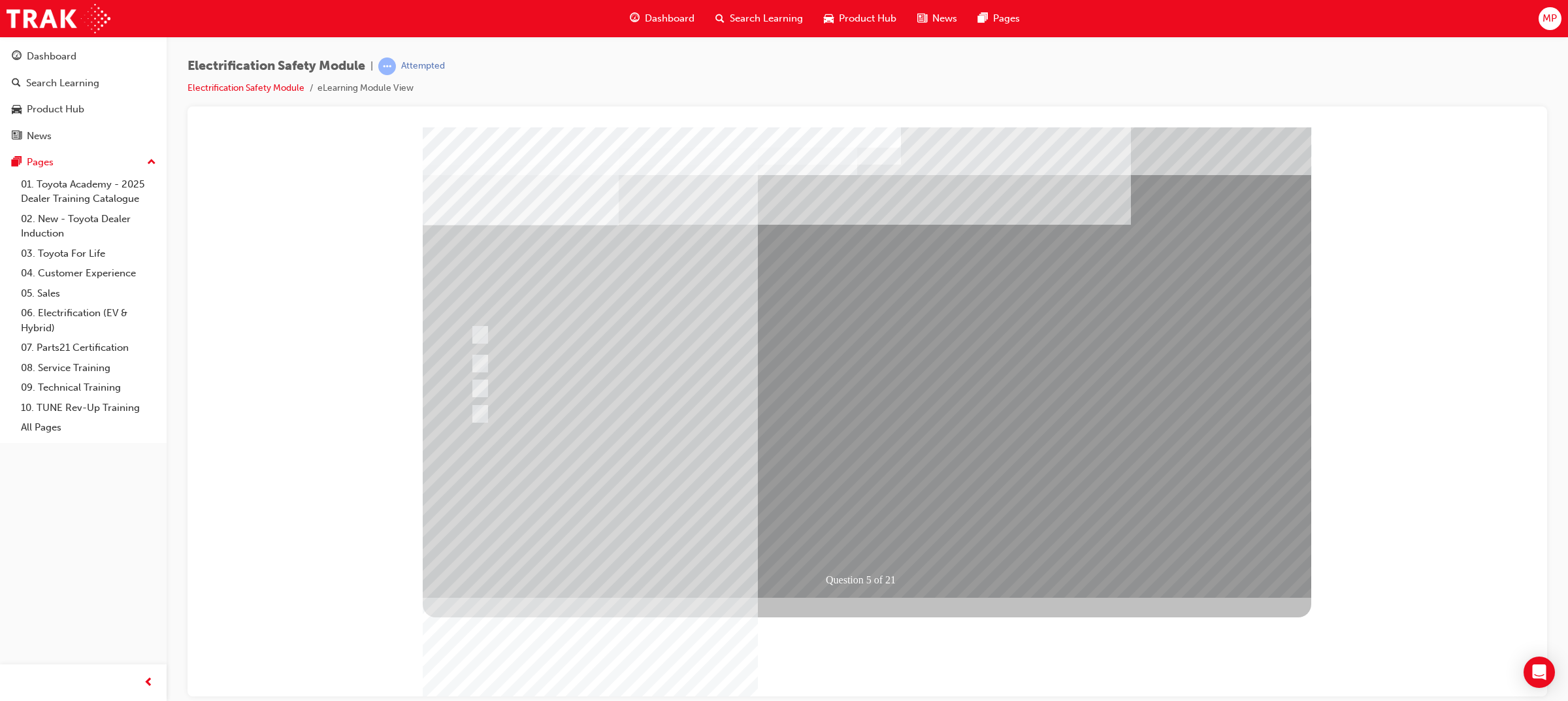
click at [701, 426] on div at bounding box center [726, 414] width 511 height 24
checkbox input "true"
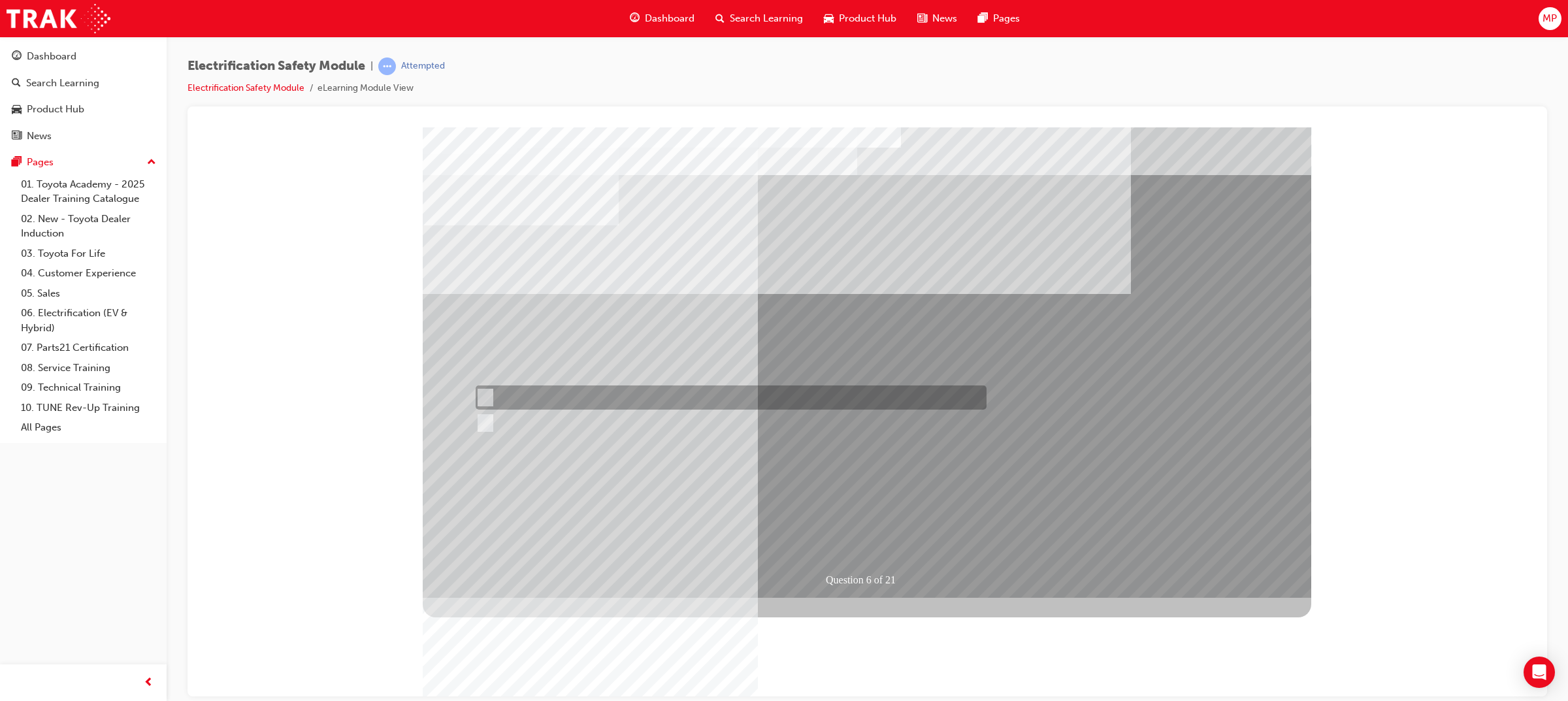
click at [551, 388] on div at bounding box center [728, 397] width 511 height 24
radio input "true"
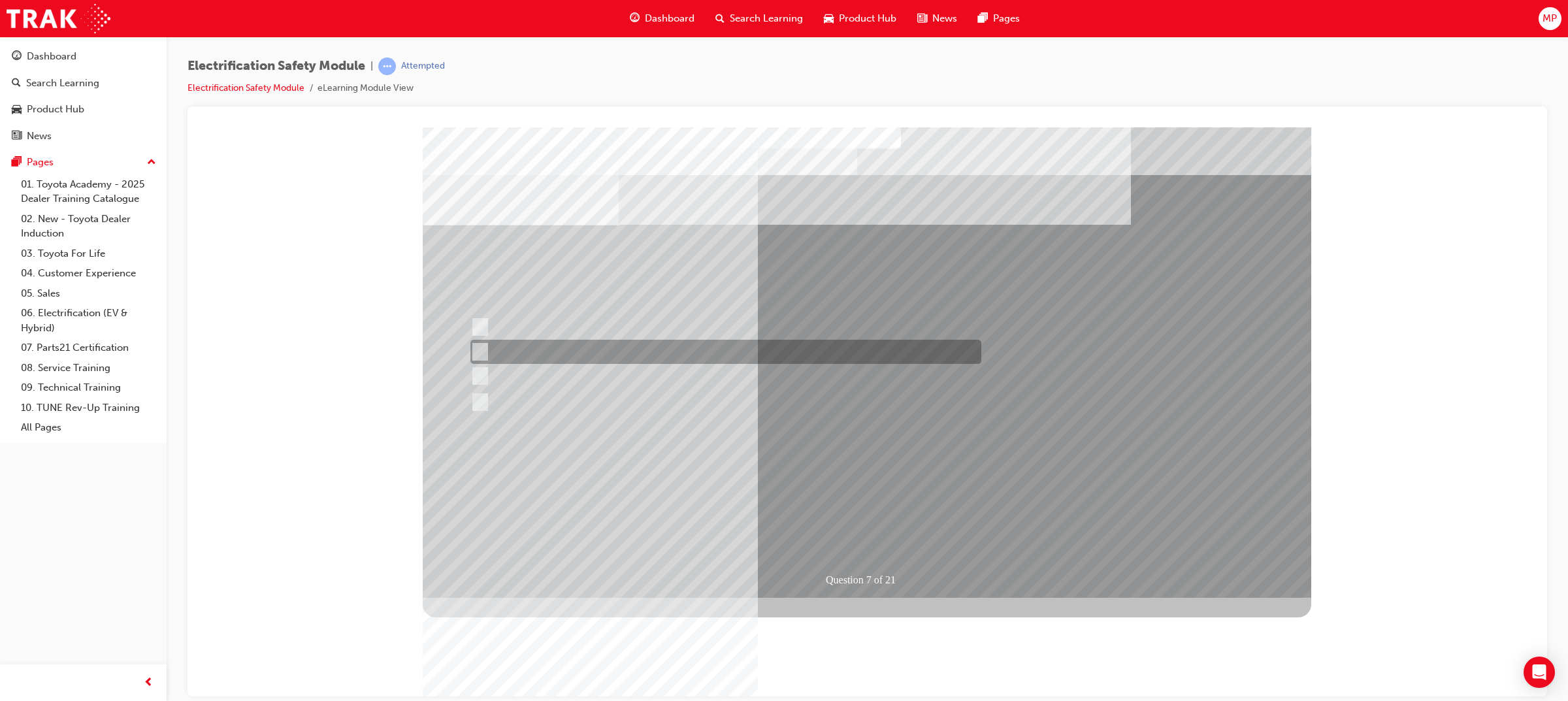
click at [731, 349] on div at bounding box center [723, 351] width 511 height 24
radio input "true"
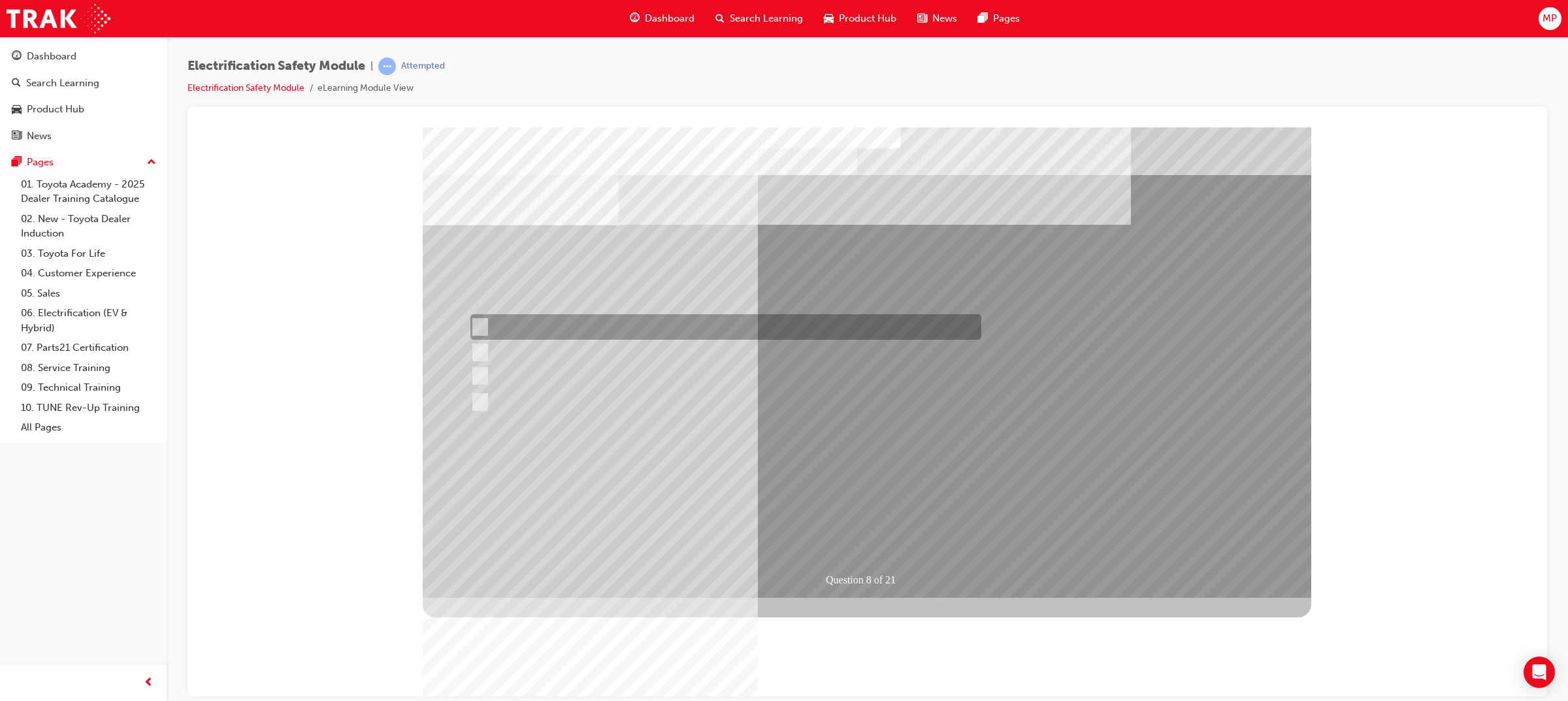
click at [726, 329] on div at bounding box center [723, 327] width 511 height 26
radio input "true"
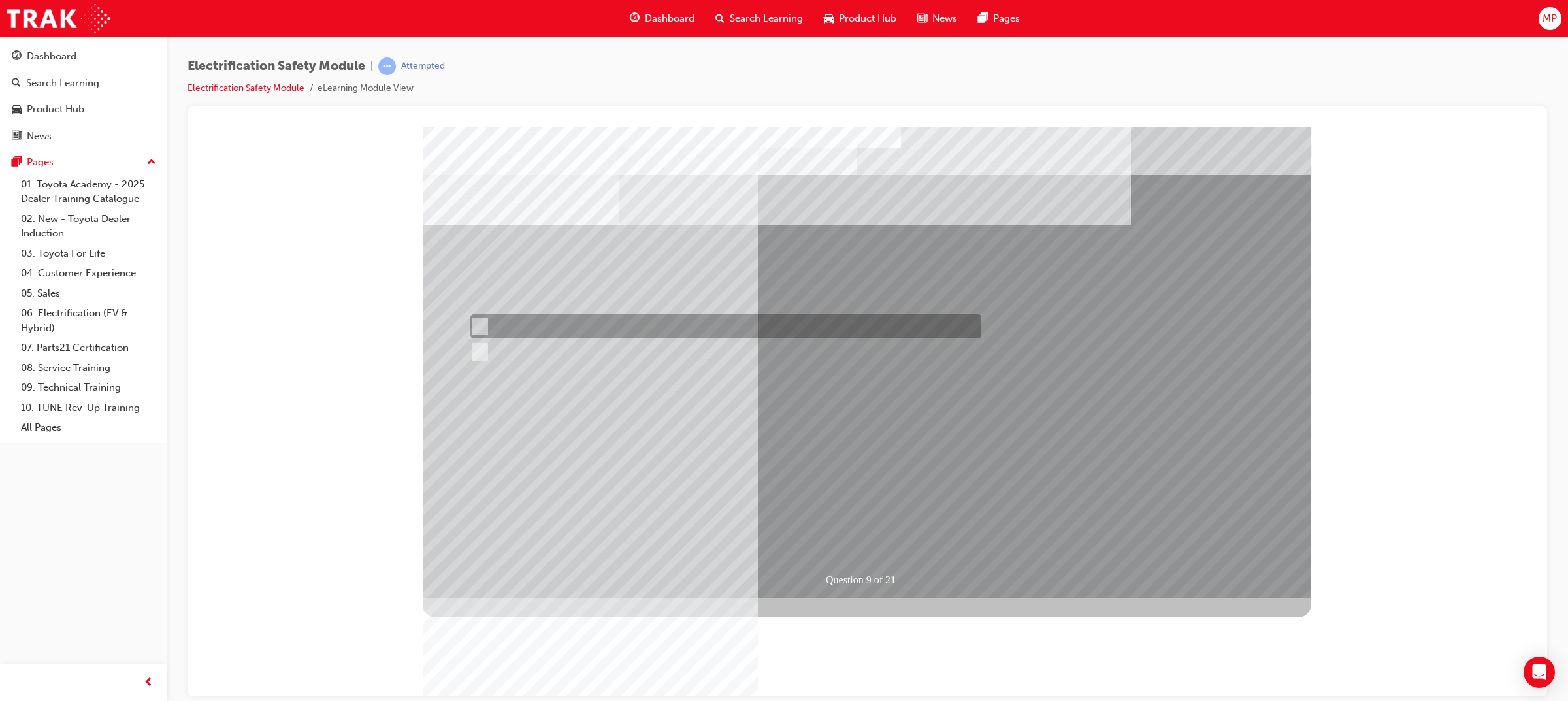
click at [541, 332] on div at bounding box center [723, 326] width 511 height 24
radio input "true"
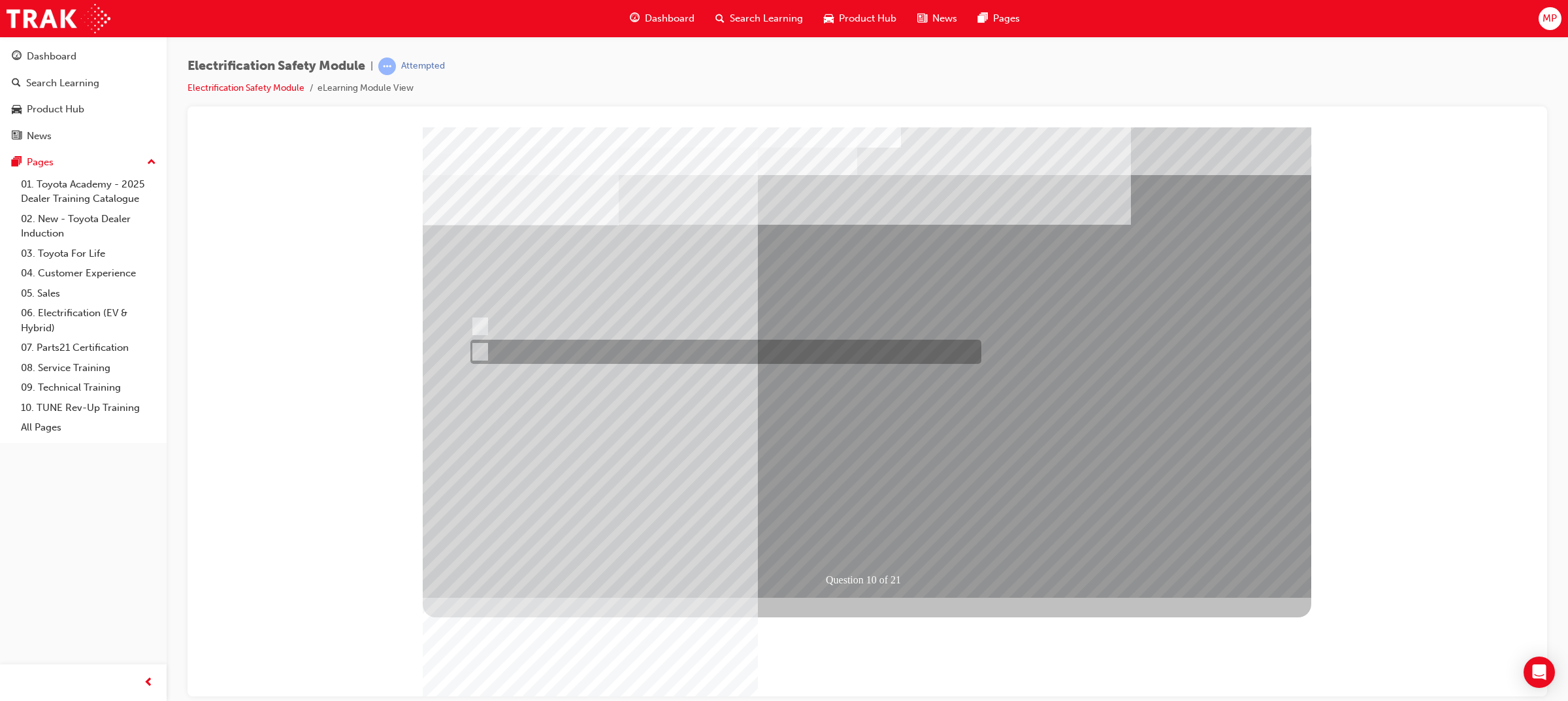
click at [469, 343] on div at bounding box center [723, 351] width 511 height 24
radio input "true"
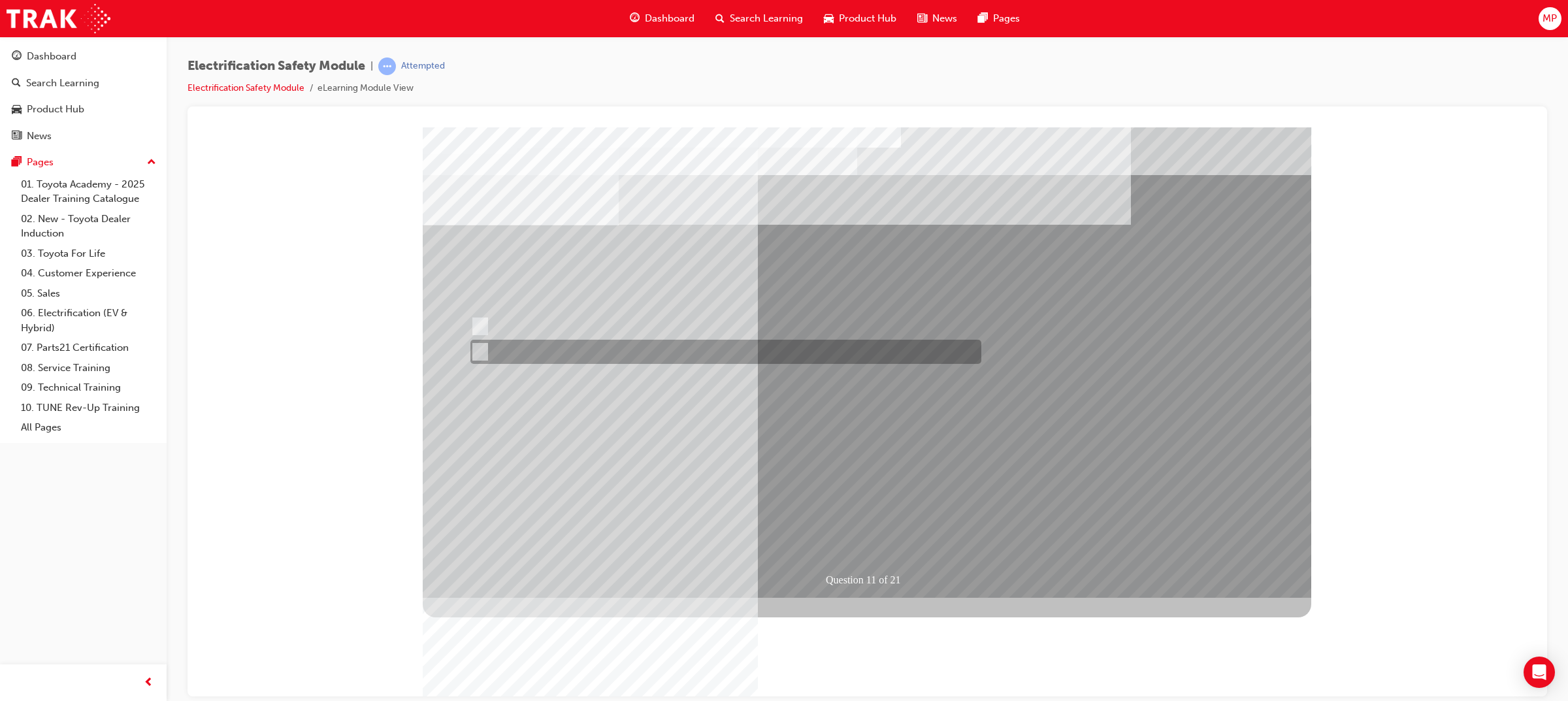
click at [525, 352] on div at bounding box center [723, 351] width 511 height 24
radio input "true"
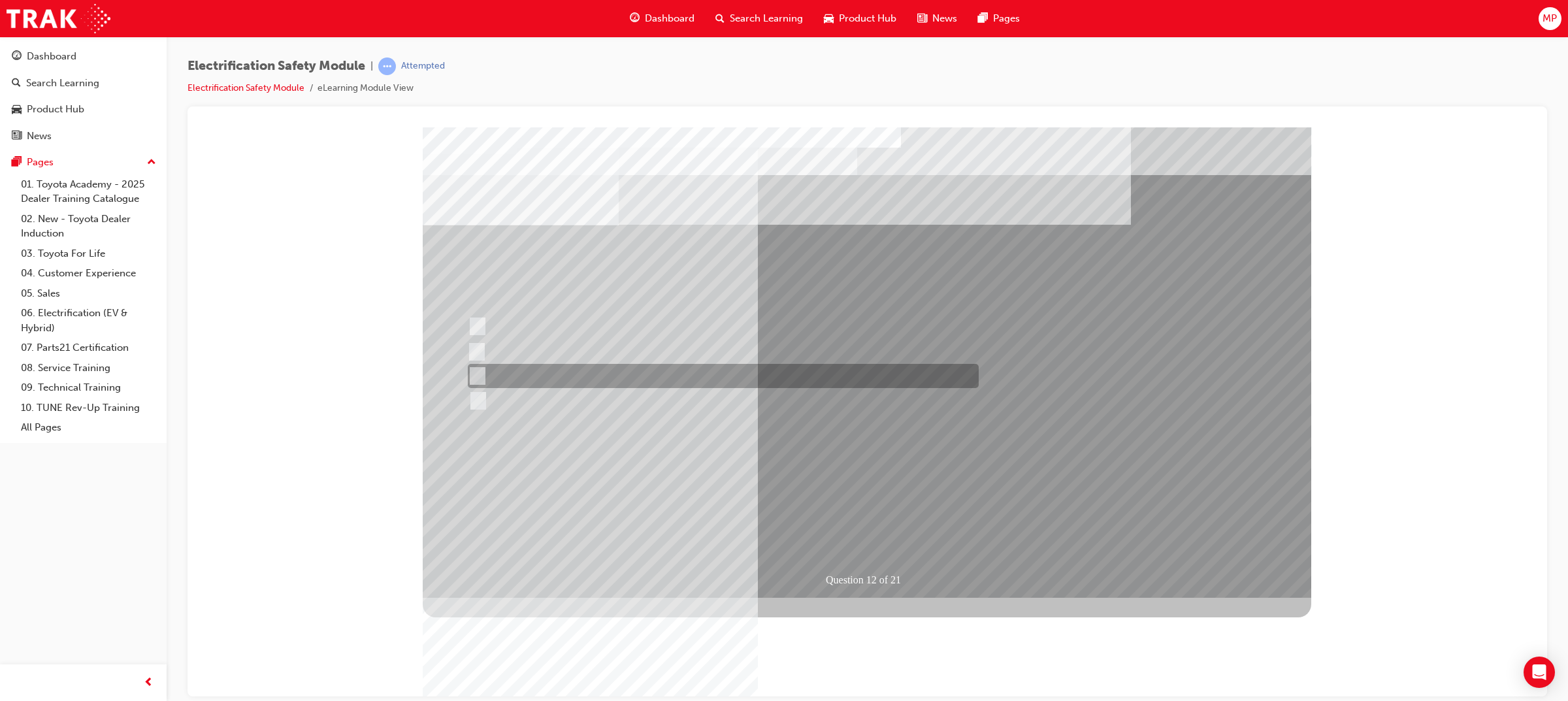
click at [840, 382] on div at bounding box center [720, 375] width 511 height 24
radio input "true"
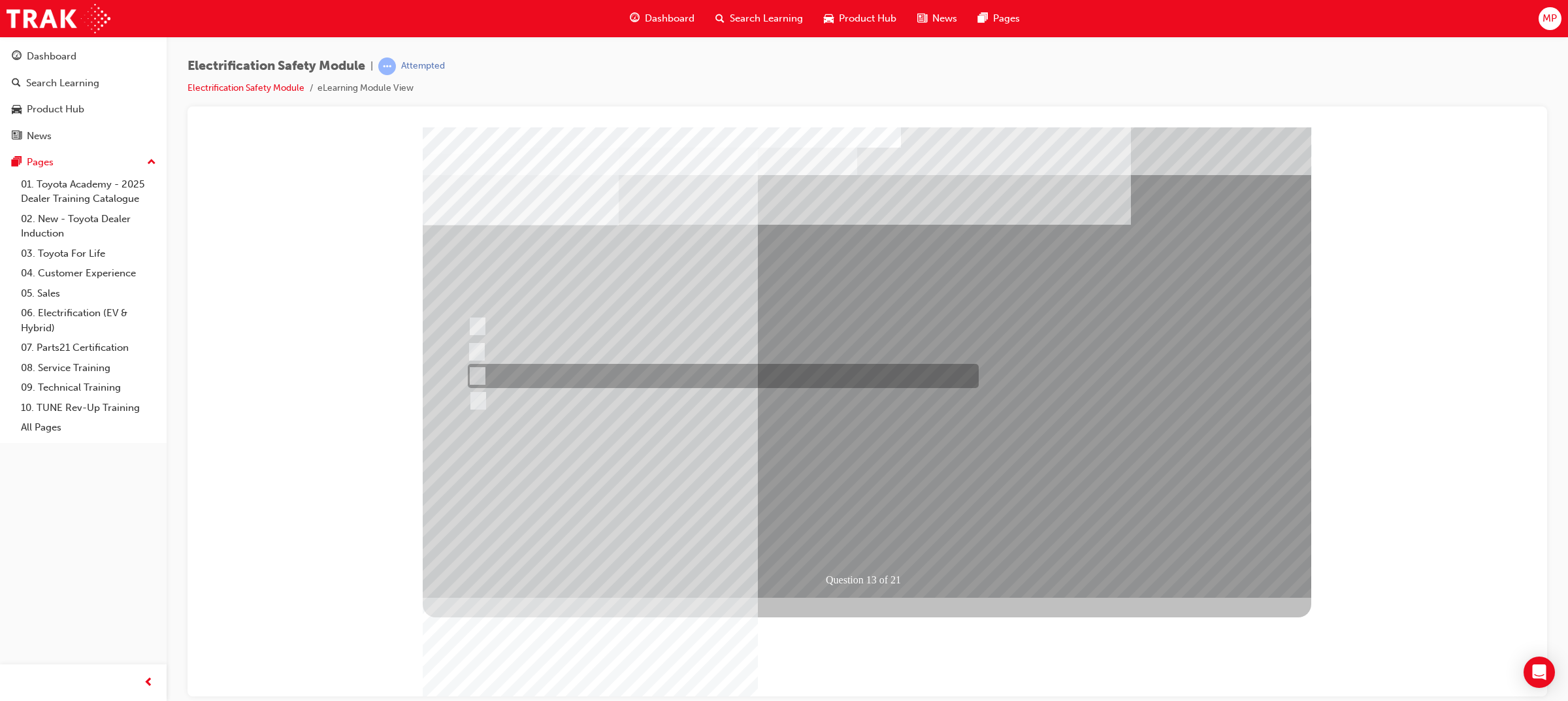
click at [838, 380] on div at bounding box center [720, 375] width 511 height 24
radio input "true"
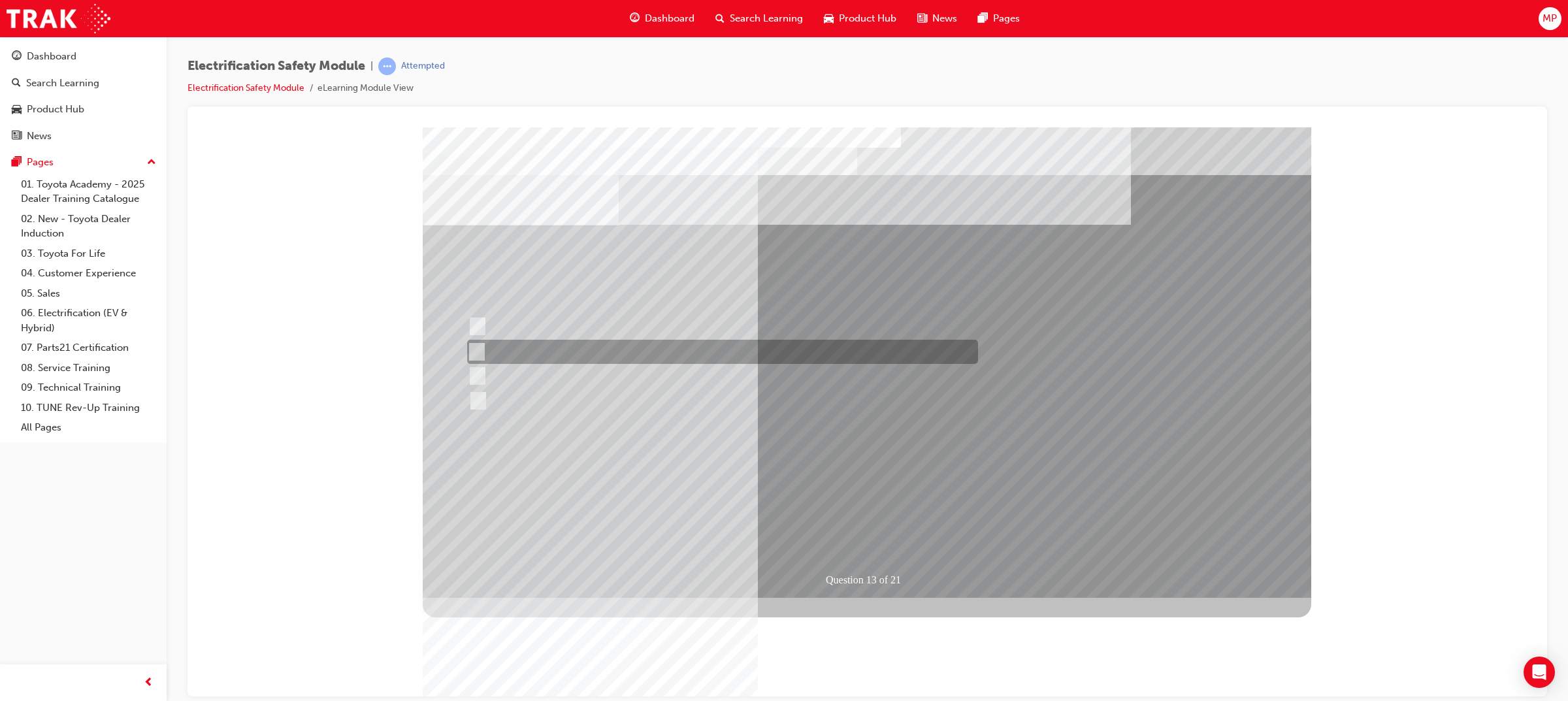
click at [821, 350] on div at bounding box center [719, 351] width 511 height 24
radio input "true"
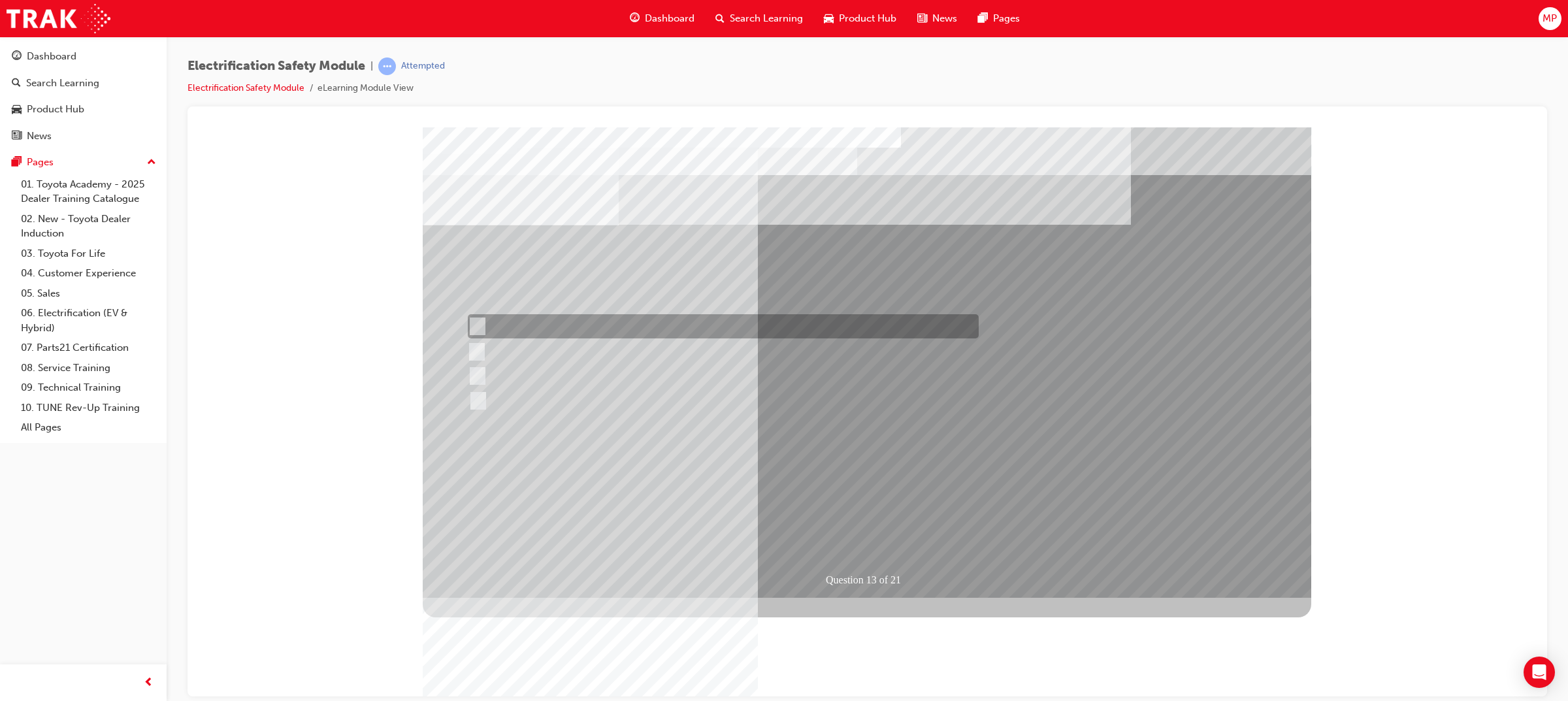
click at [644, 329] on div at bounding box center [720, 326] width 511 height 24
radio input "true"
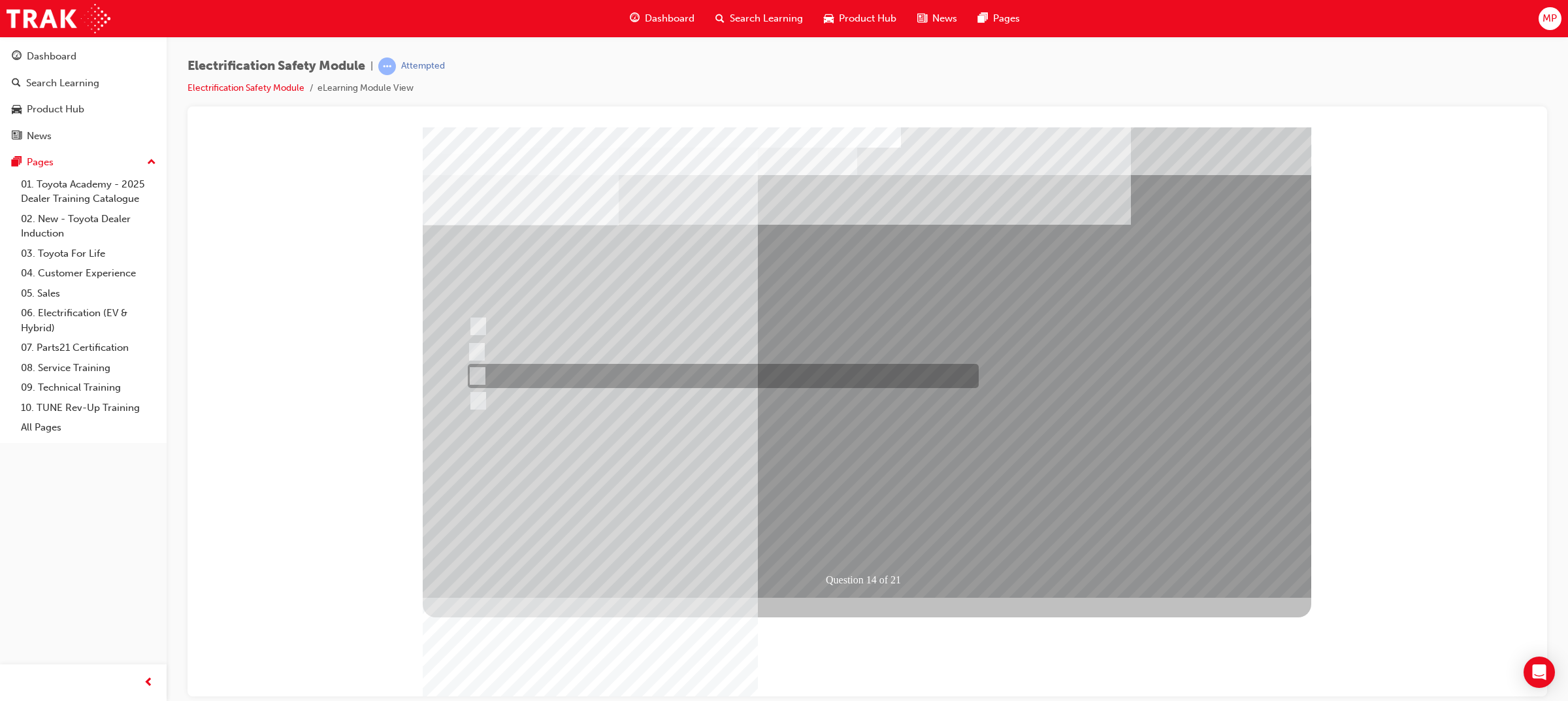
click at [575, 365] on div at bounding box center [720, 375] width 511 height 24
radio input "true"
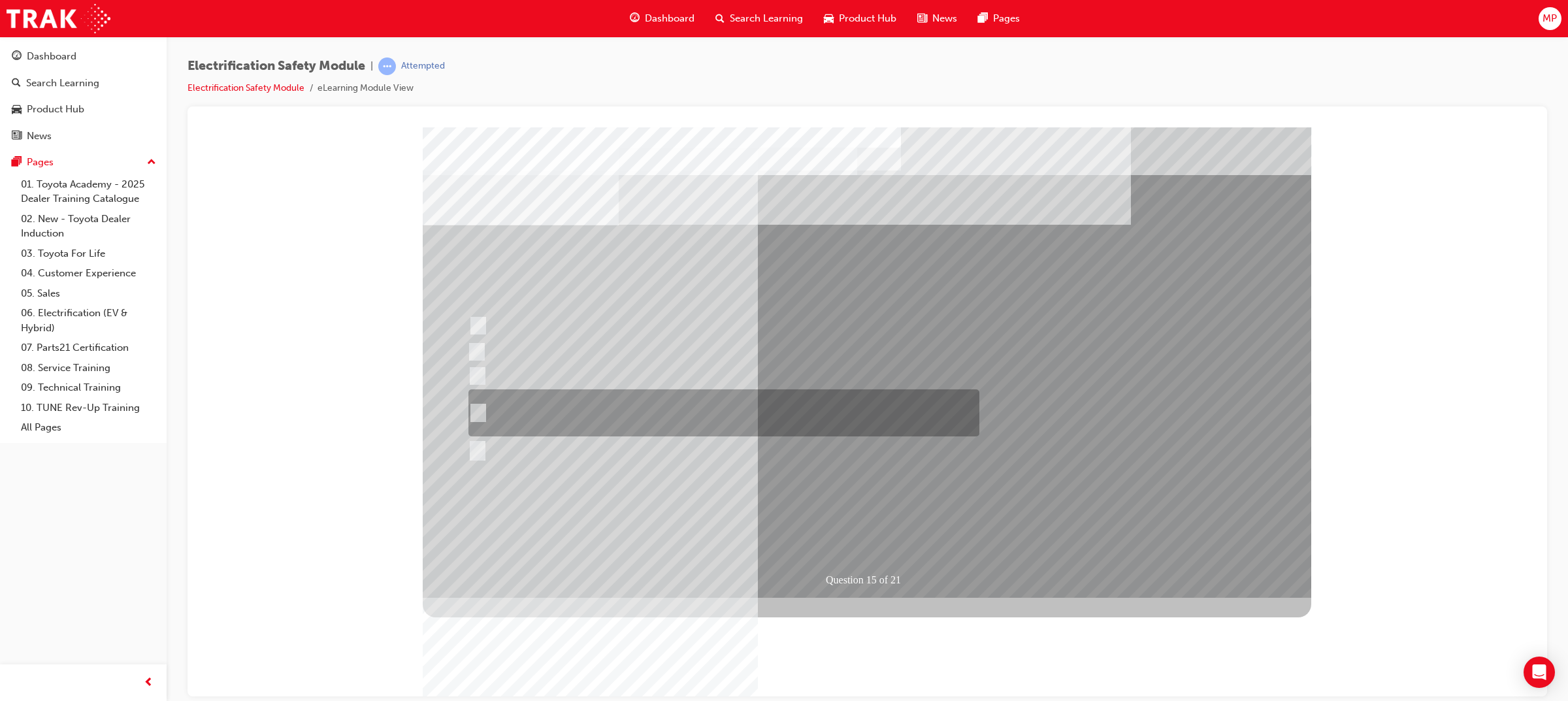
click at [665, 411] on div at bounding box center [721, 413] width 511 height 47
radio input "true"
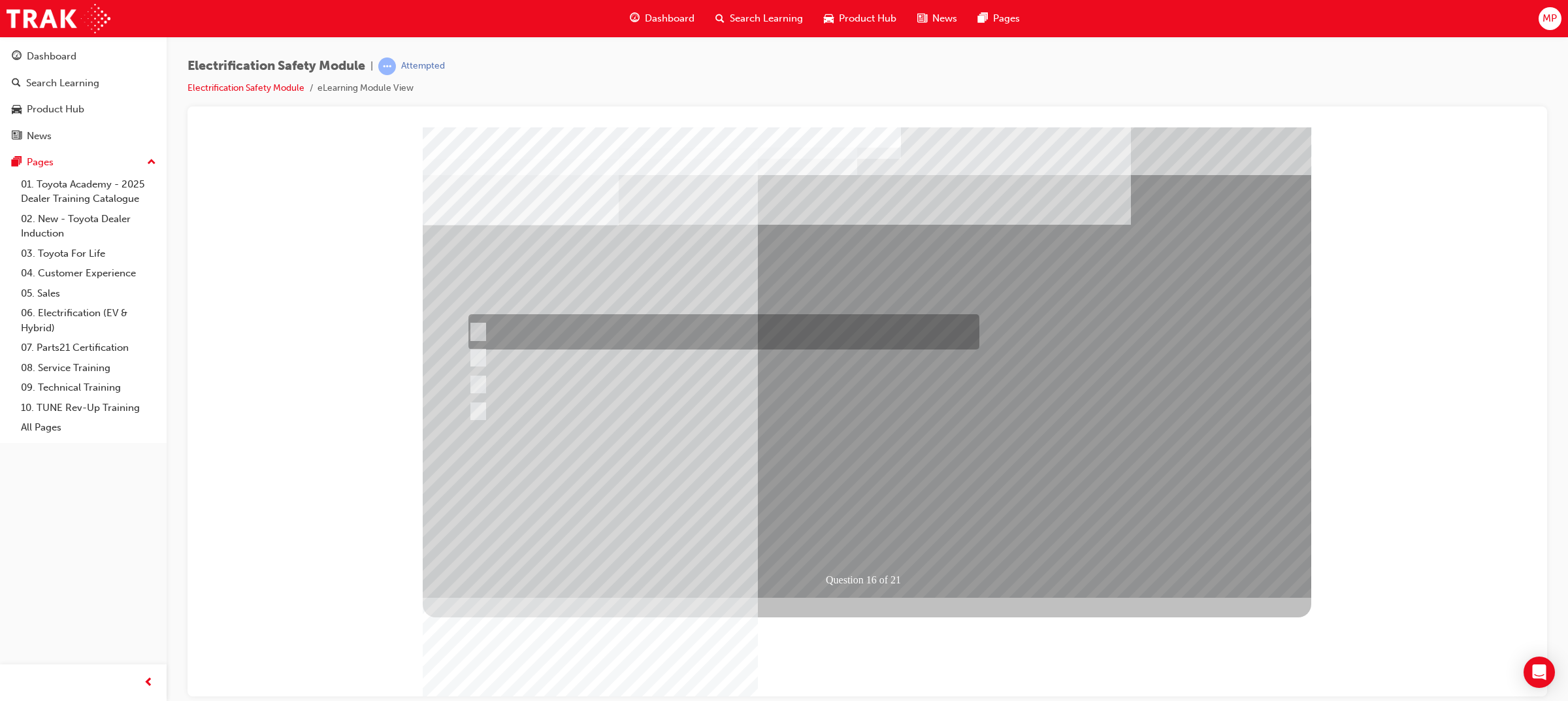
click at [675, 326] on div at bounding box center [721, 332] width 511 height 35
radio input "true"
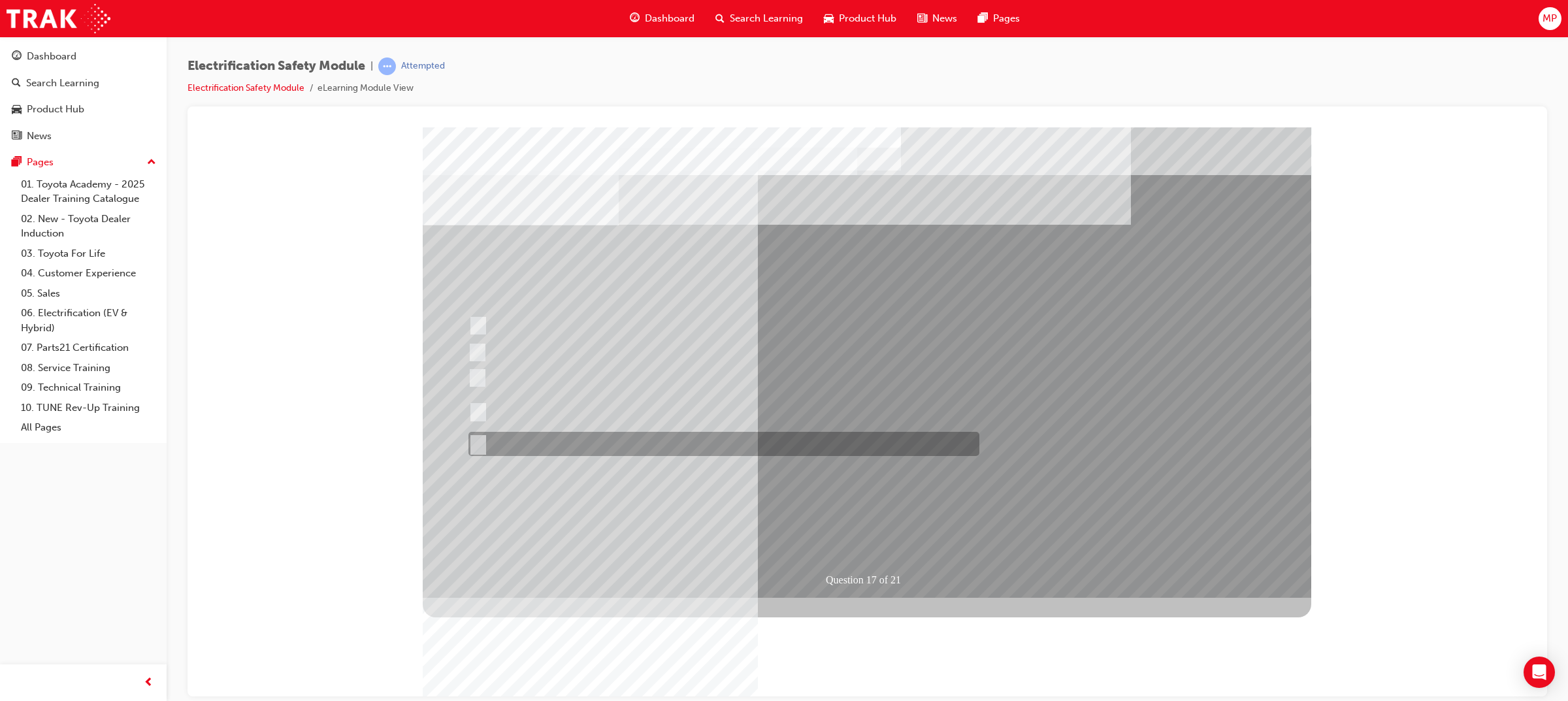
click at [583, 449] on div at bounding box center [721, 444] width 511 height 24
radio input "true"
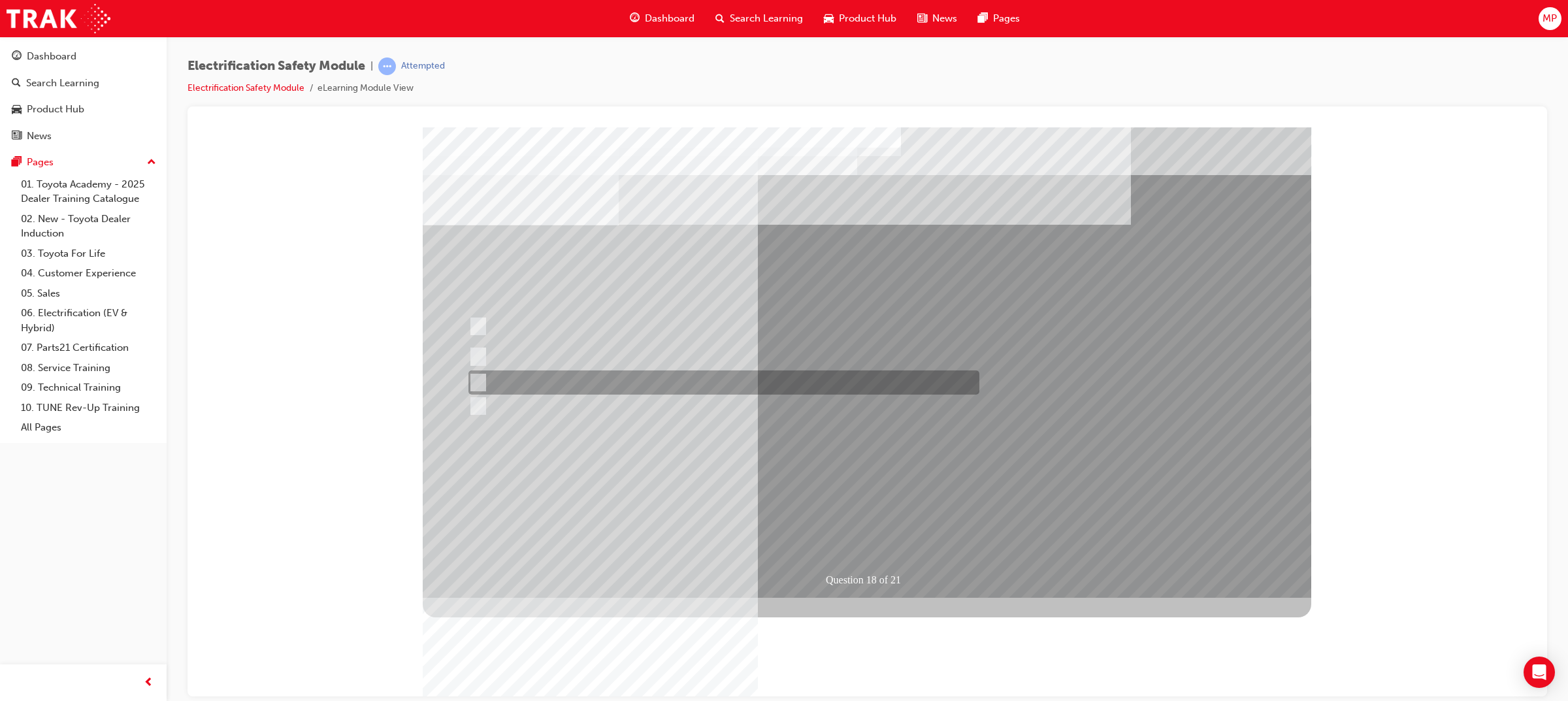
click at [663, 385] on div at bounding box center [721, 382] width 511 height 24
radio input "true"
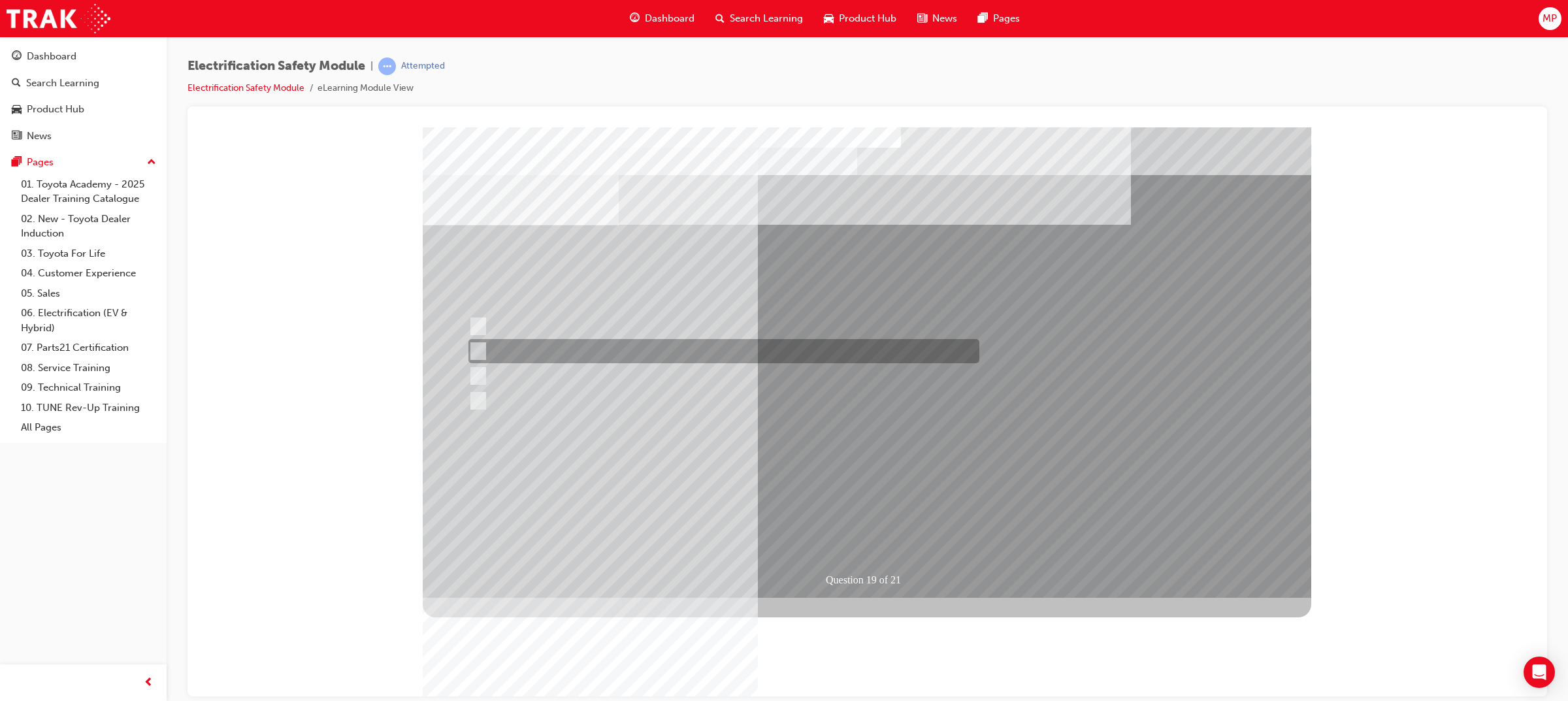
drag, startPoint x: 791, startPoint y: 342, endPoint x: 798, endPoint y: 359, distance: 18.4
click at [792, 343] on div at bounding box center [721, 350] width 511 height 24
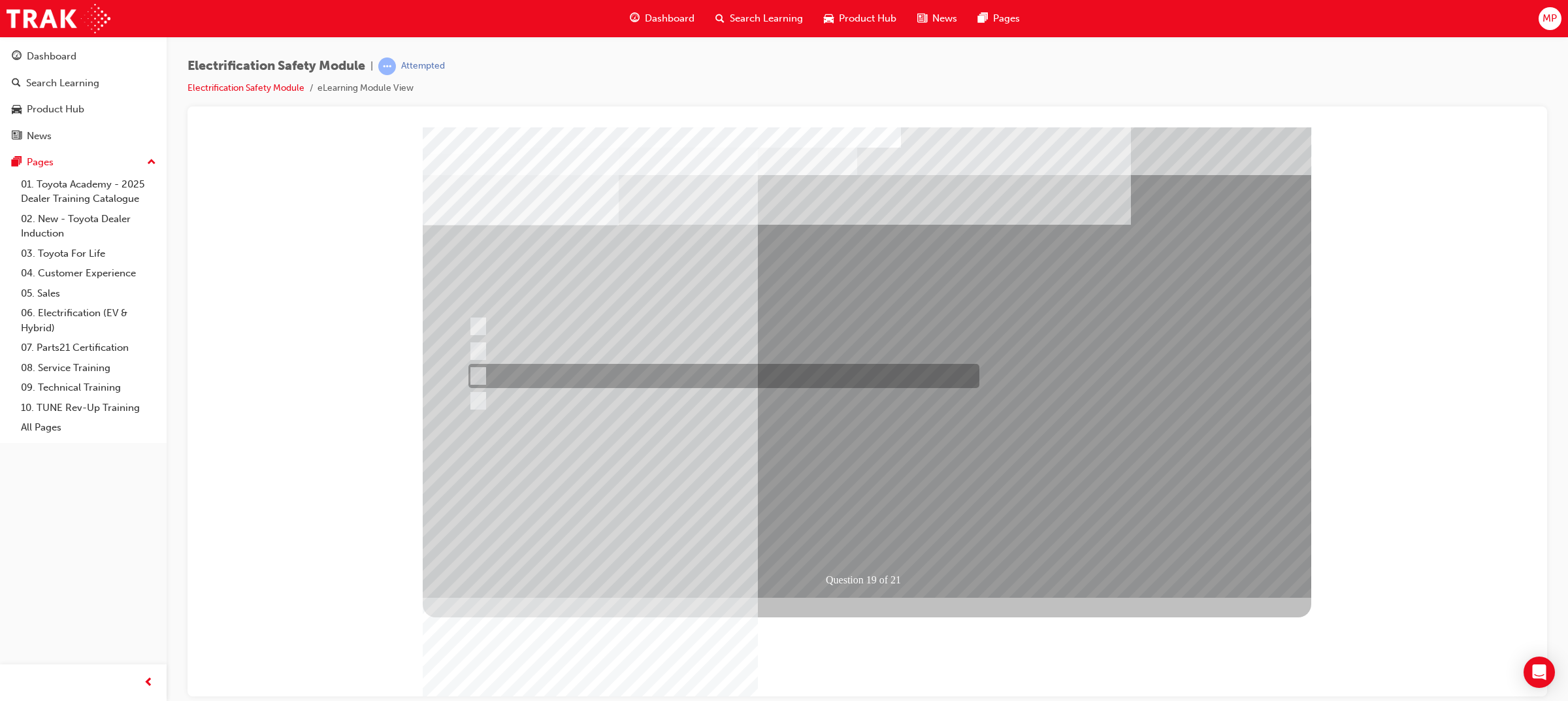
click at [807, 375] on div at bounding box center [721, 375] width 511 height 24
radio input "false"
radio input "true"
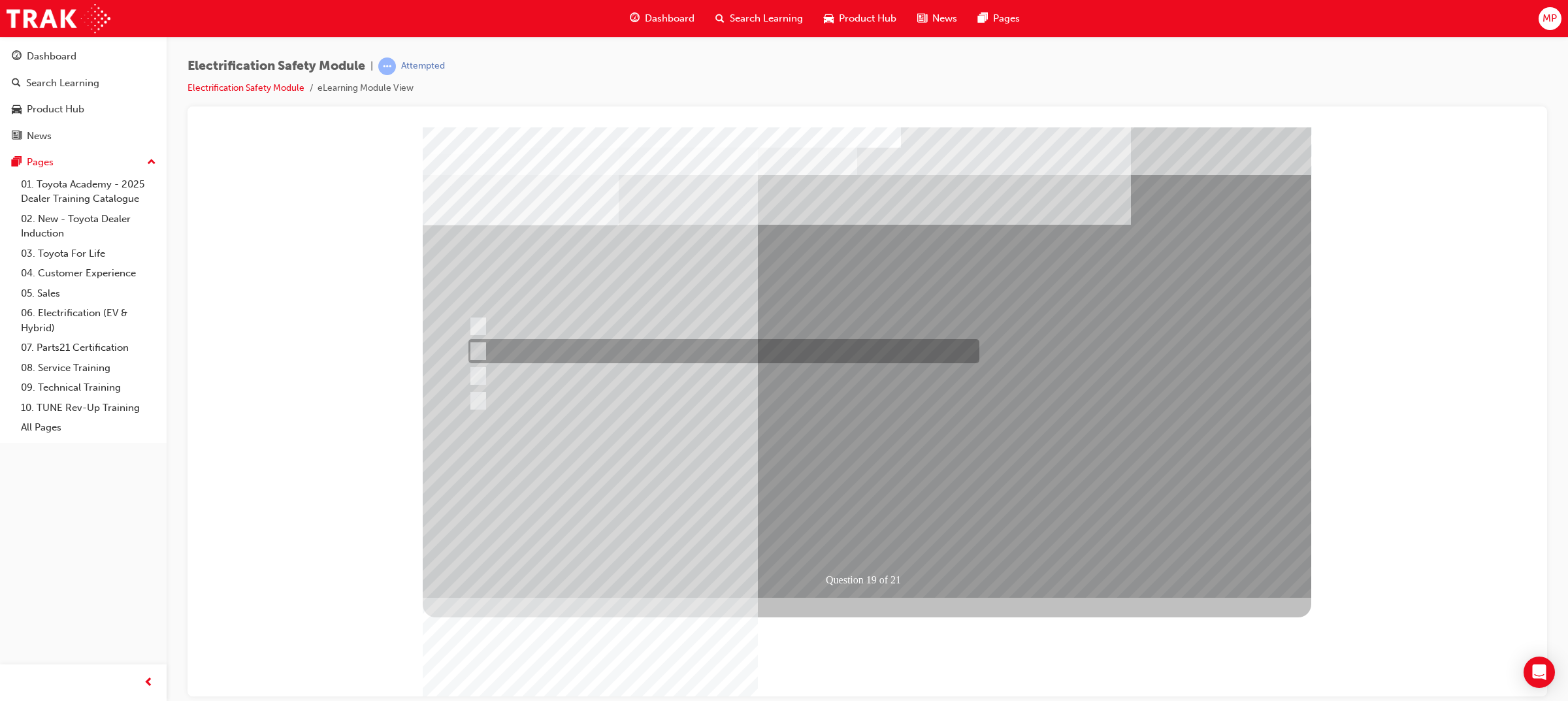
click at [798, 352] on div at bounding box center [721, 350] width 511 height 24
radio input "true"
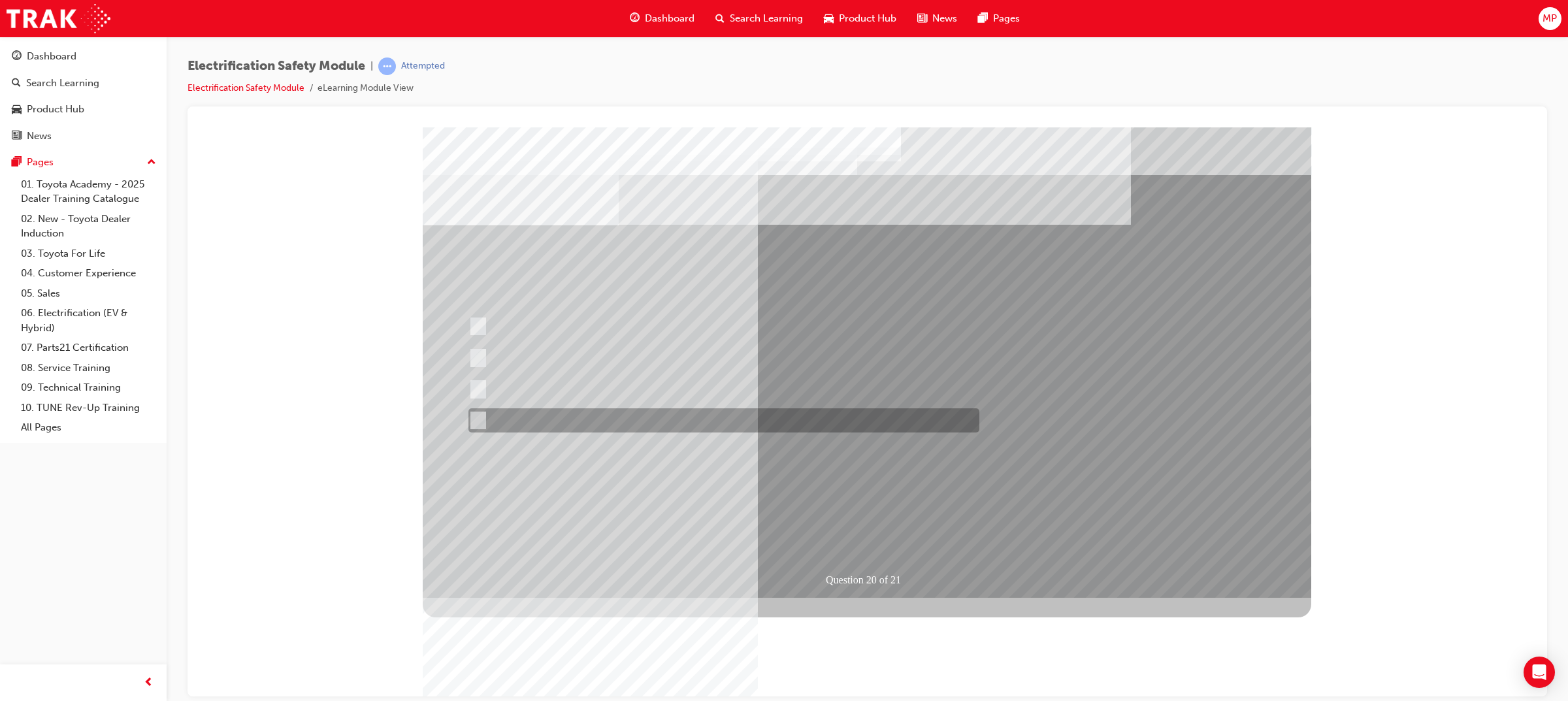
click at [718, 412] on div at bounding box center [721, 420] width 511 height 24
radio input "true"
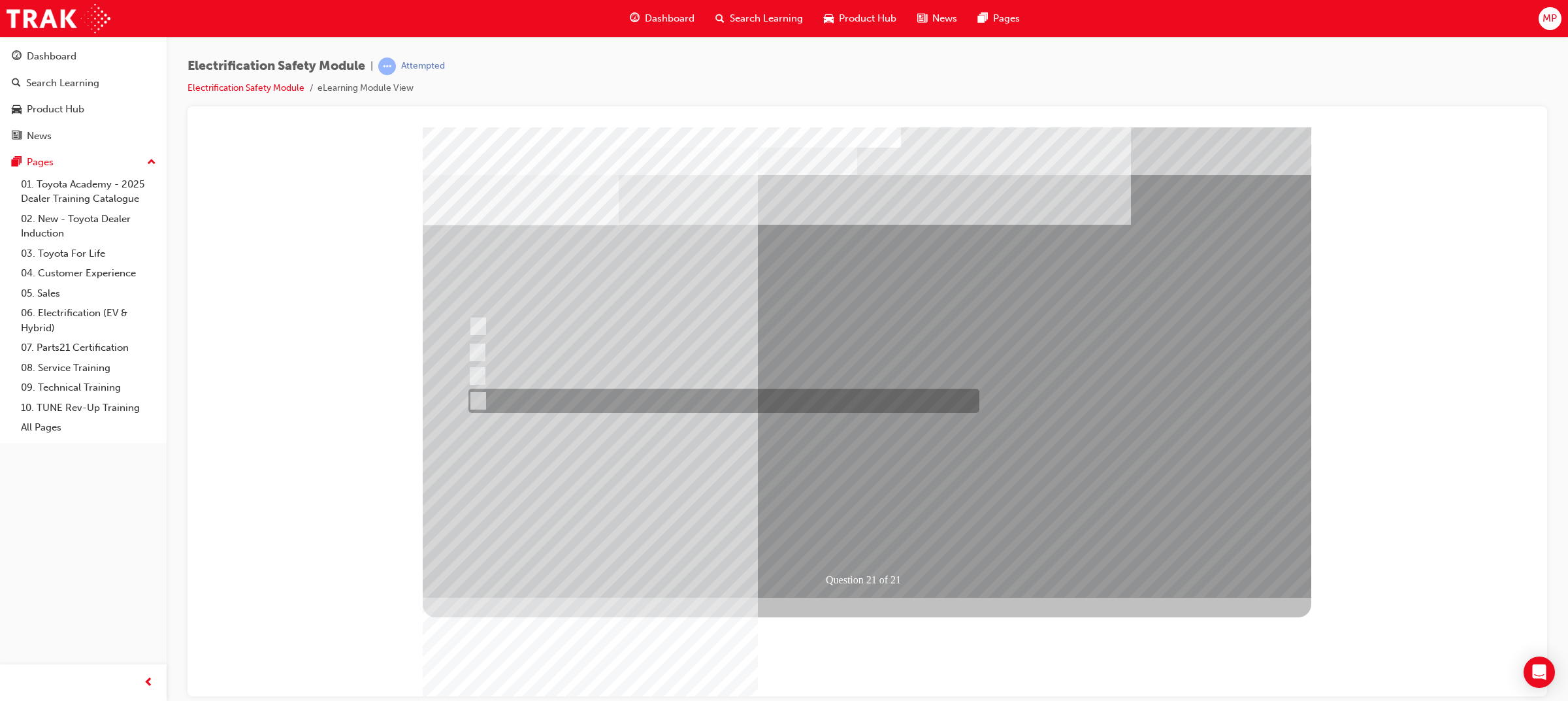
click at [729, 398] on div at bounding box center [721, 400] width 511 height 24
radio input "true"
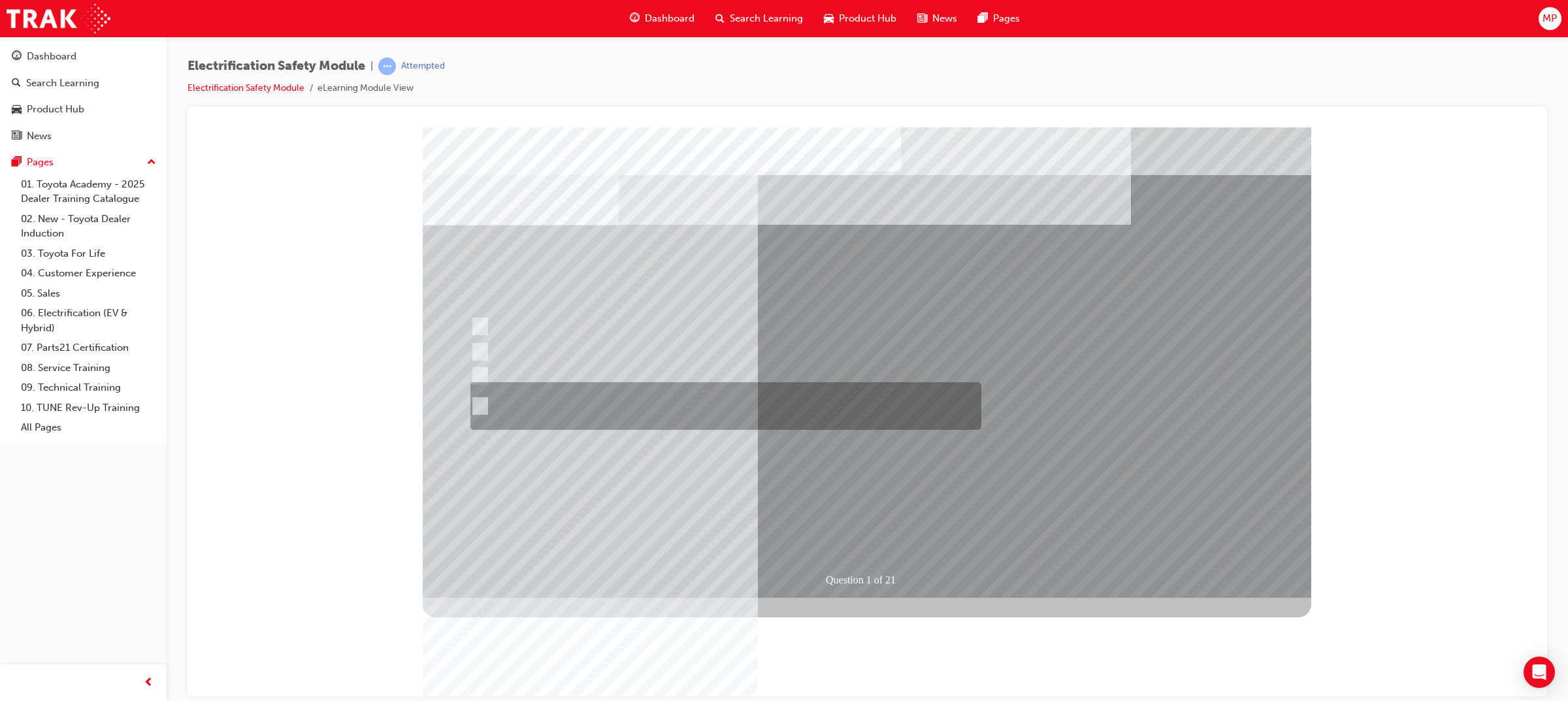
click at [725, 407] on div at bounding box center [723, 406] width 511 height 47
radio input "true"
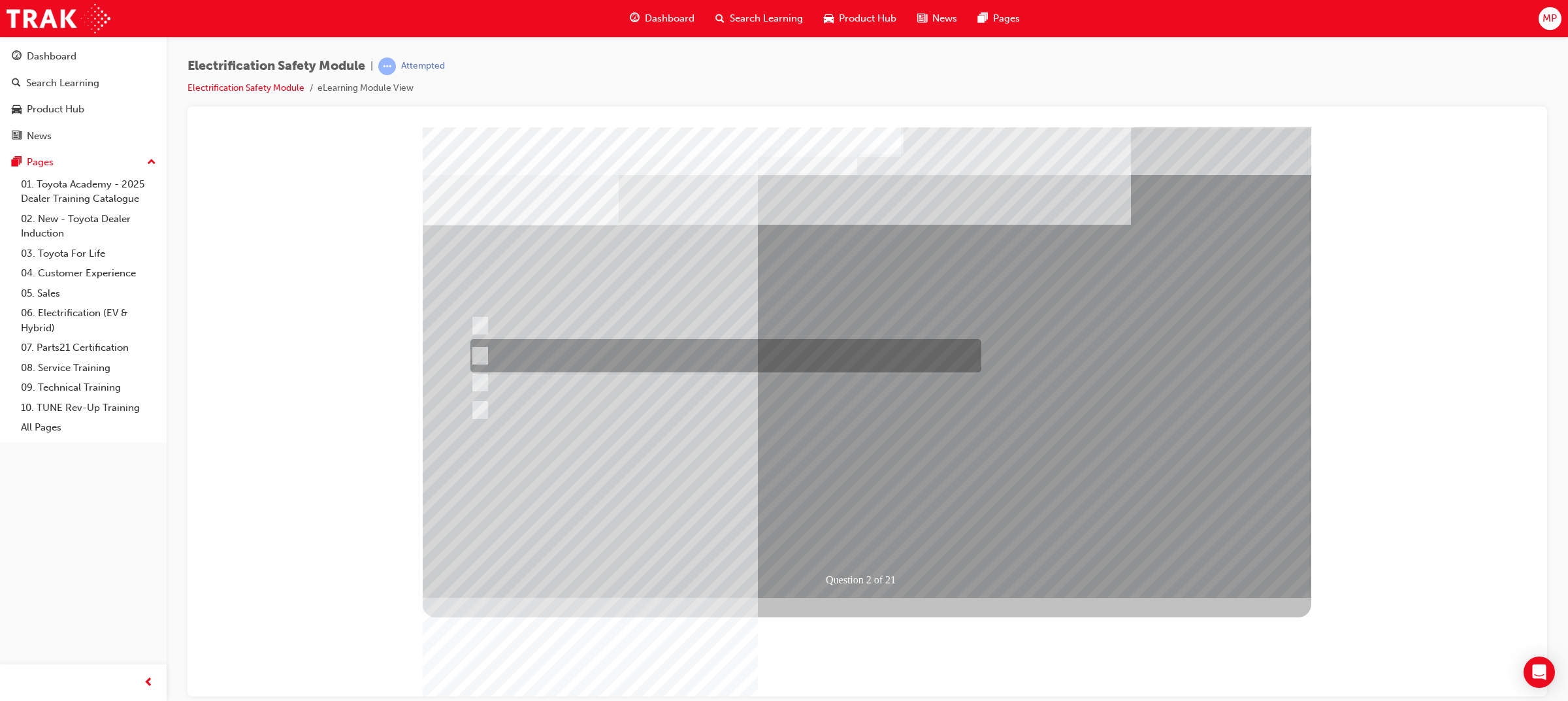
click at [703, 356] on div at bounding box center [723, 355] width 511 height 33
radio input "true"
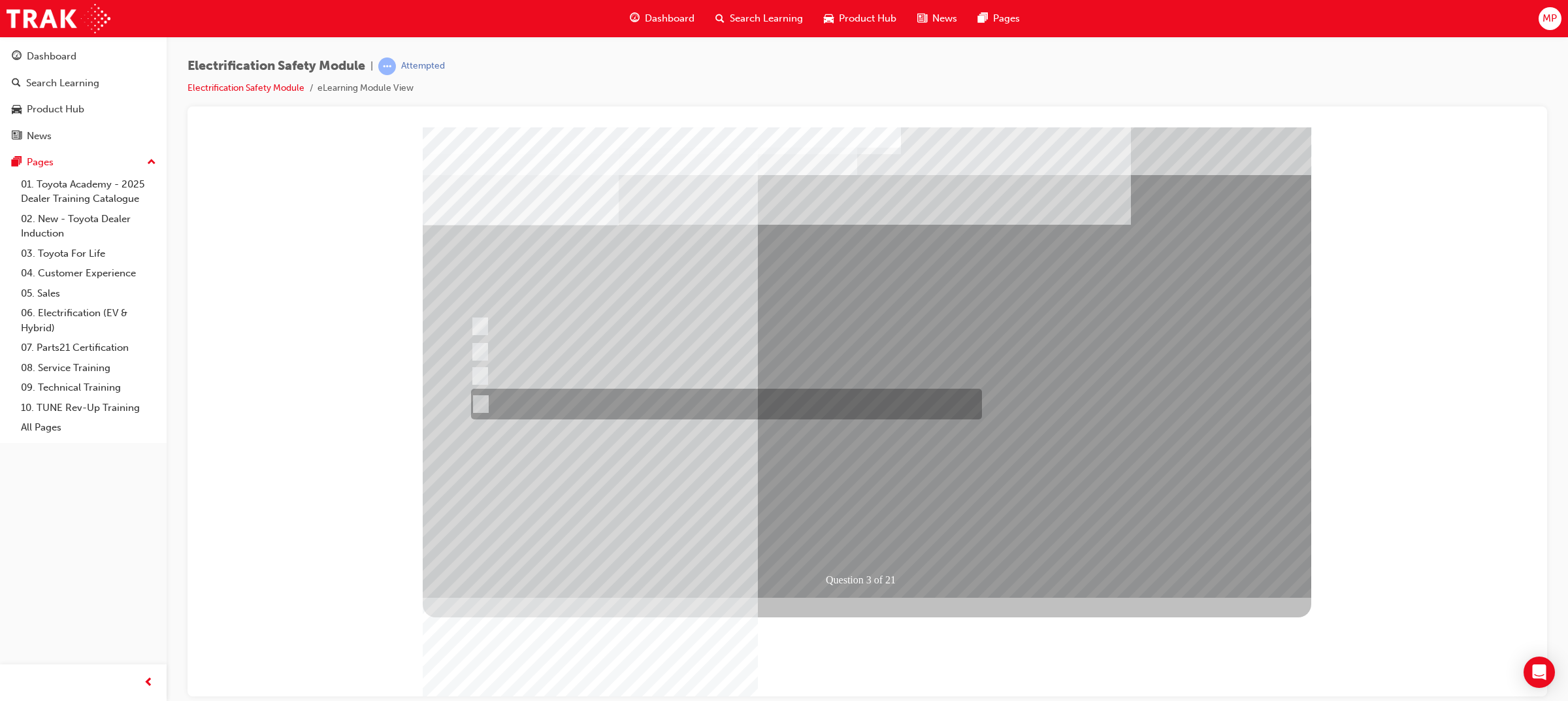
click at [677, 413] on div at bounding box center [723, 404] width 511 height 30
radio input "true"
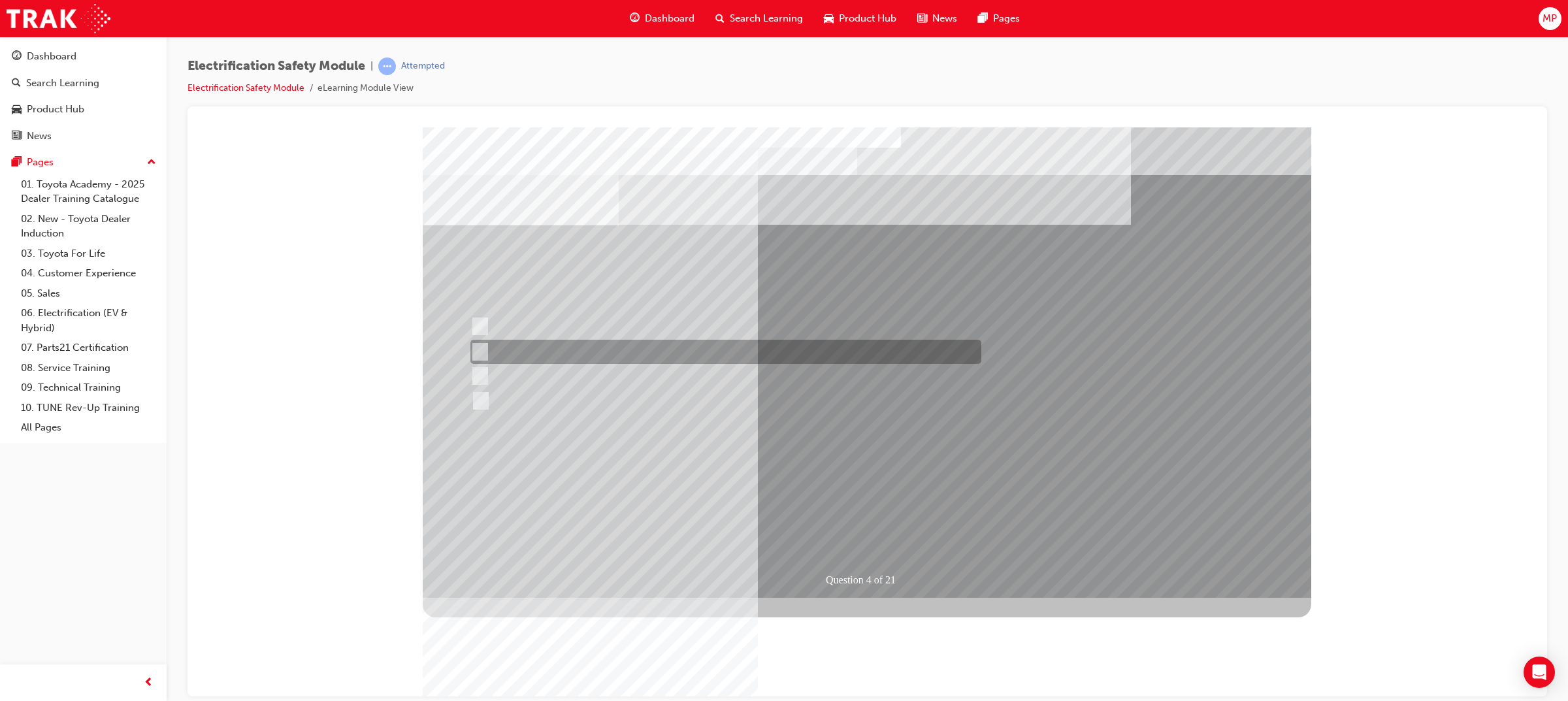
click at [626, 346] on div at bounding box center [723, 351] width 511 height 24
checkbox input "true"
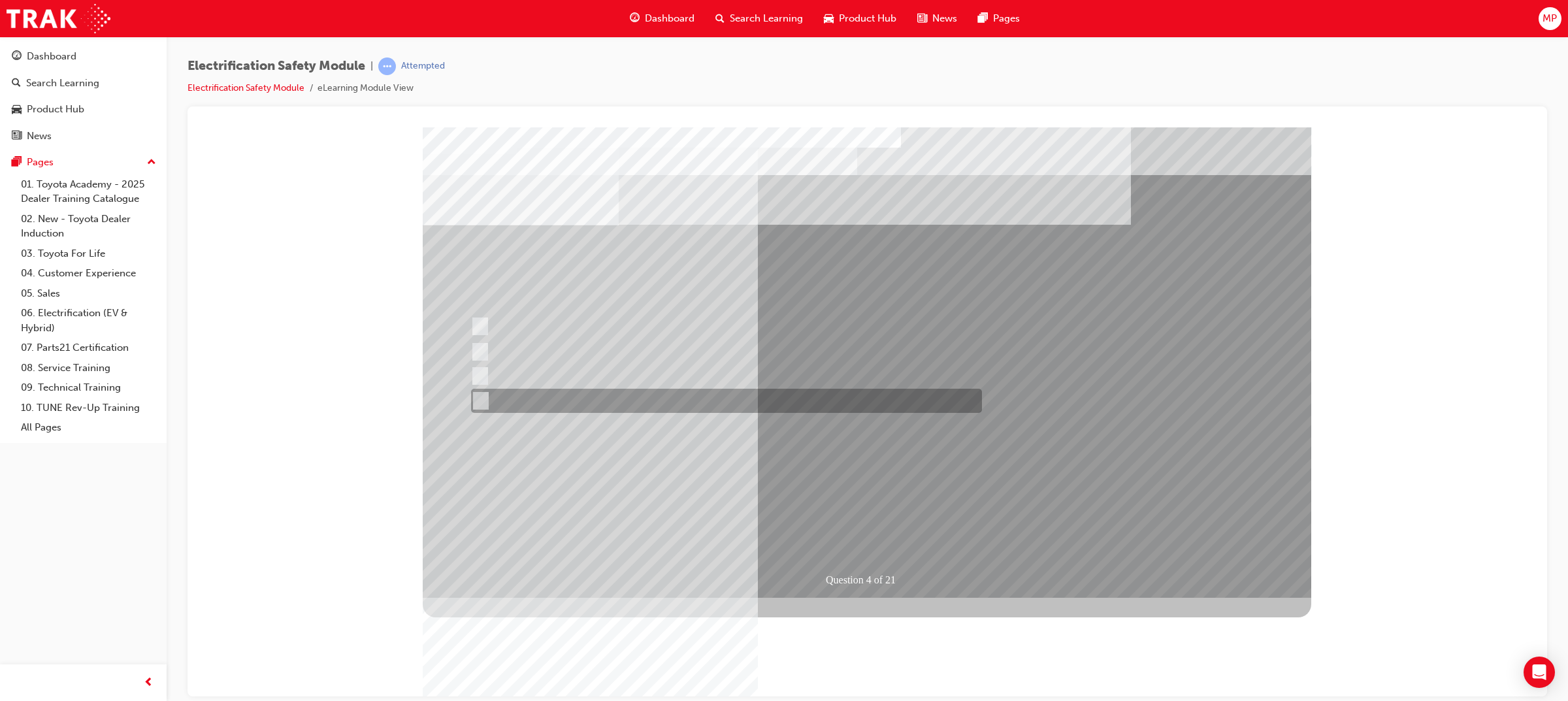
click at [624, 405] on div at bounding box center [723, 400] width 511 height 24
checkbox input "true"
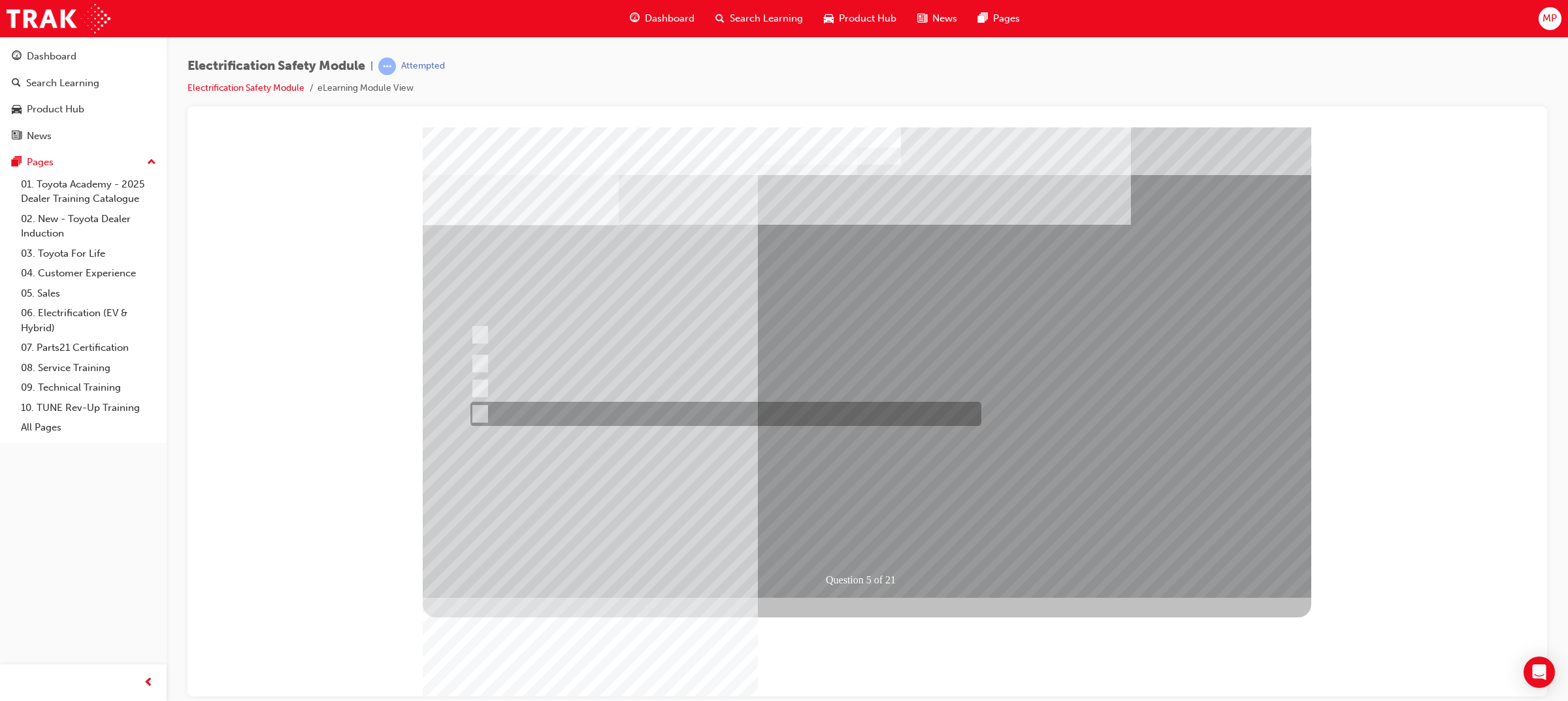
click at [662, 417] on div at bounding box center [723, 413] width 511 height 24
checkbox input "true"
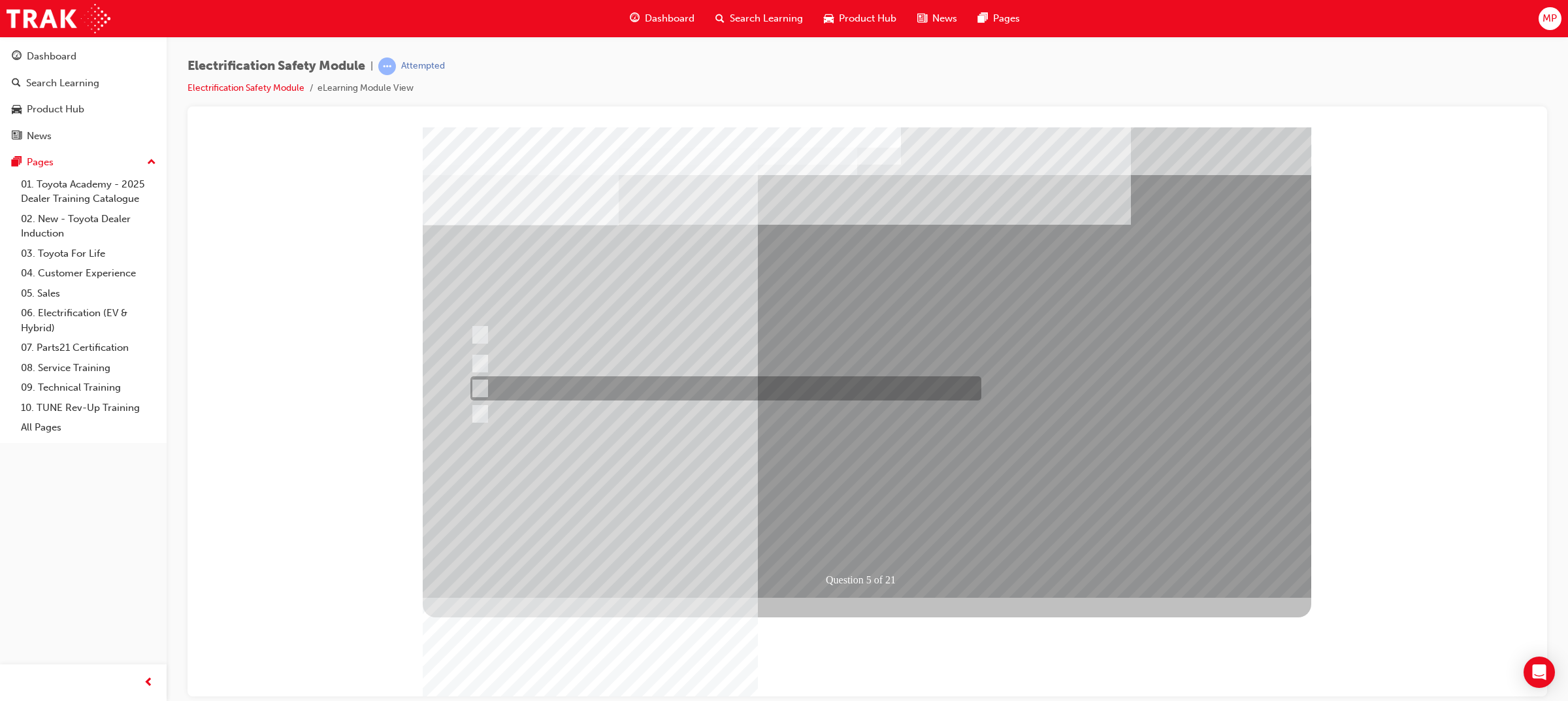
click at [670, 388] on div at bounding box center [723, 388] width 511 height 24
checkbox input "true"
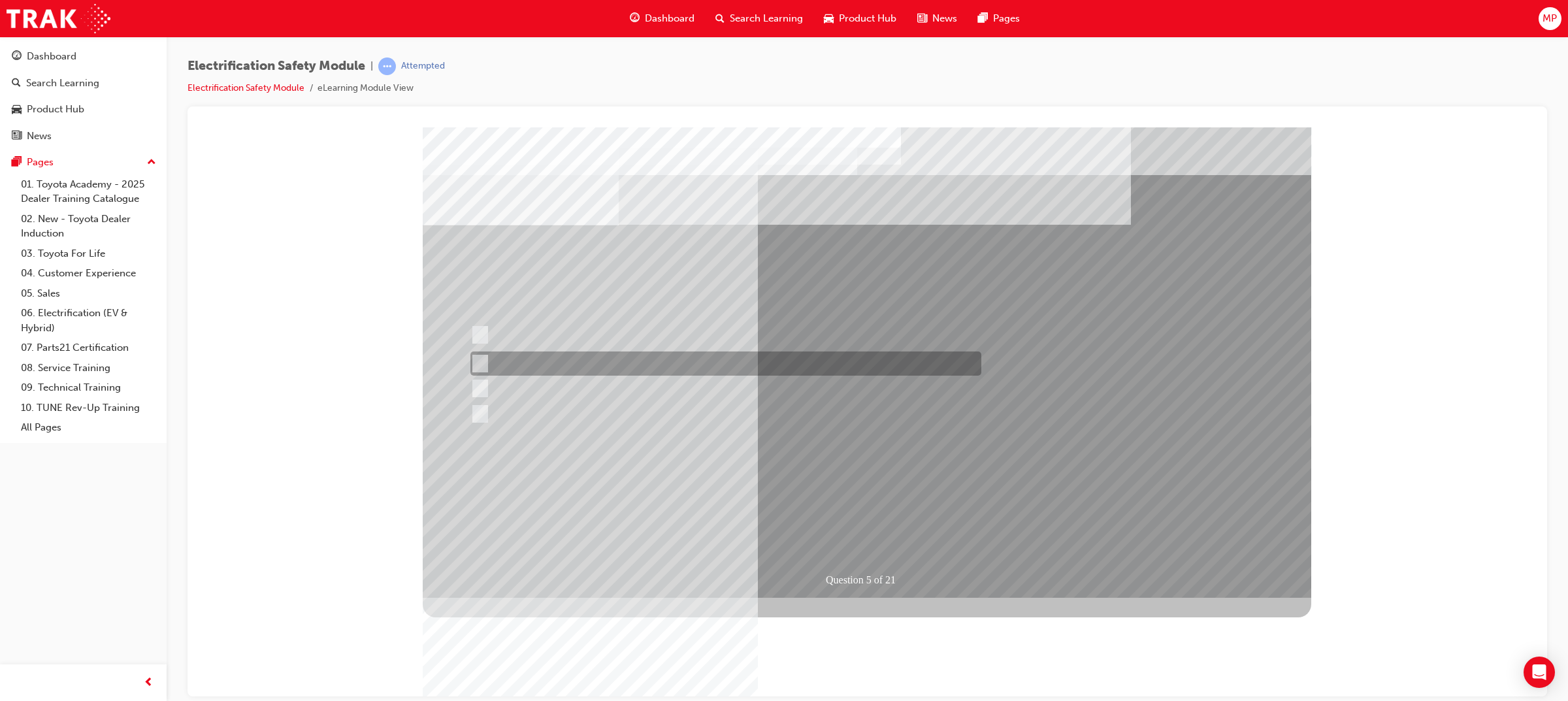
click at [671, 340] on div at bounding box center [723, 334] width 511 height 41
checkbox input "true"
click at [664, 359] on div at bounding box center [723, 363] width 511 height 24
checkbox input "true"
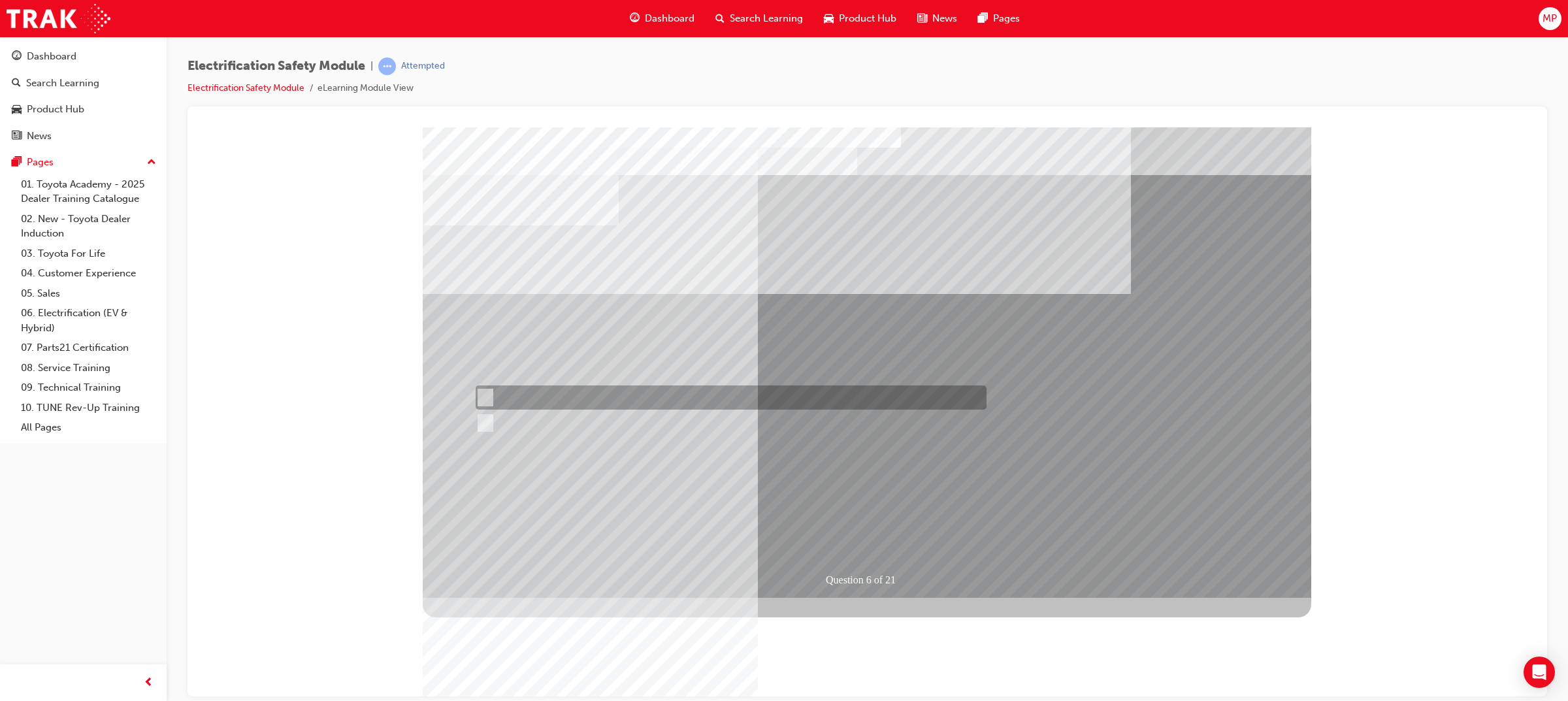
click at [540, 405] on div at bounding box center [728, 397] width 511 height 24
radio input "true"
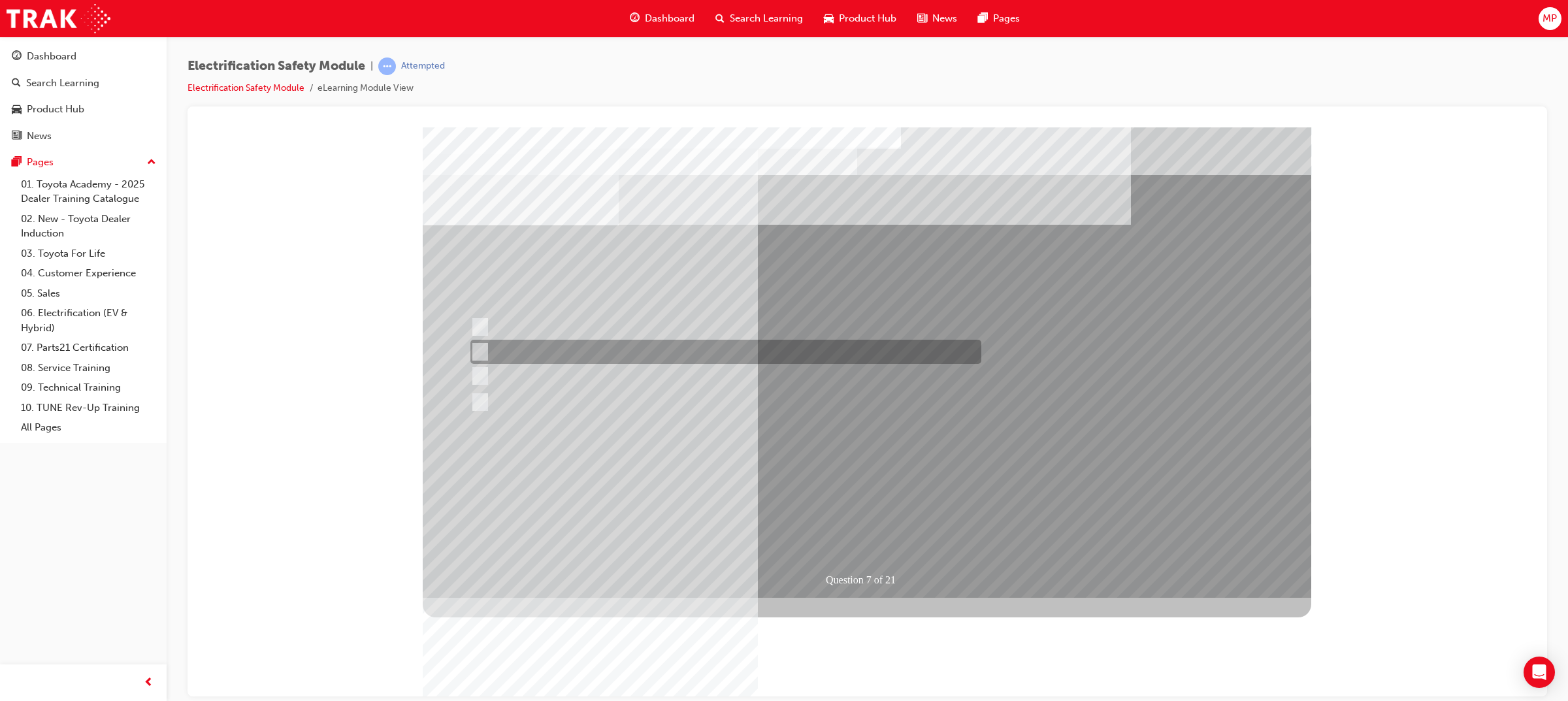
click at [644, 351] on div at bounding box center [723, 351] width 511 height 24
radio input "true"
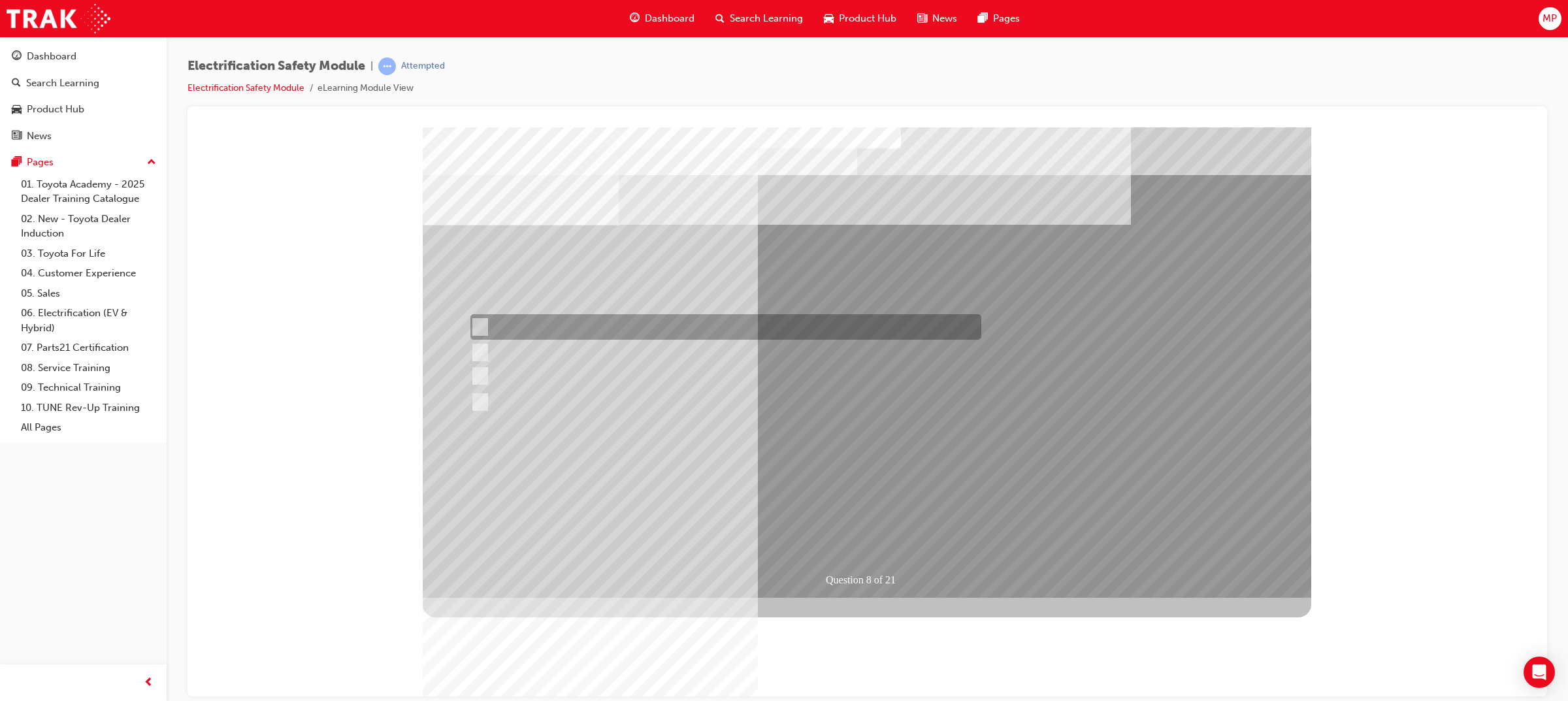
click at [658, 328] on div at bounding box center [723, 327] width 511 height 26
radio input "true"
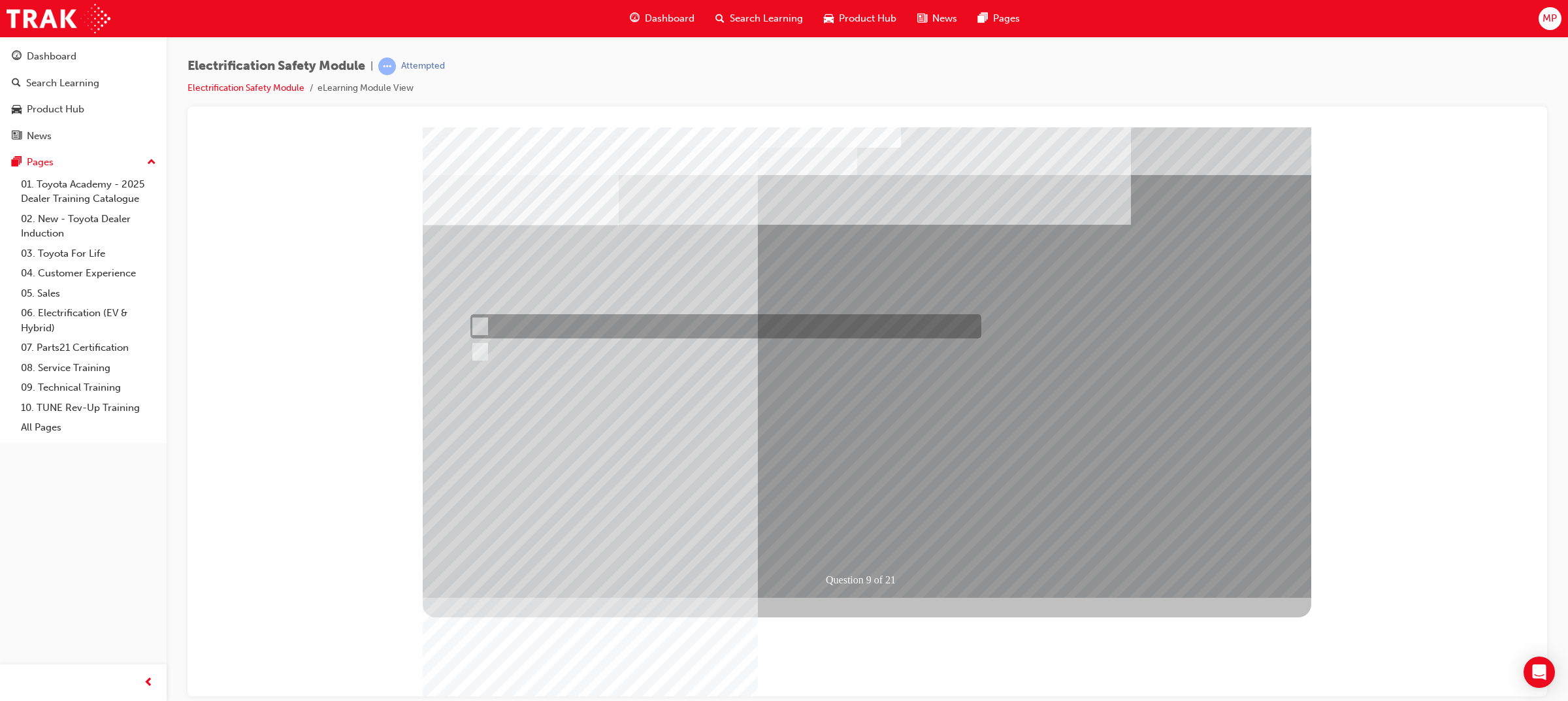
click at [559, 330] on div at bounding box center [723, 326] width 511 height 24
radio input "true"
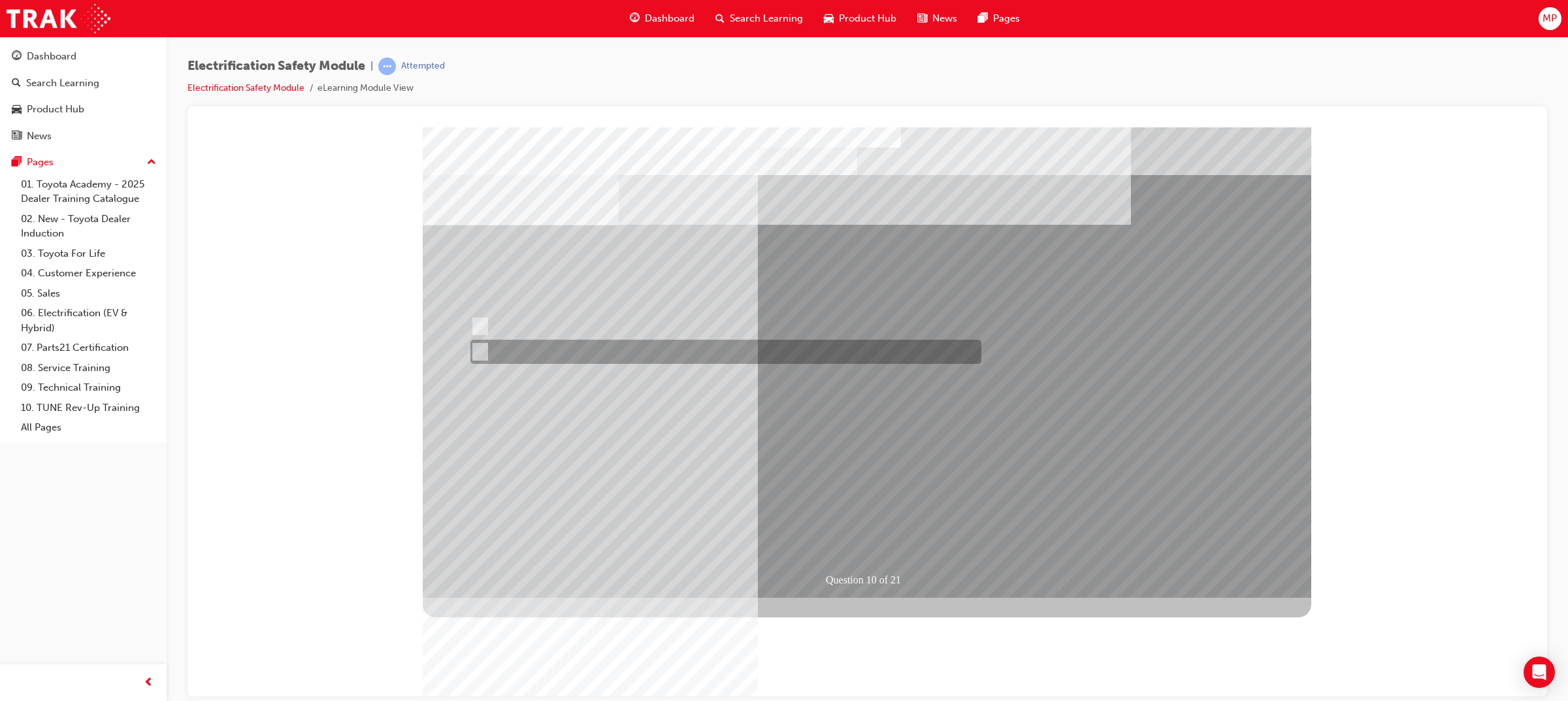
click at [559, 346] on div at bounding box center [723, 351] width 511 height 24
radio input "true"
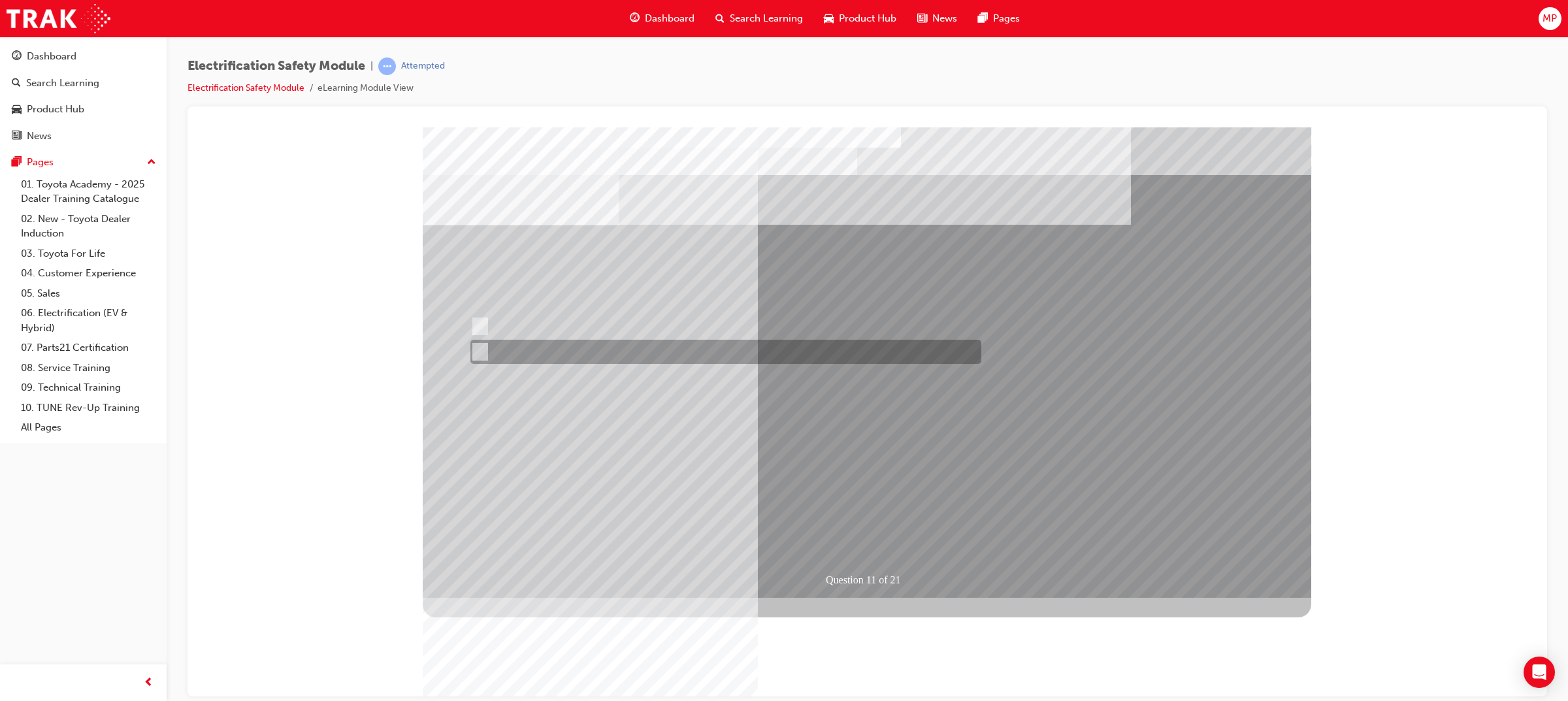
click at [545, 360] on div at bounding box center [723, 351] width 511 height 24
radio input "true"
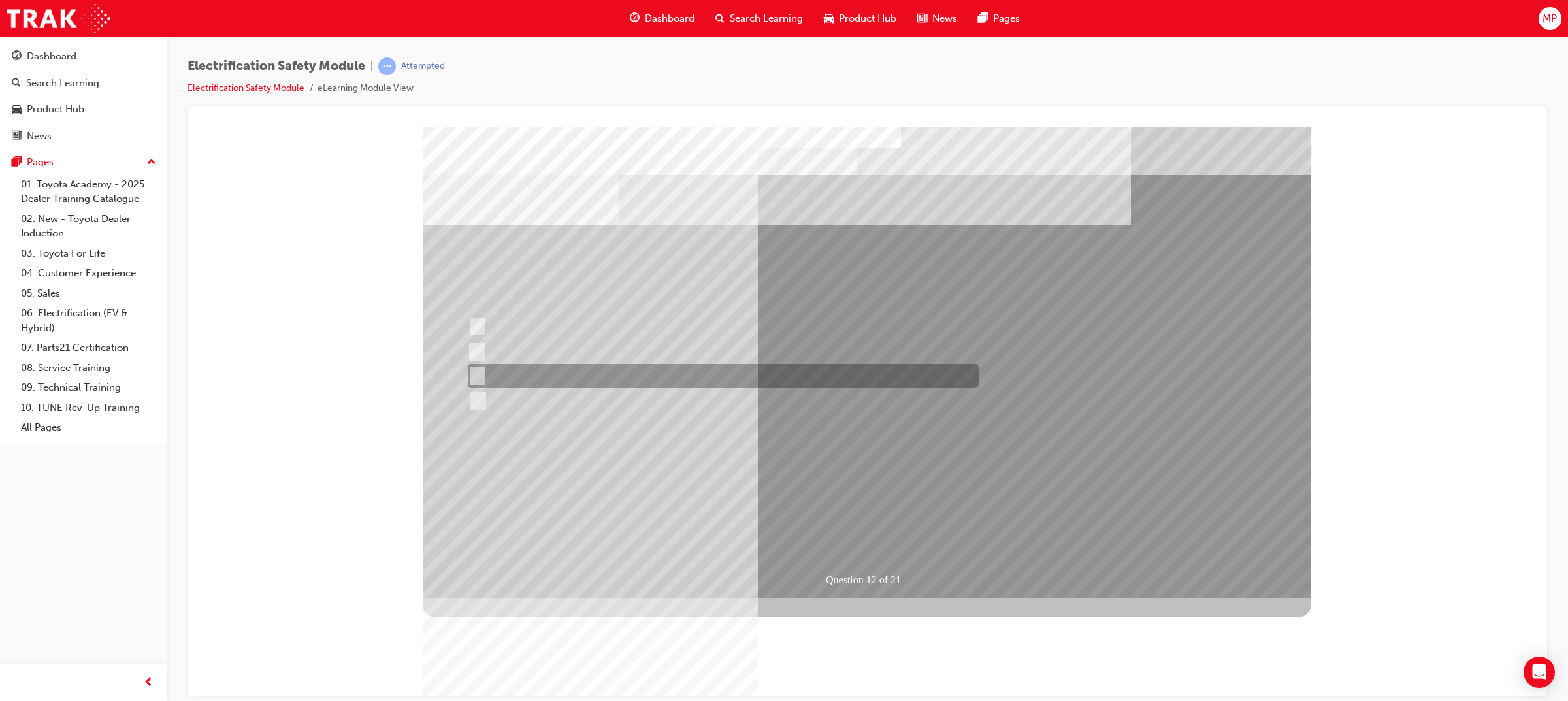
click at [671, 381] on div at bounding box center [720, 375] width 511 height 24
radio input "true"
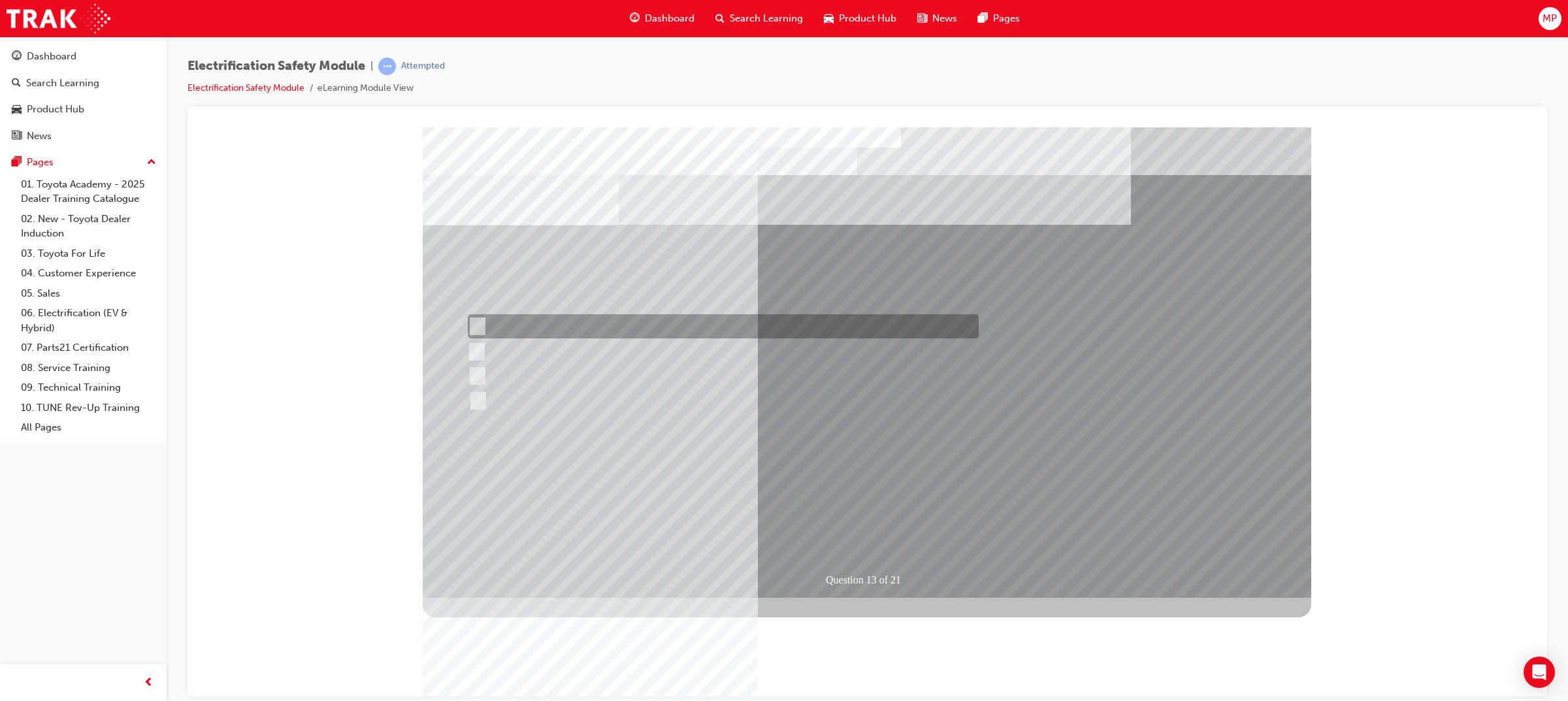
click at [679, 328] on div at bounding box center [720, 326] width 511 height 24
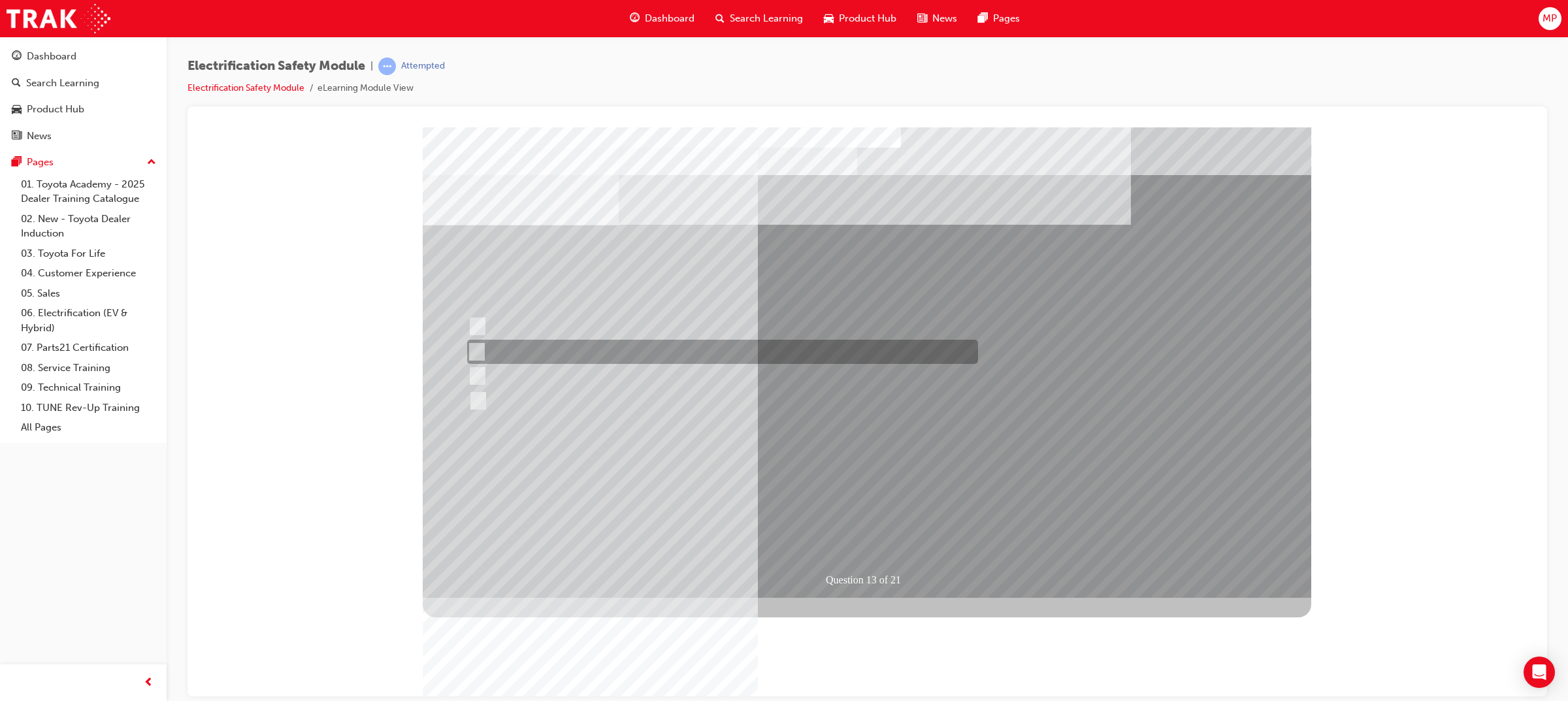
click at [645, 351] on div at bounding box center [719, 351] width 511 height 24
radio input "false"
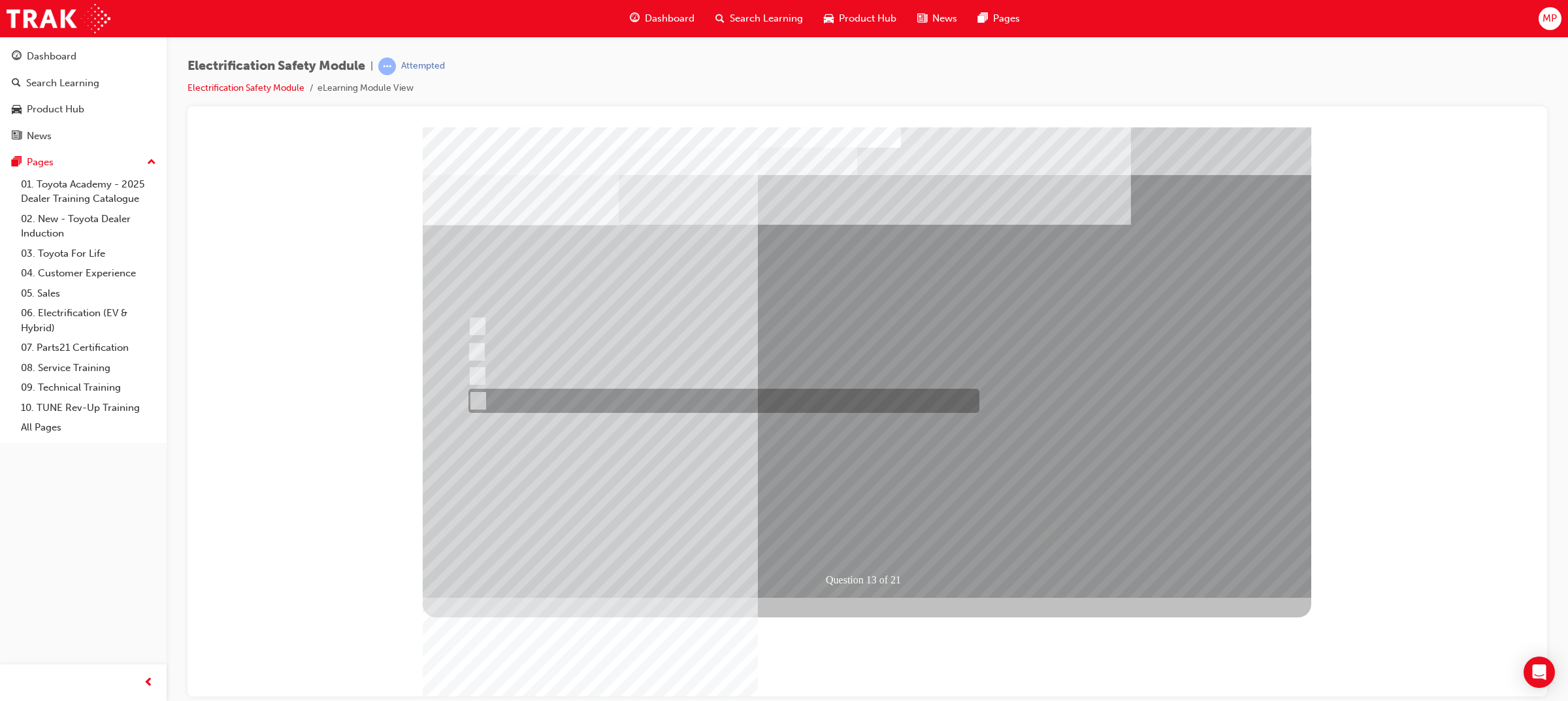
click at [660, 397] on div at bounding box center [721, 400] width 511 height 24
radio input "false"
radio input "true"
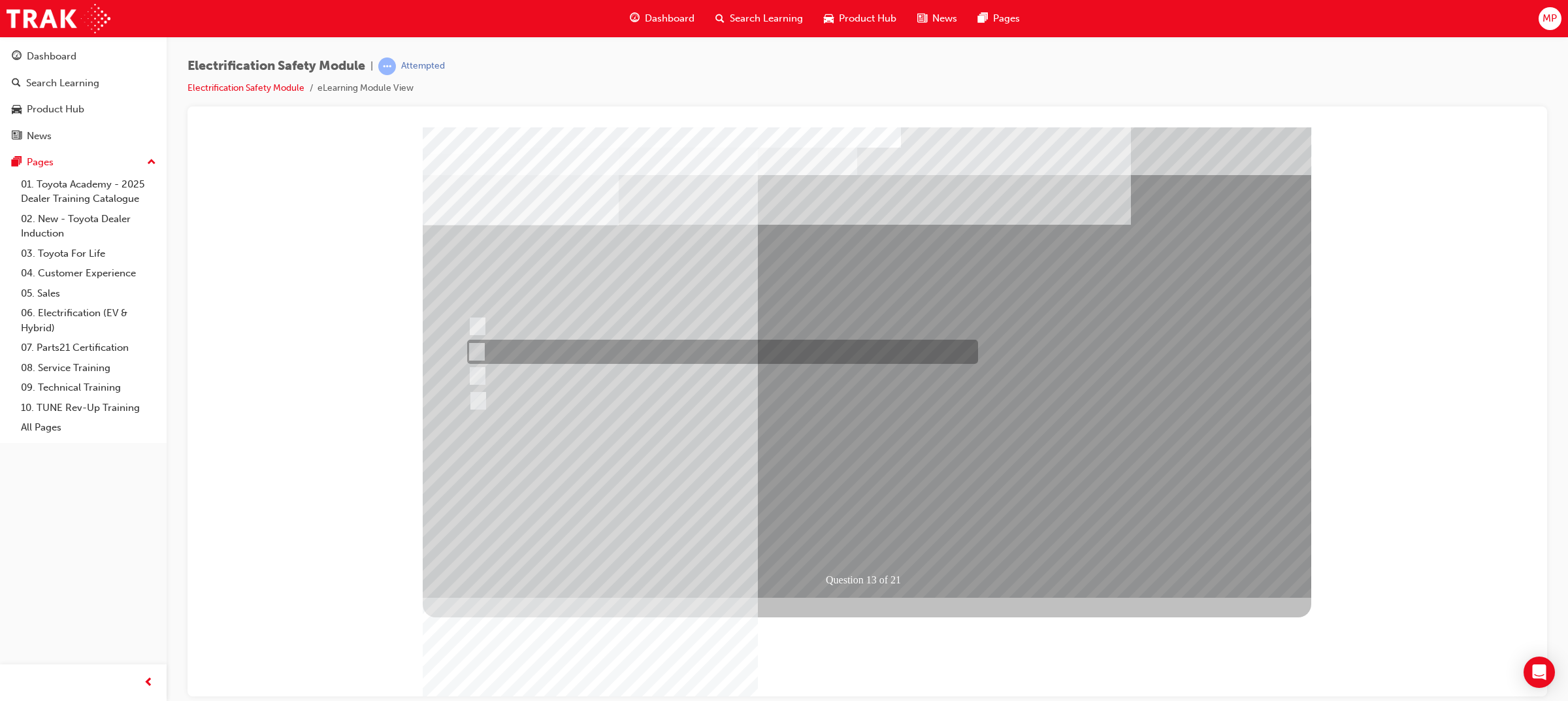
click at [711, 356] on div at bounding box center [719, 351] width 511 height 24
radio input "true"
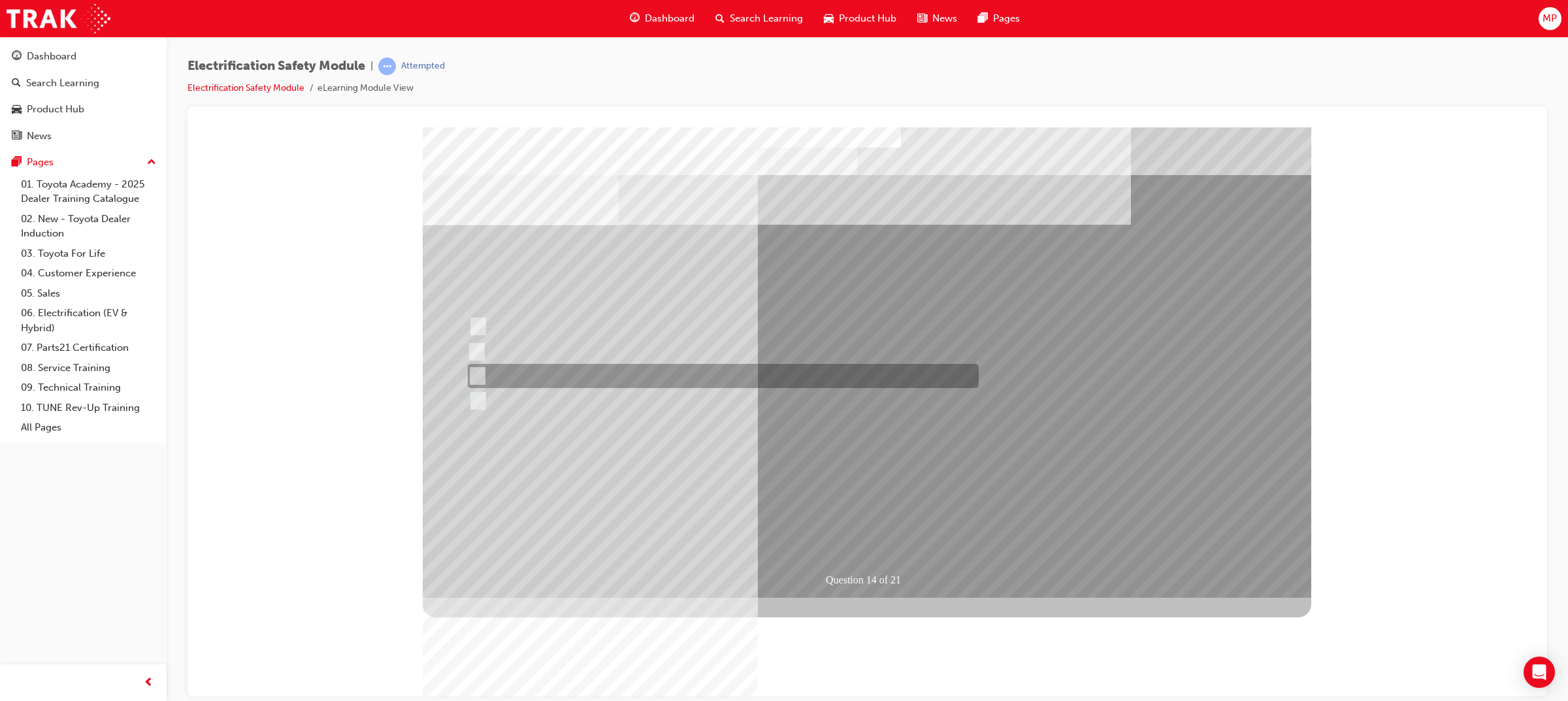
click at [528, 365] on div at bounding box center [720, 375] width 511 height 24
radio input "true"
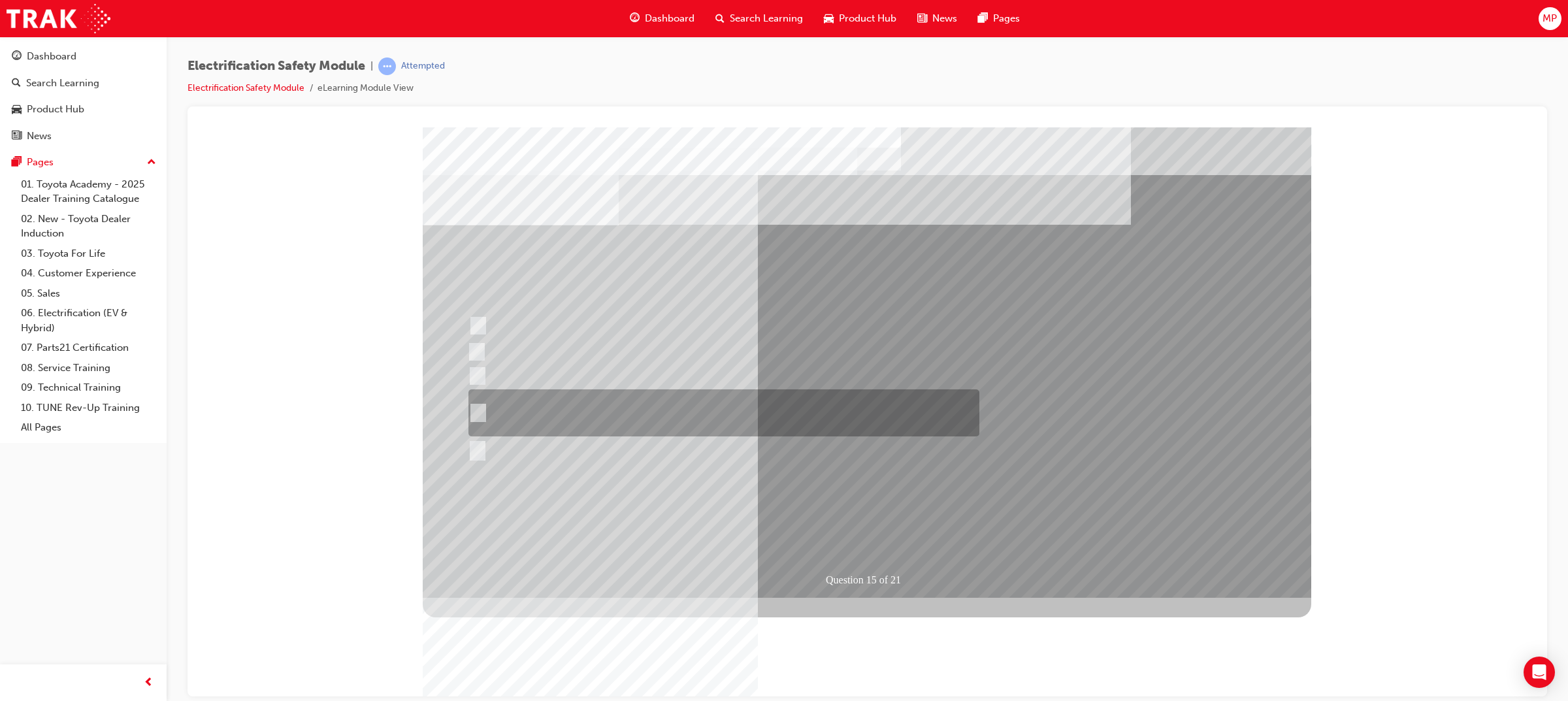
click at [707, 407] on div at bounding box center [721, 413] width 511 height 47
radio input "true"
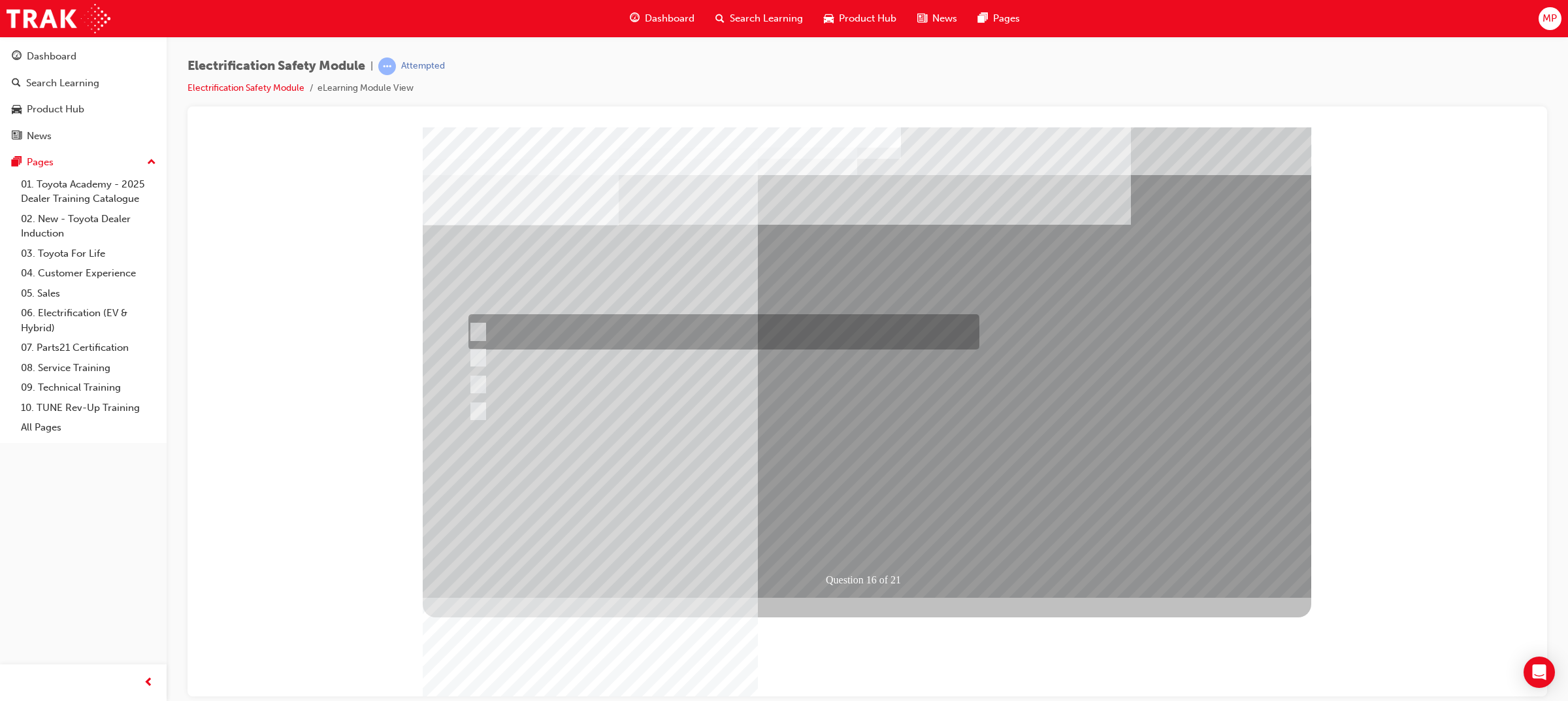
click at [738, 332] on div at bounding box center [721, 332] width 511 height 35
radio input "true"
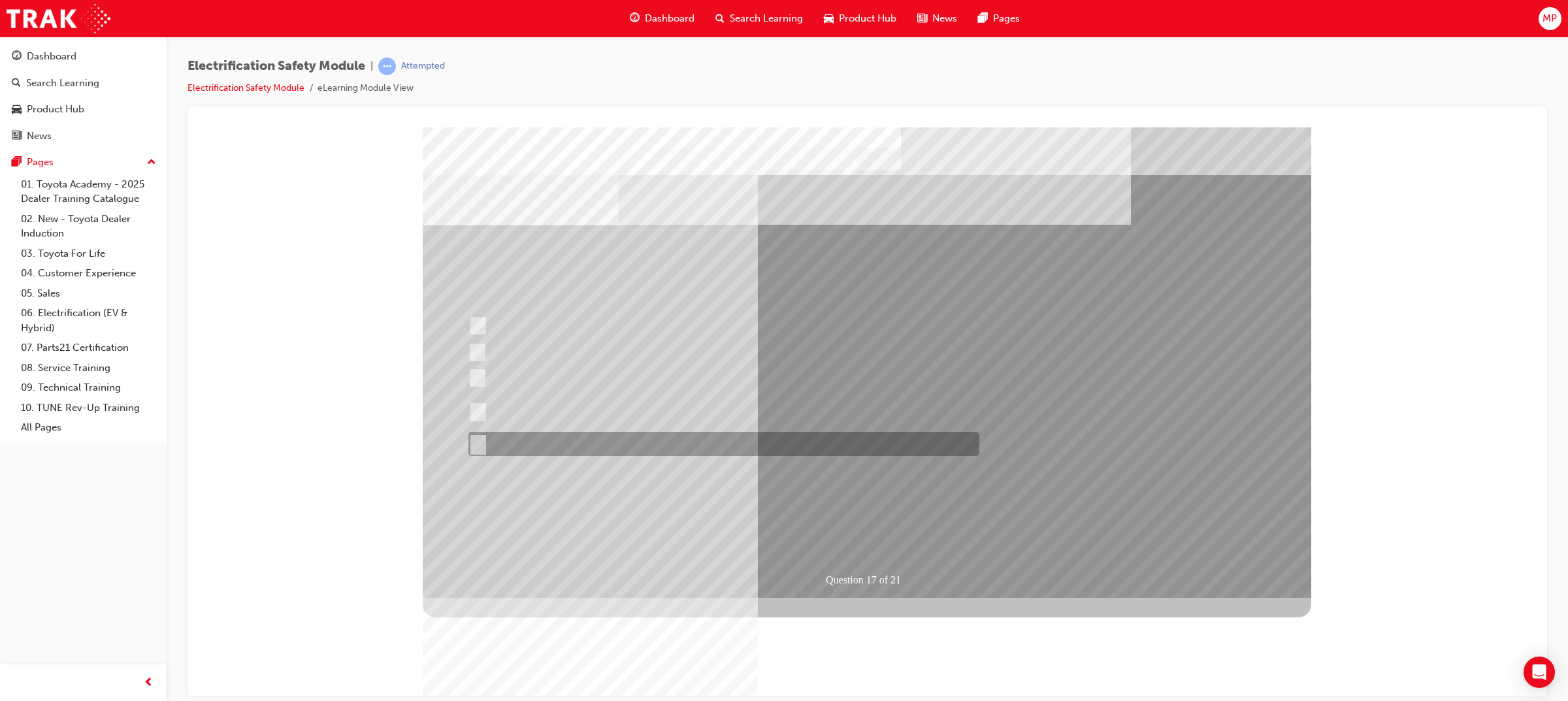
click at [593, 443] on div at bounding box center [721, 444] width 511 height 24
radio input "true"
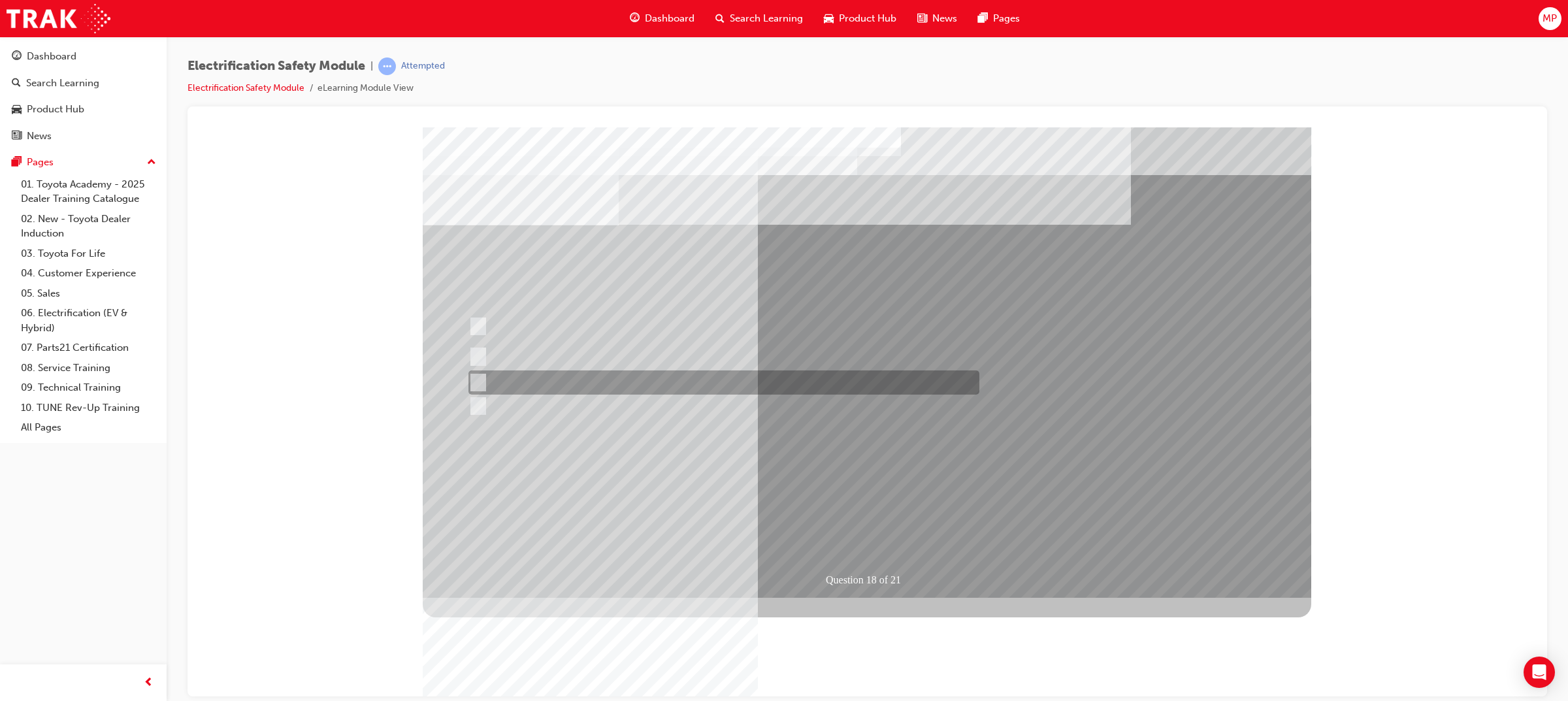
click at [681, 388] on div at bounding box center [721, 382] width 511 height 24
radio input "true"
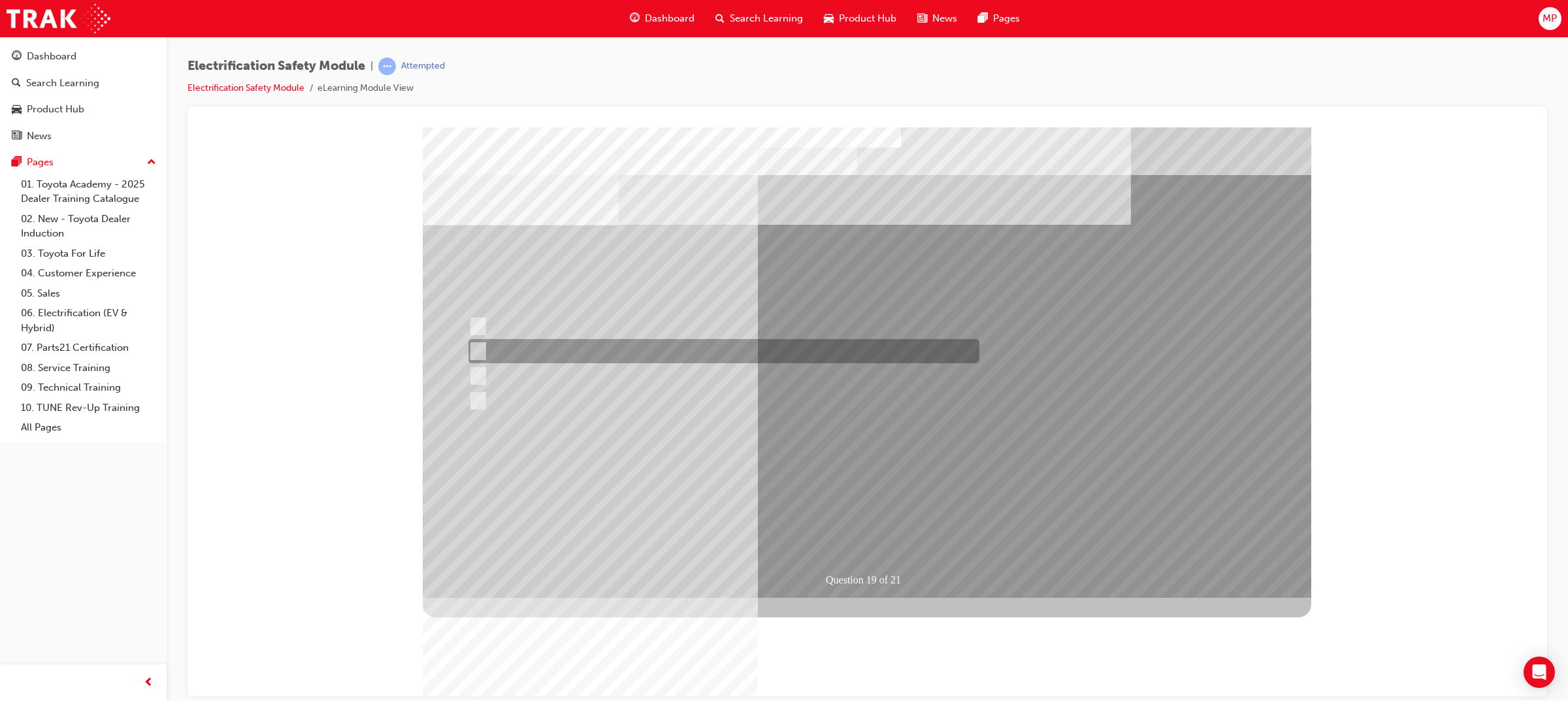
click at [566, 343] on div at bounding box center [721, 350] width 511 height 24
radio input "true"
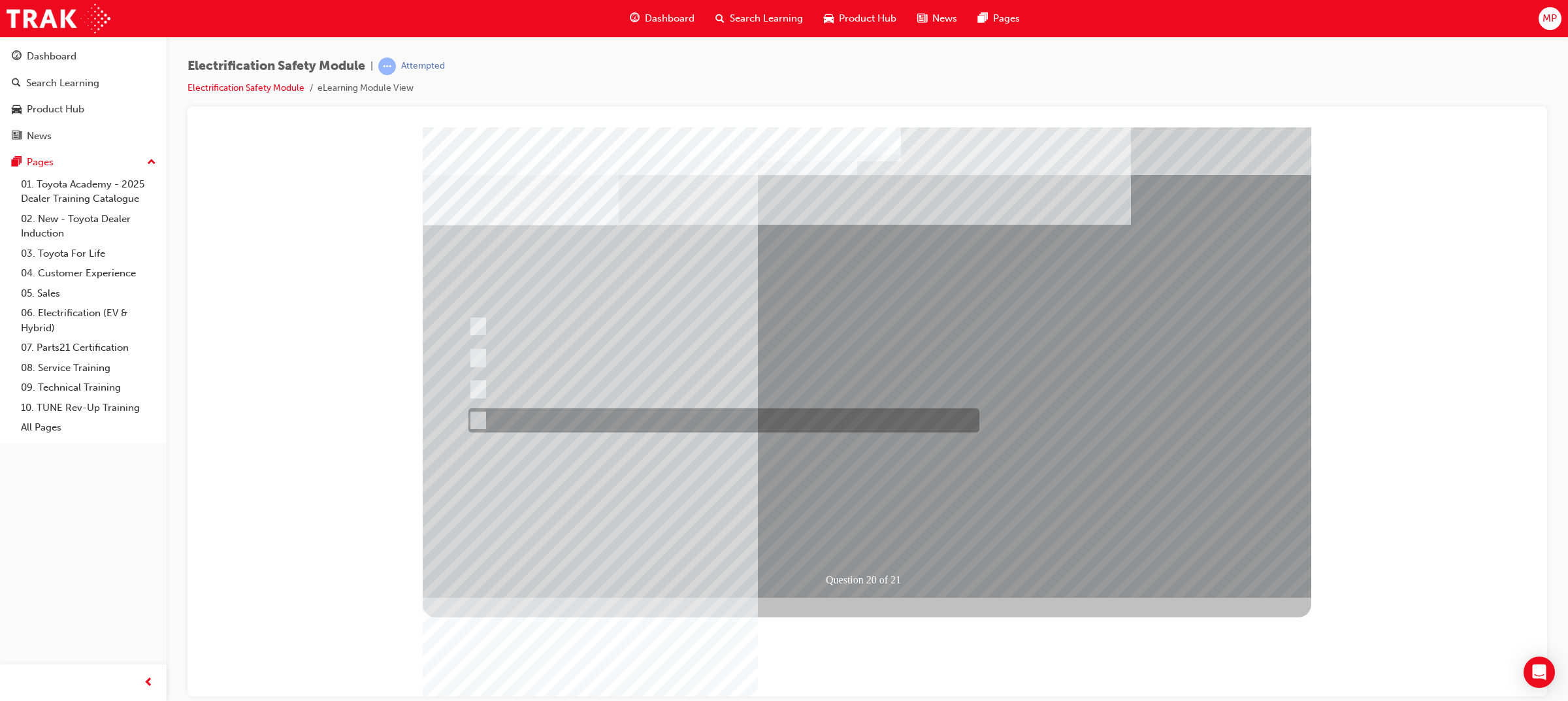
click at [671, 417] on div at bounding box center [721, 420] width 511 height 24
radio input "true"
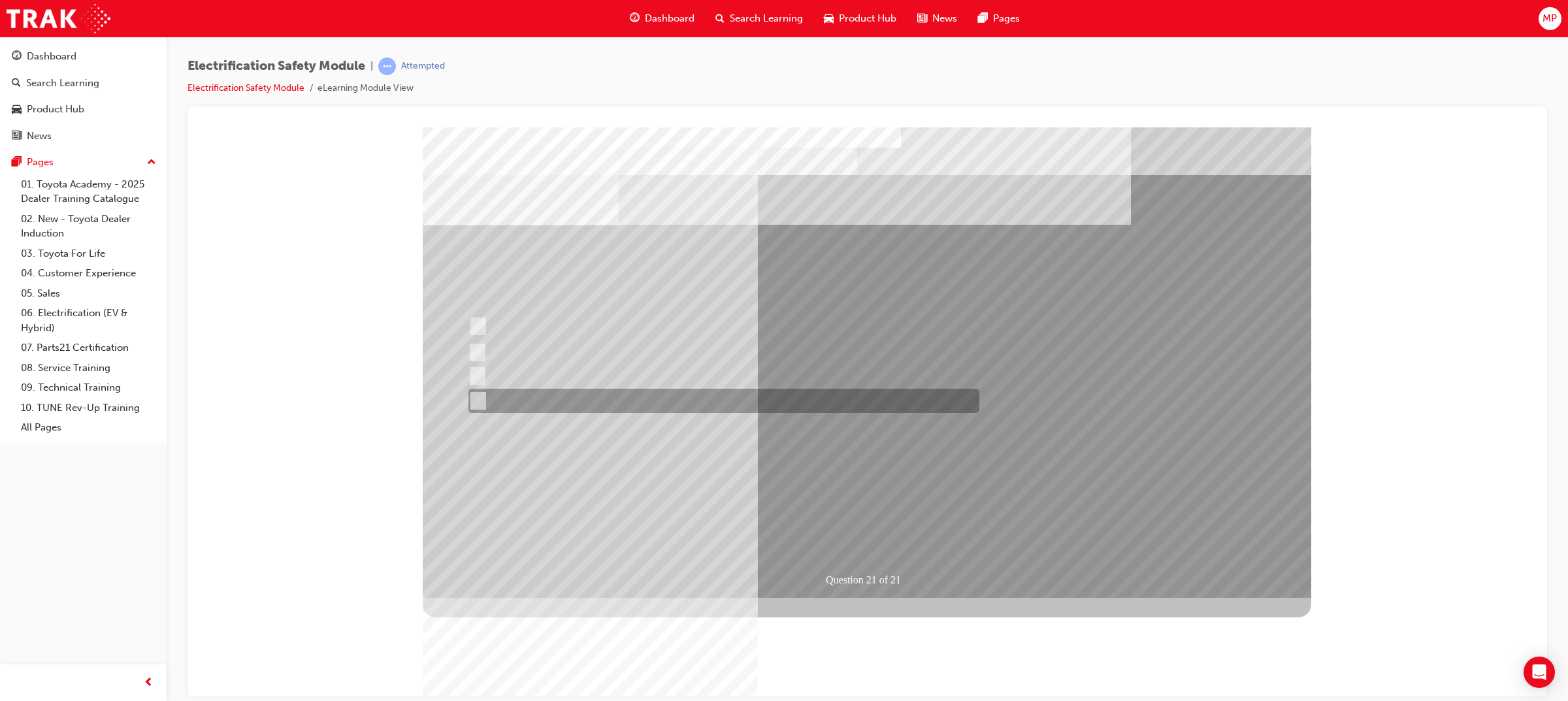
click at [637, 411] on div at bounding box center [721, 400] width 511 height 24
radio input "true"
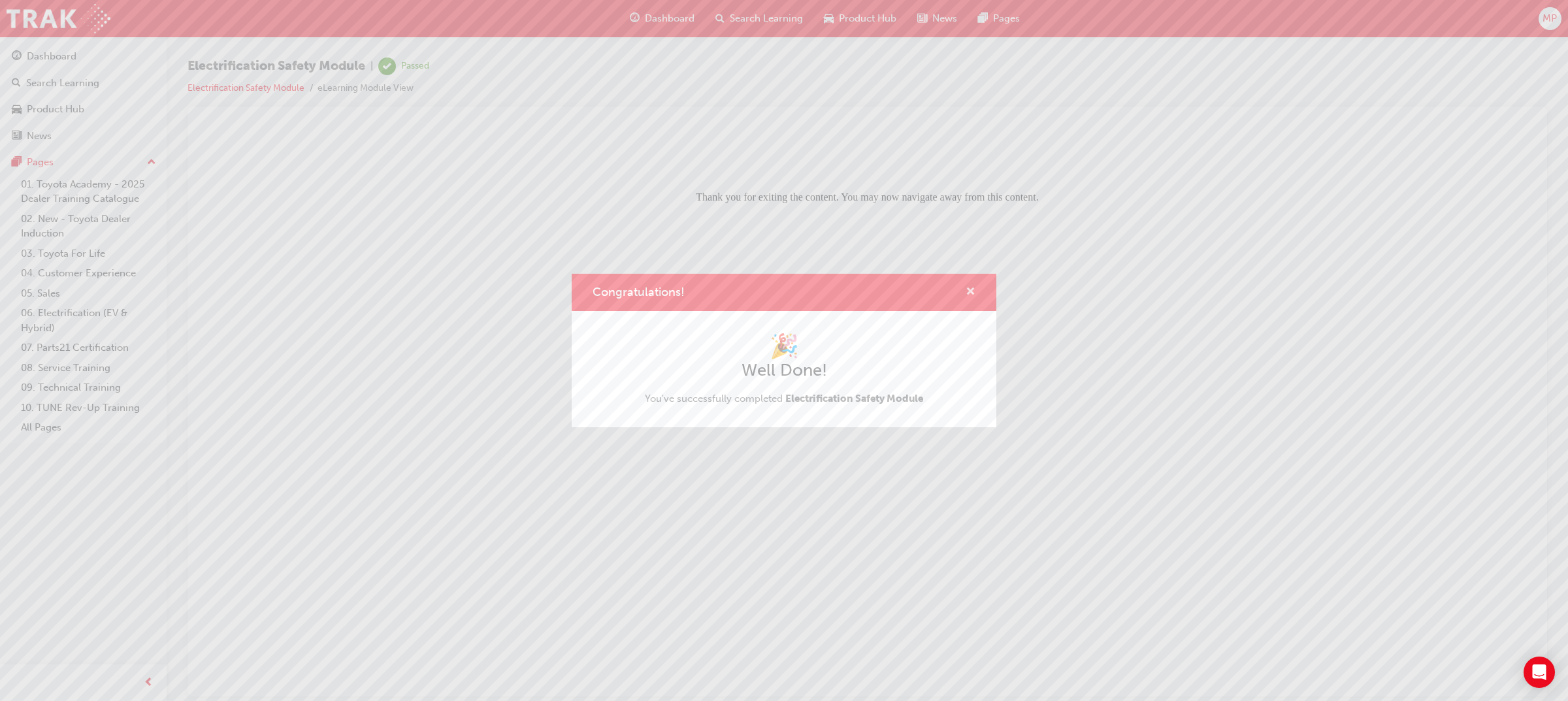
drag, startPoint x: 968, startPoint y: 286, endPoint x: 770, endPoint y: 162, distance: 233.6
click at [968, 287] on span "cross-icon" at bounding box center [970, 293] width 10 height 11
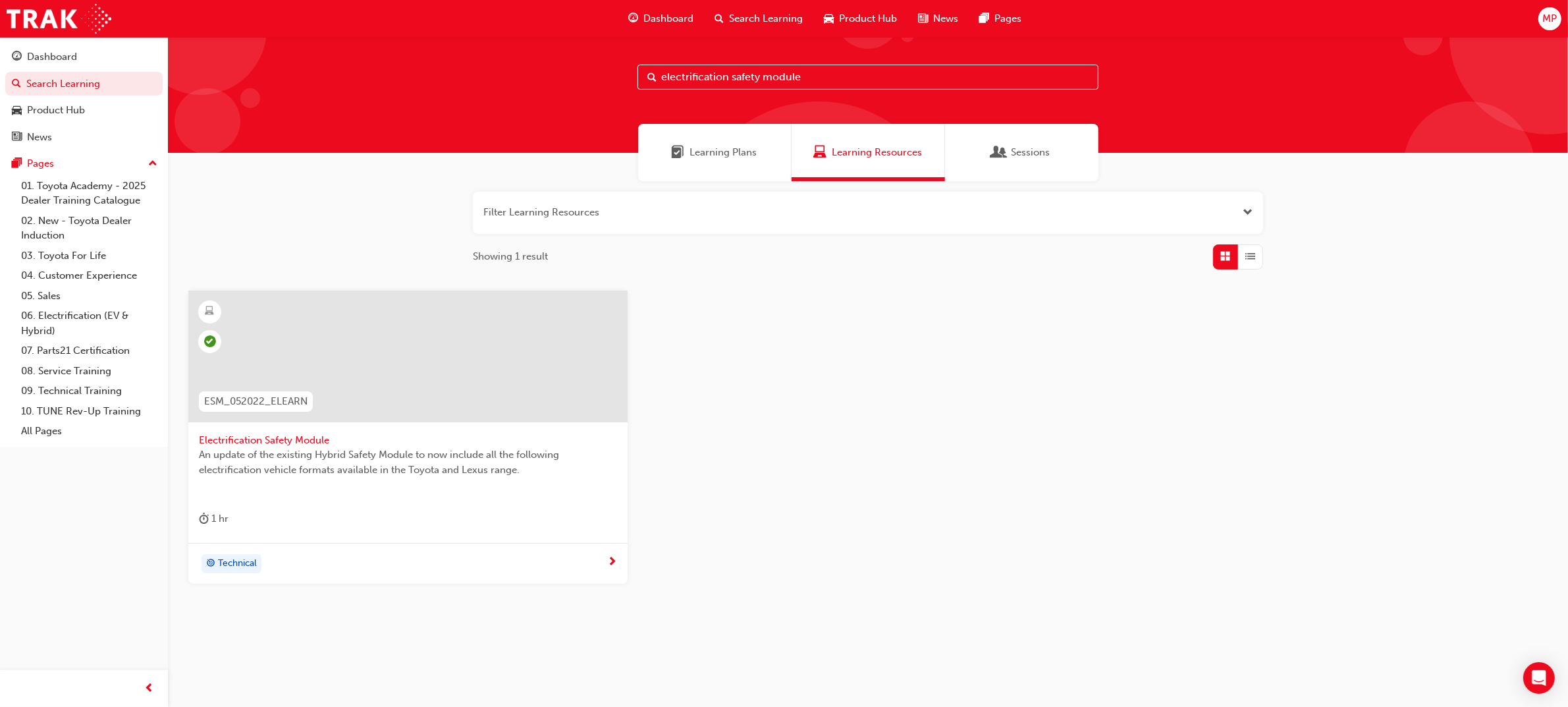
scroll to position [18, 0]
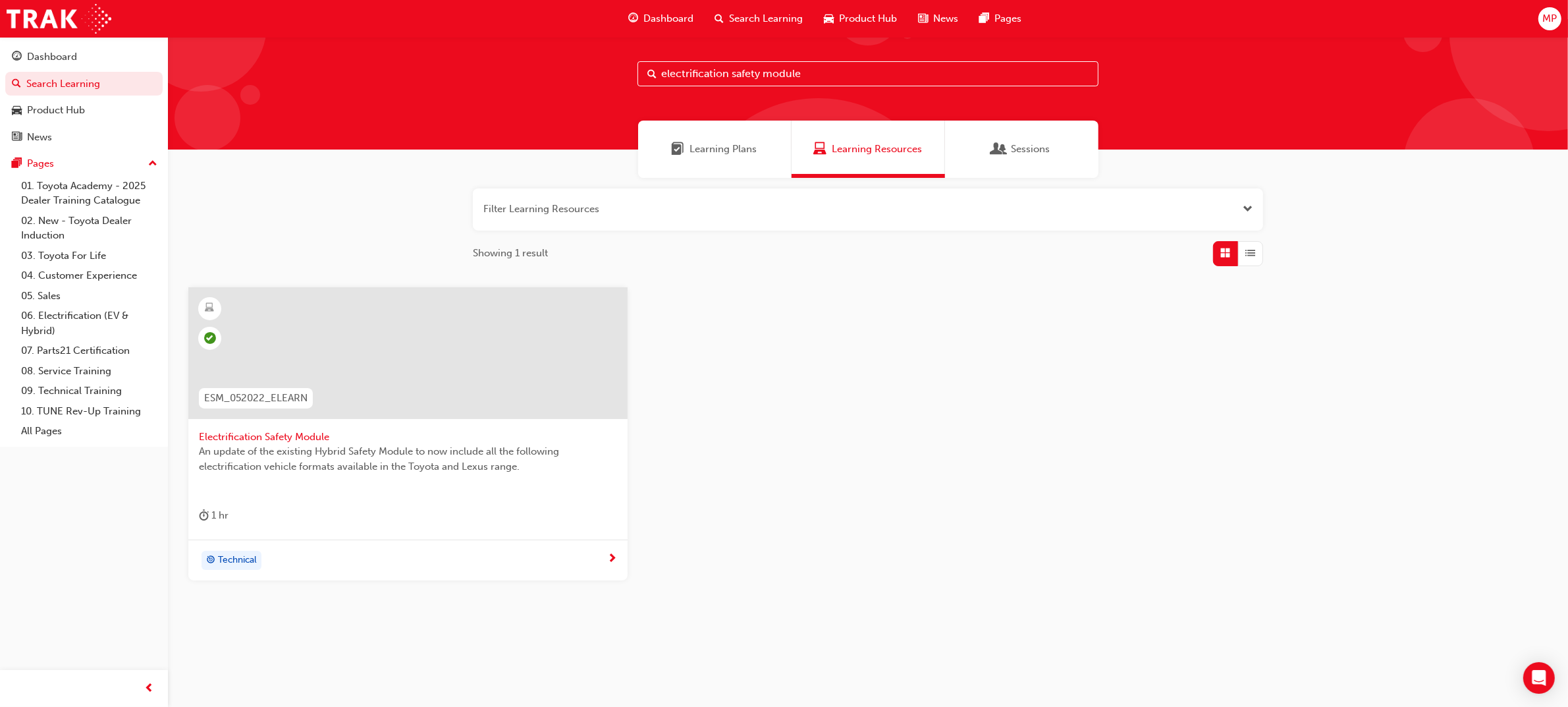
click at [281, 426] on div at bounding box center [408, 364] width 419 height 132
